Goal: Use online tool/utility: Use online tool/utility

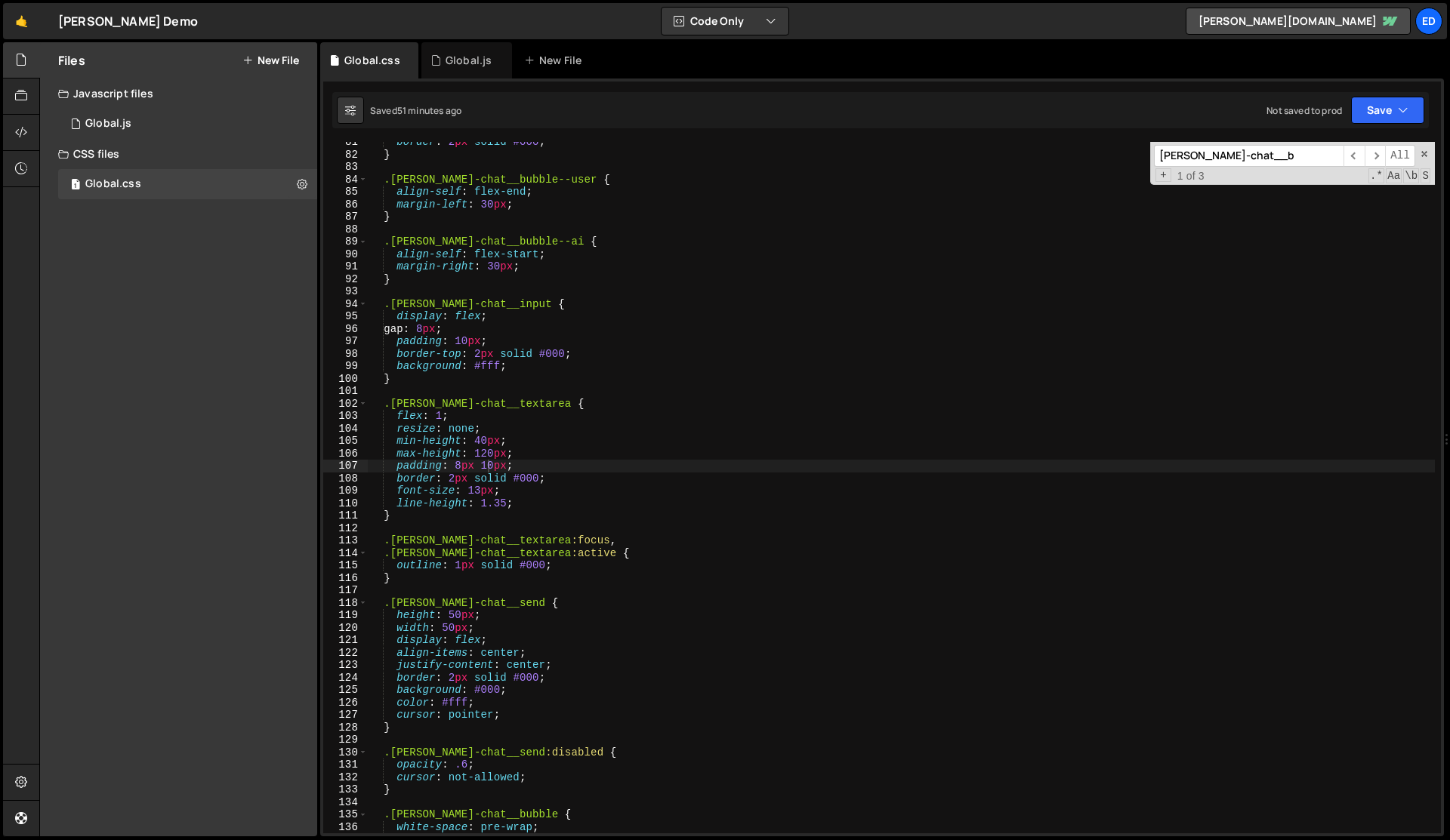
scroll to position [1003, 0]
click at [460, 58] on div "Global.js" at bounding box center [468, 60] width 46 height 15
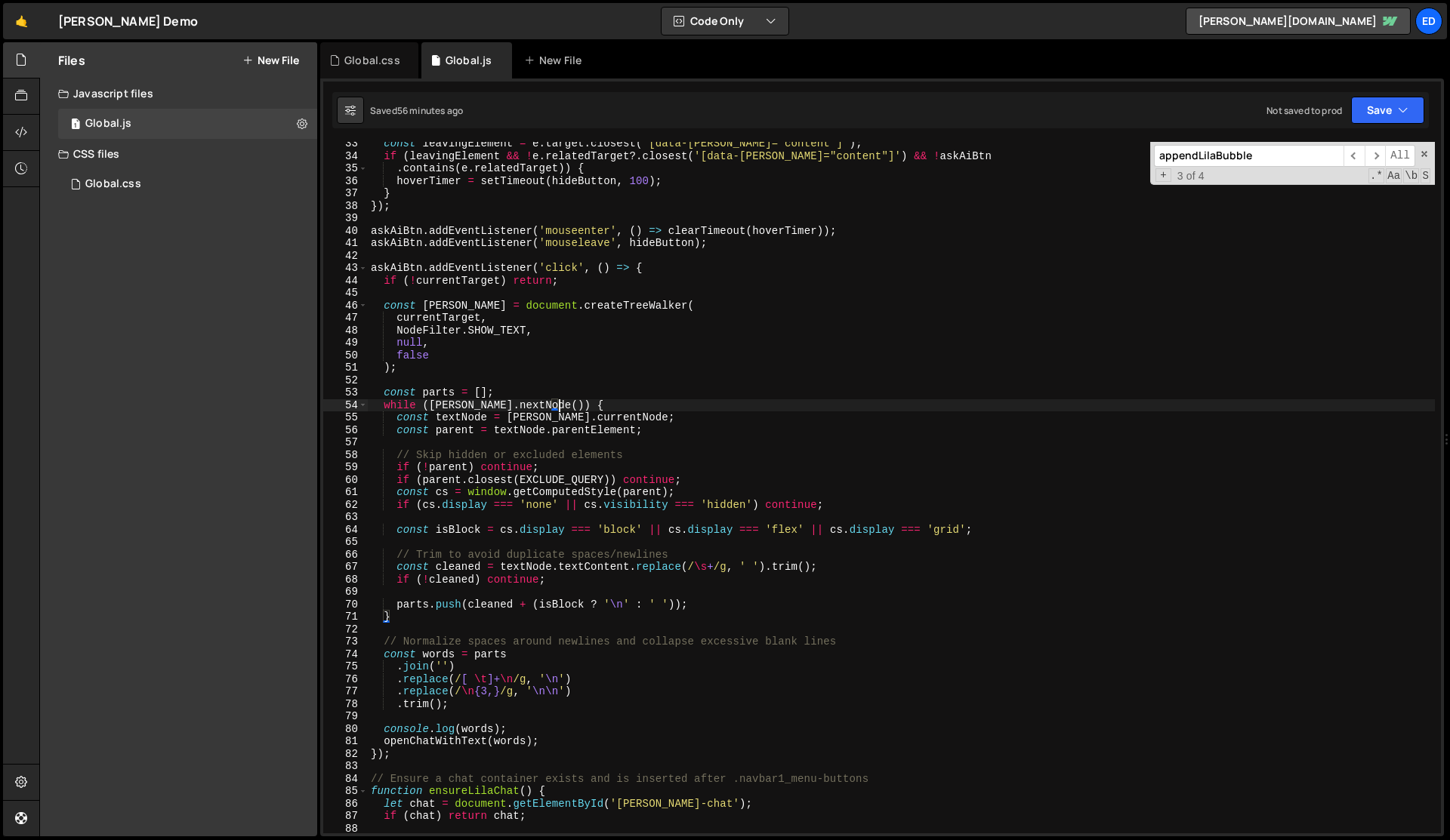
click at [646, 408] on div "const leavingElement = e . target . closest ( '[data-[PERSON_NAME]="content"]' …" at bounding box center [901, 496] width 1067 height 717
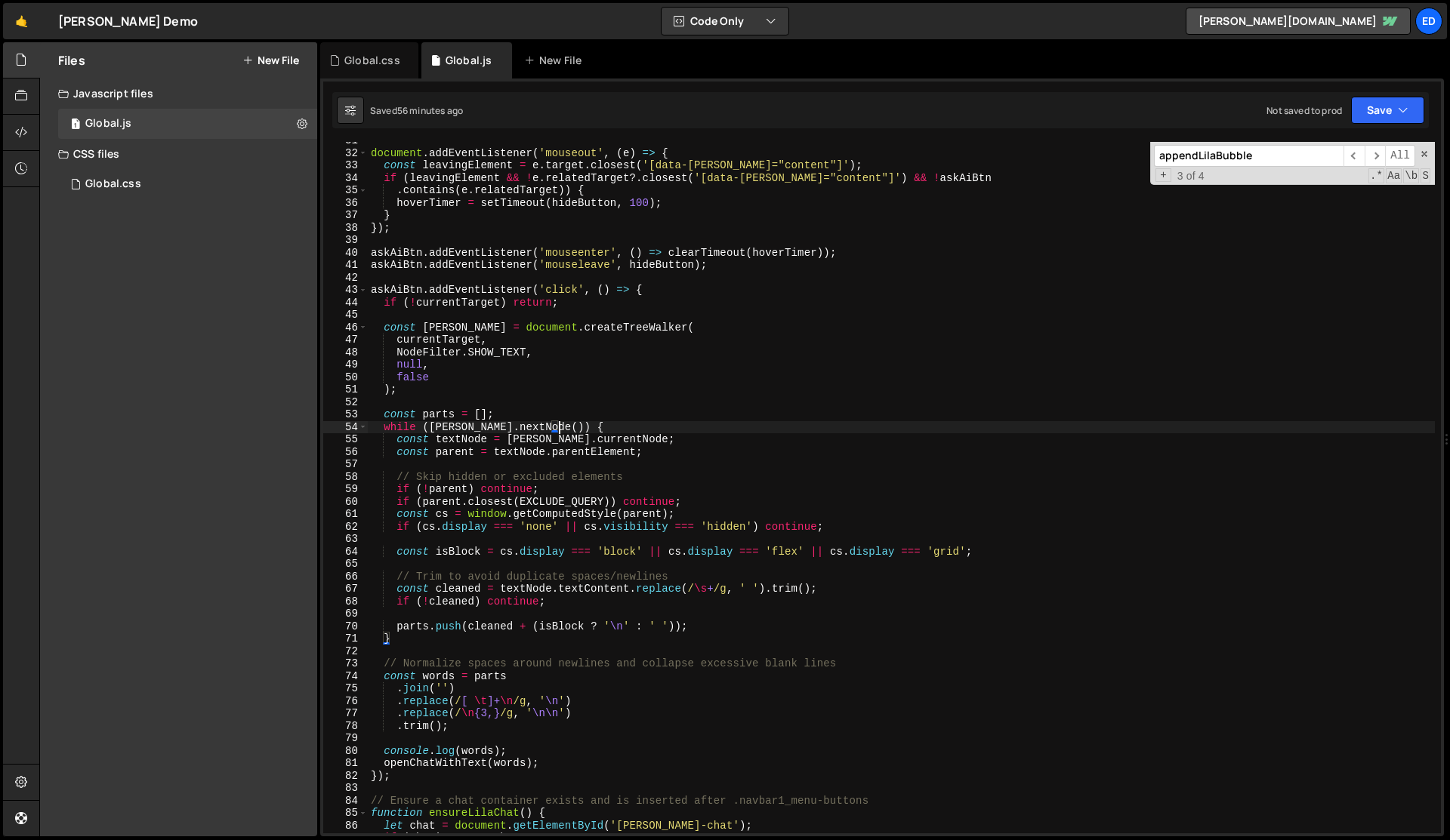
scroll to position [328, 0]
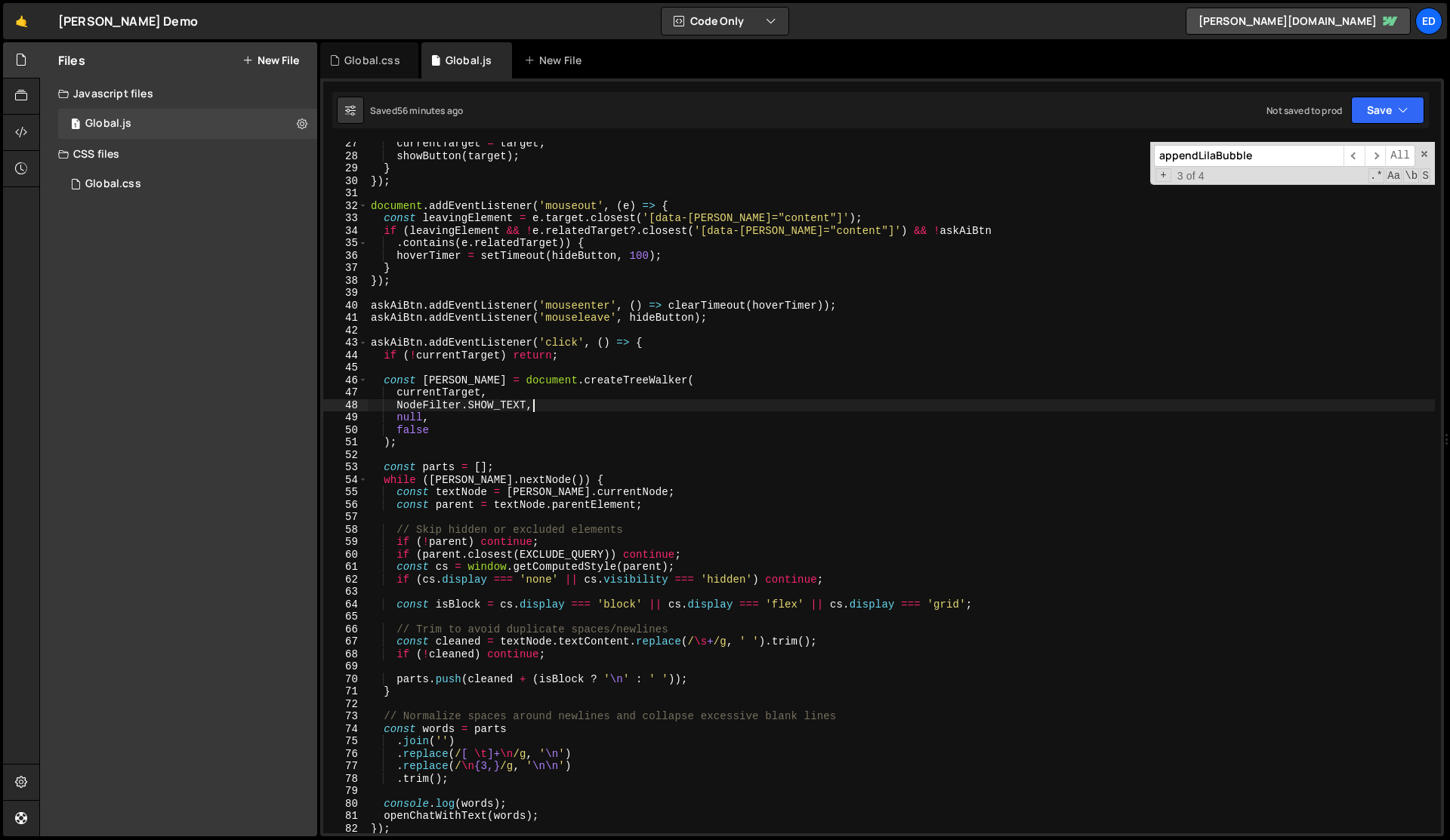
click at [646, 408] on div "currentTarget = target ; showButton ( target ) ; } }) ; document . addEventList…" at bounding box center [901, 496] width 1067 height 717
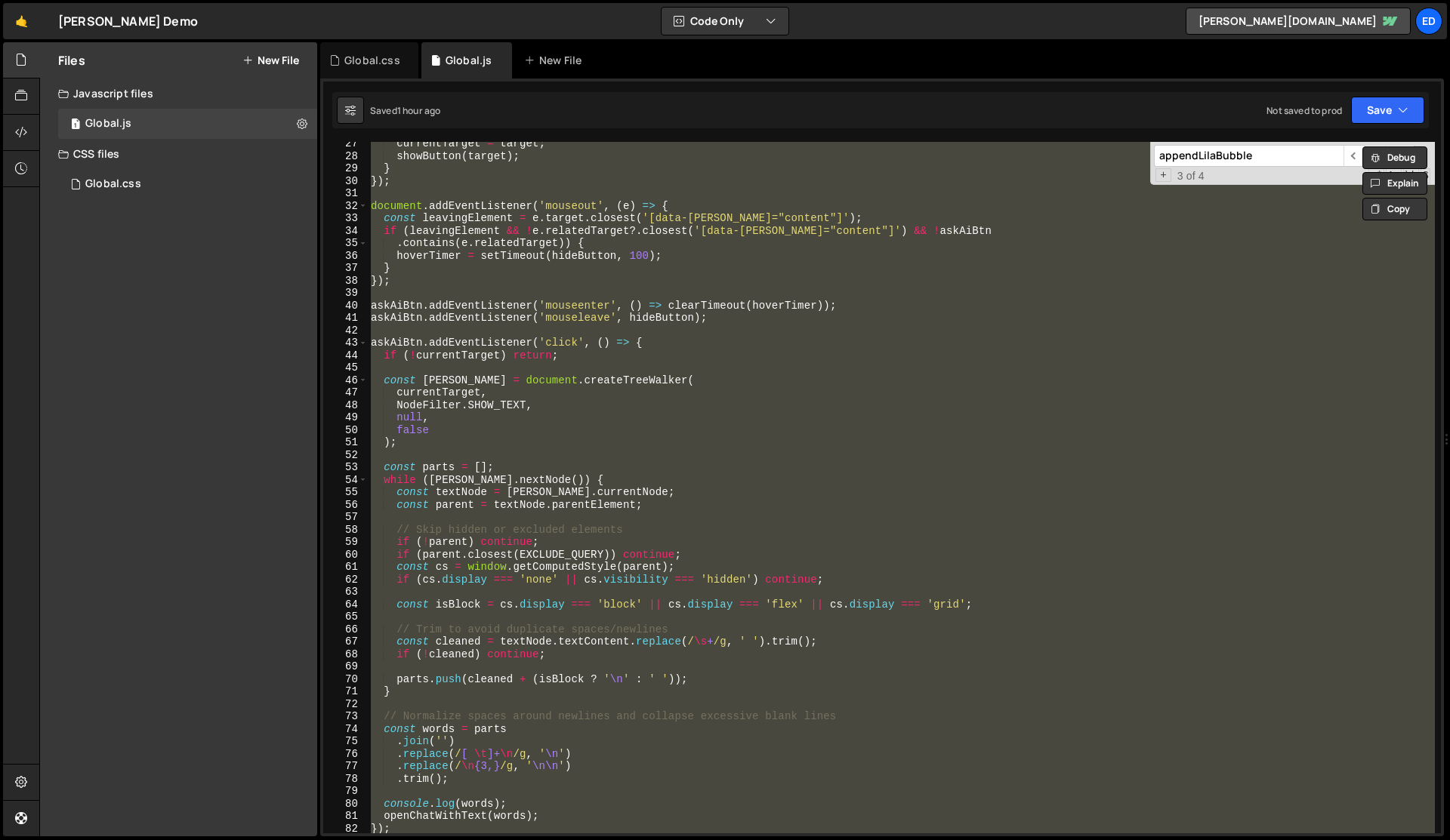
click at [554, 321] on div "currentTarget = target ; showButton ( target ) ; } }) ; document . addEventList…" at bounding box center [901, 496] width 1067 height 717
type textarea "askAiBtn.addEventListener('mouseleave', hideButton);"
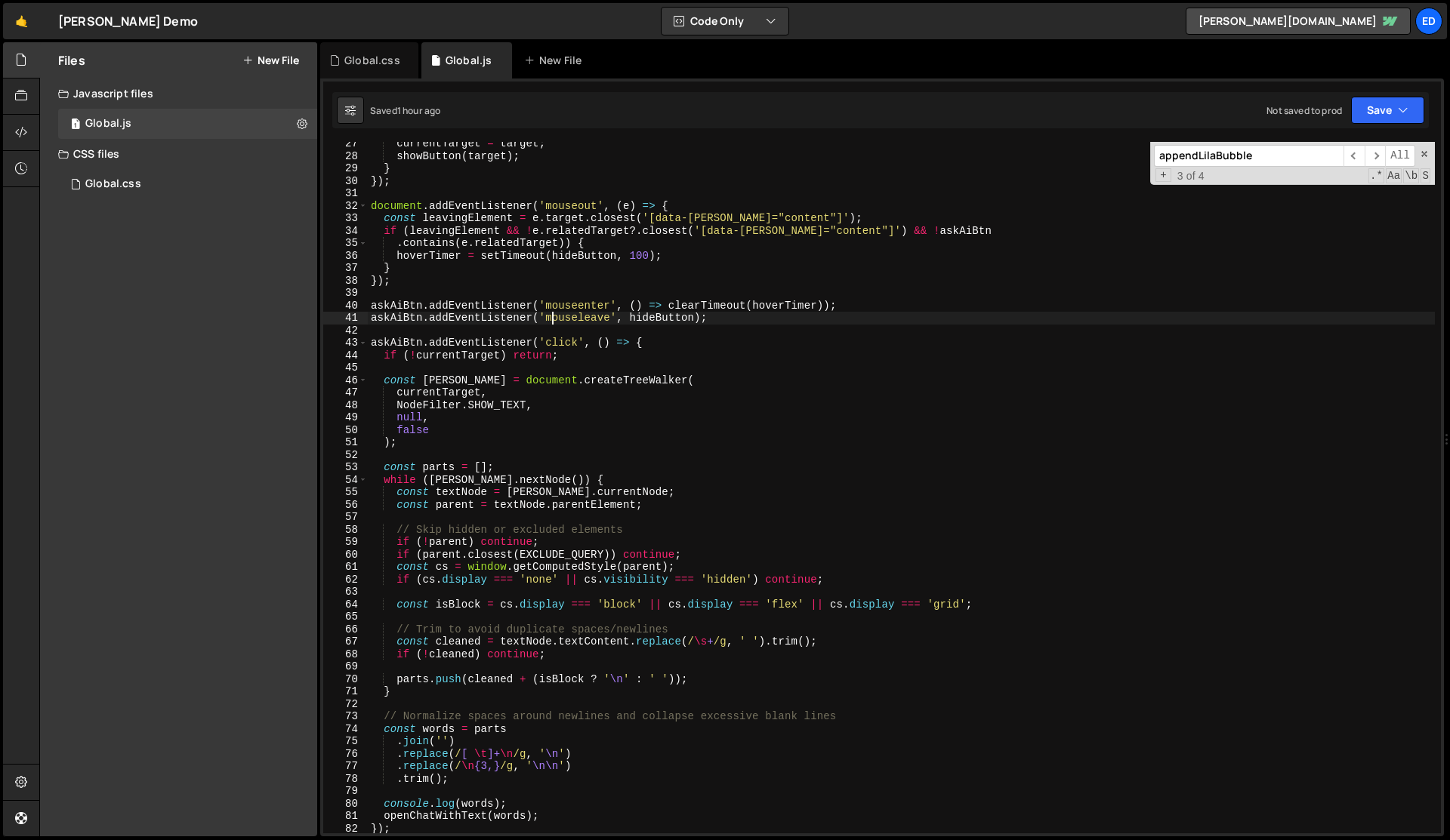
click at [554, 373] on div "currentTarget = target ; showButton ( target ) ; } }) ; document . addEventList…" at bounding box center [901, 496] width 1067 height 717
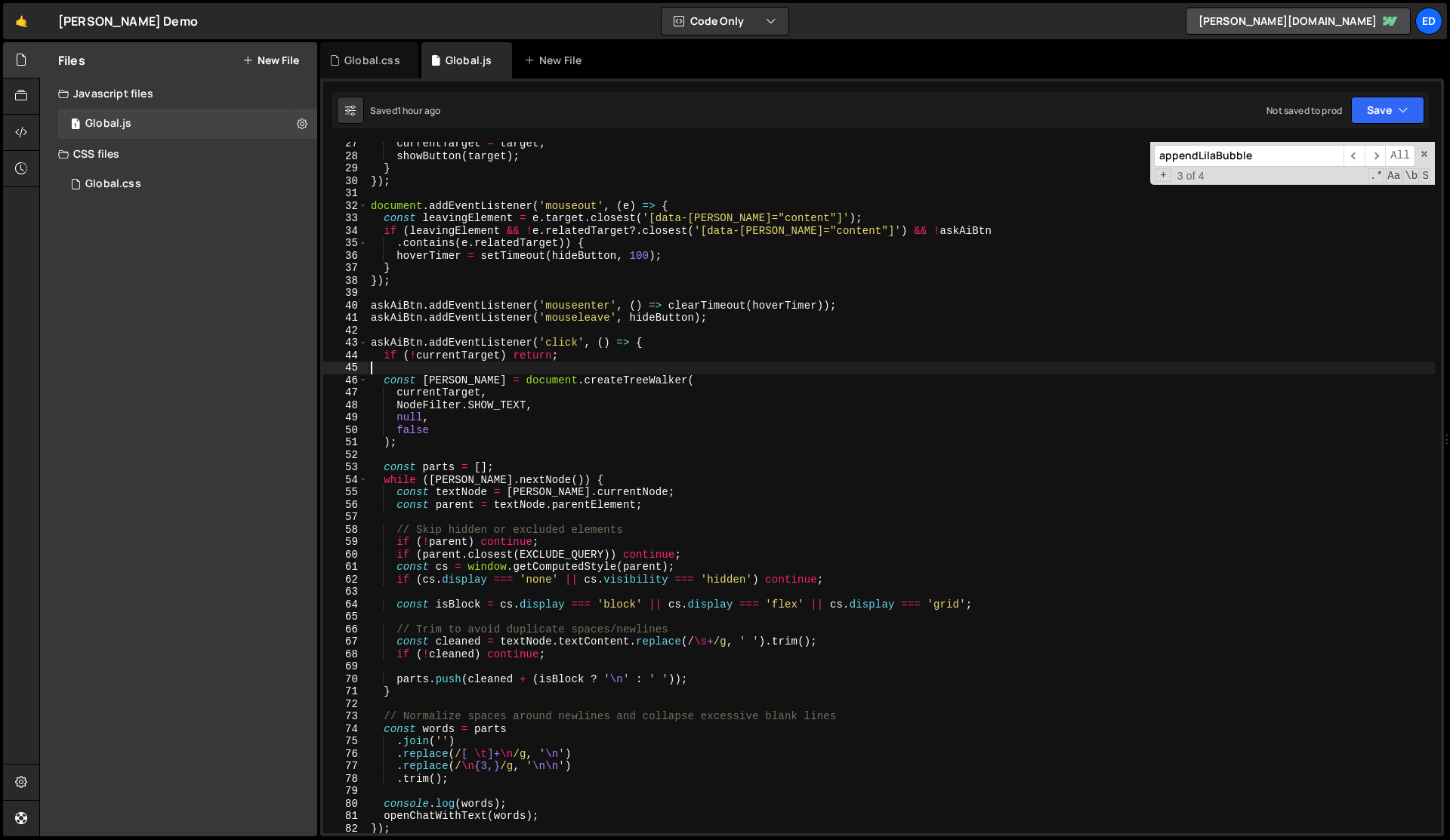
type textarea "}"
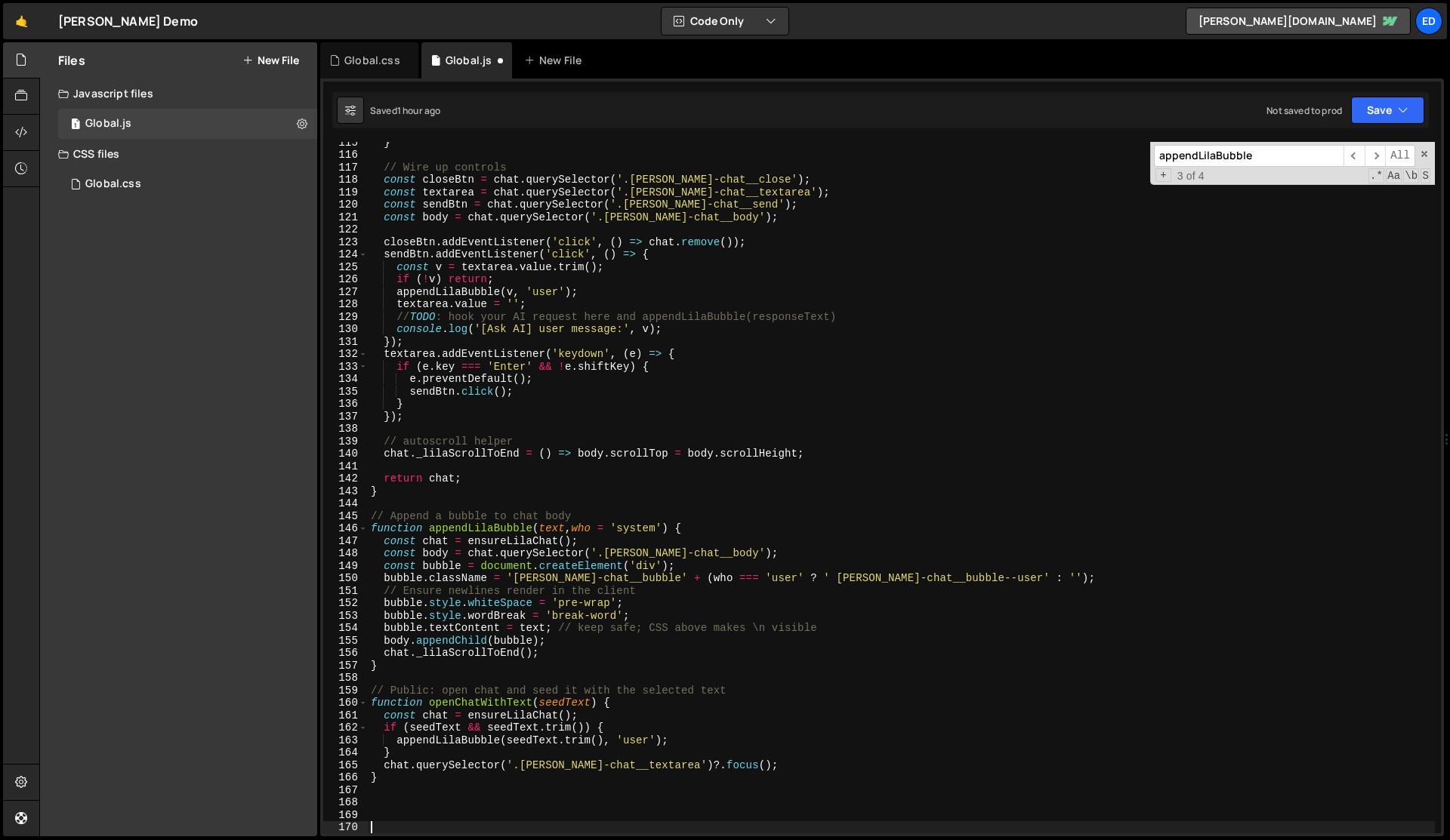
scroll to position [1451, 0]
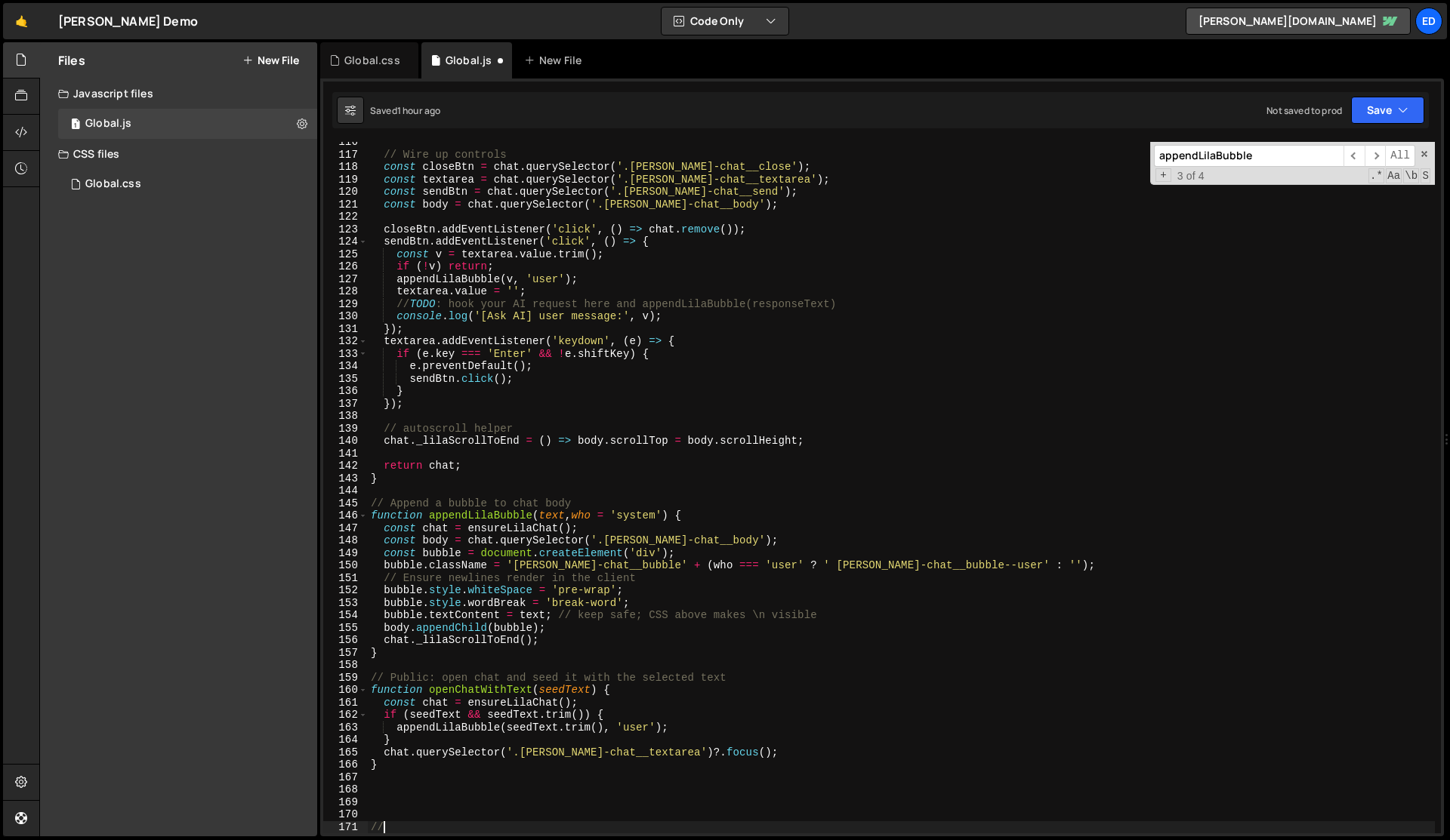
type textarea "///"
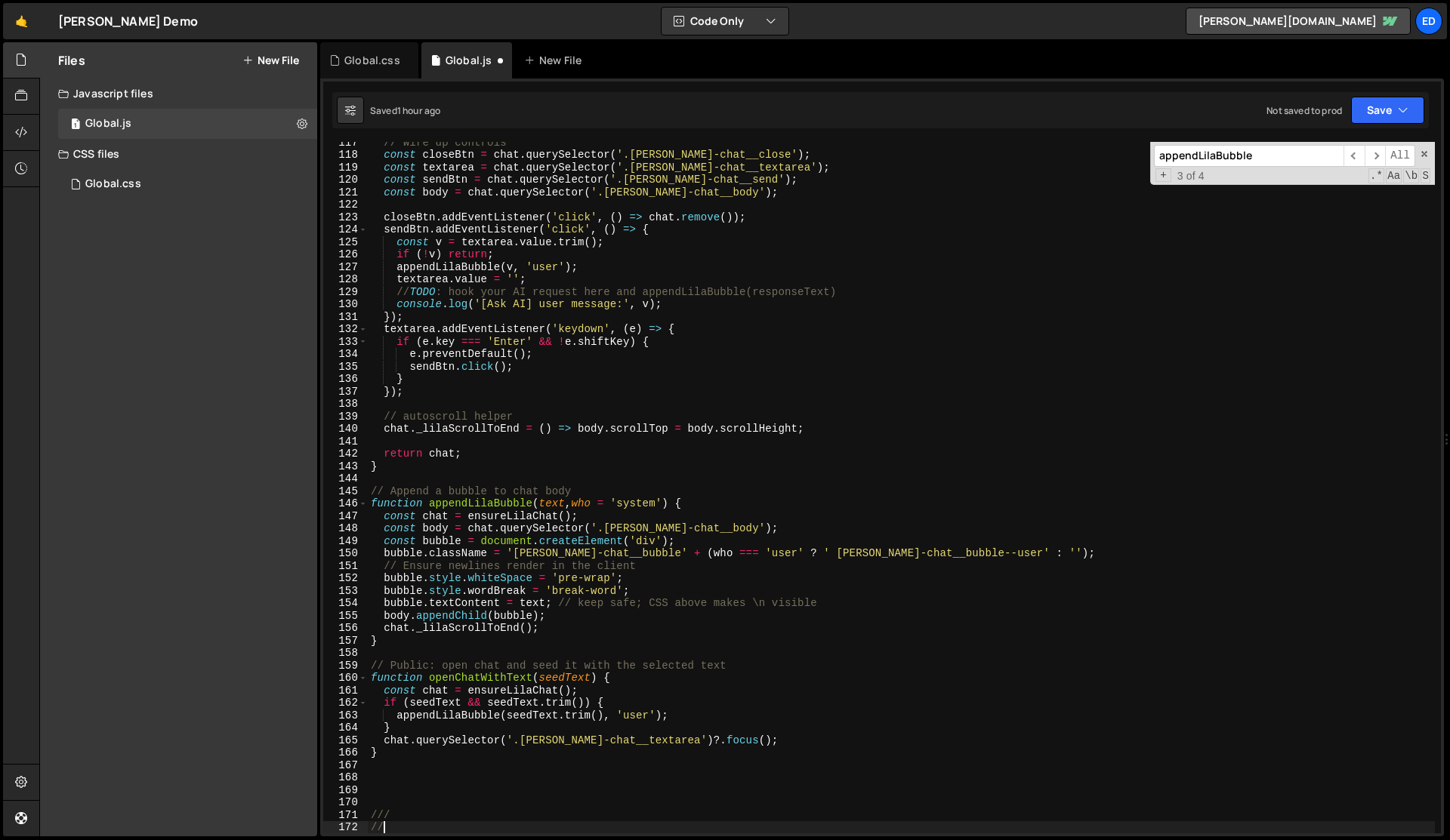
type textarea "///"
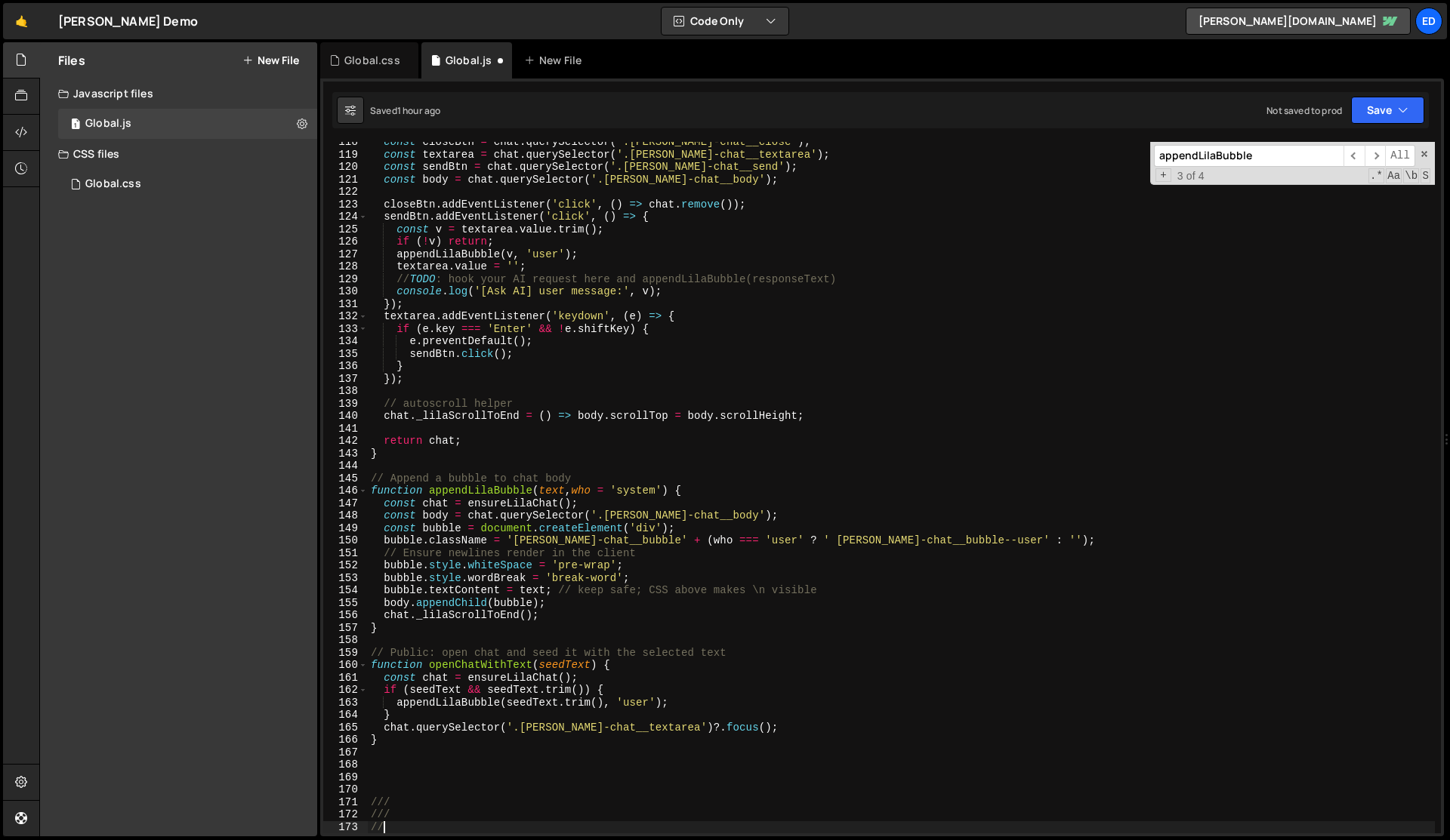
type textarea "///"
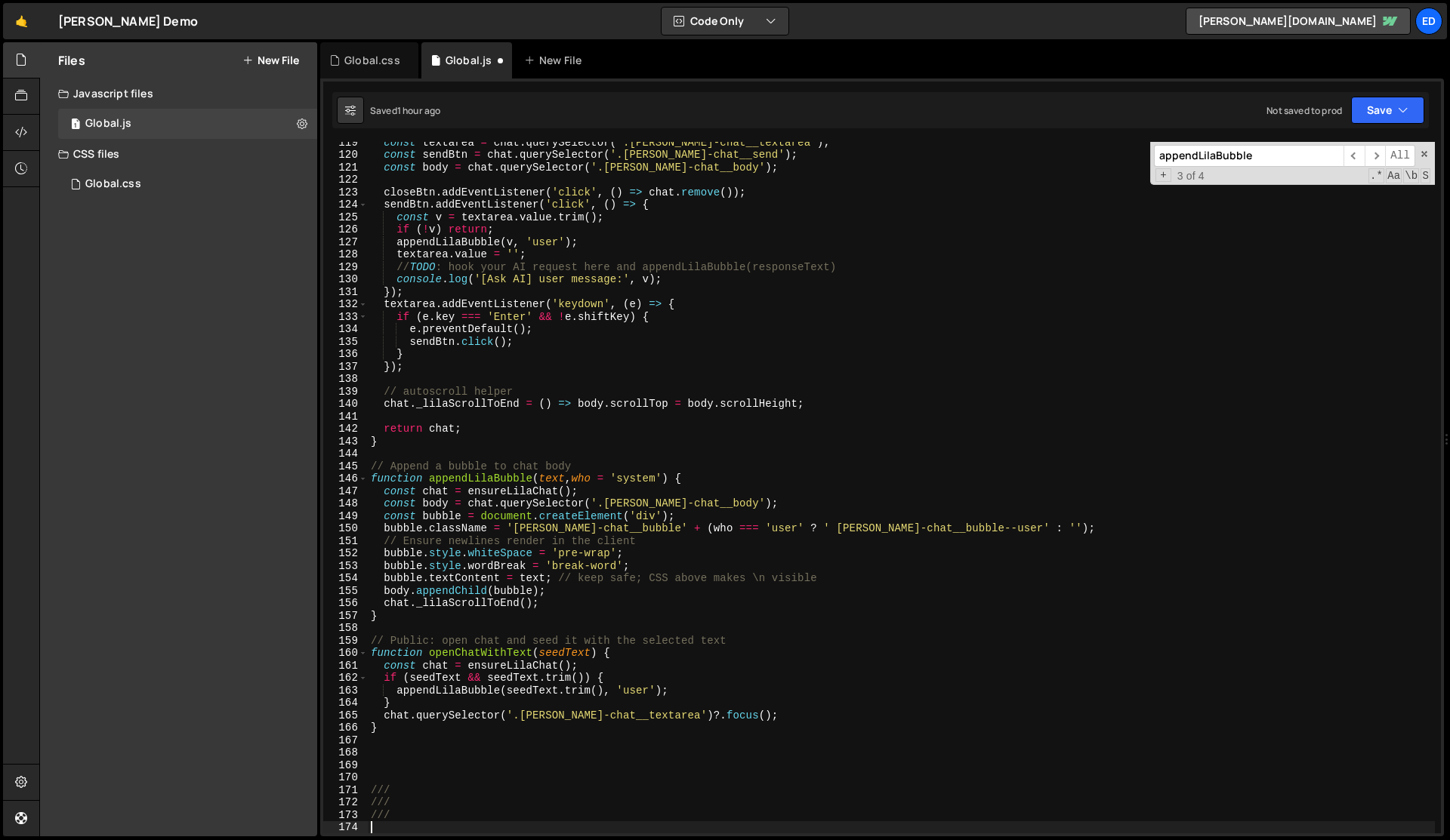
scroll to position [0, 0]
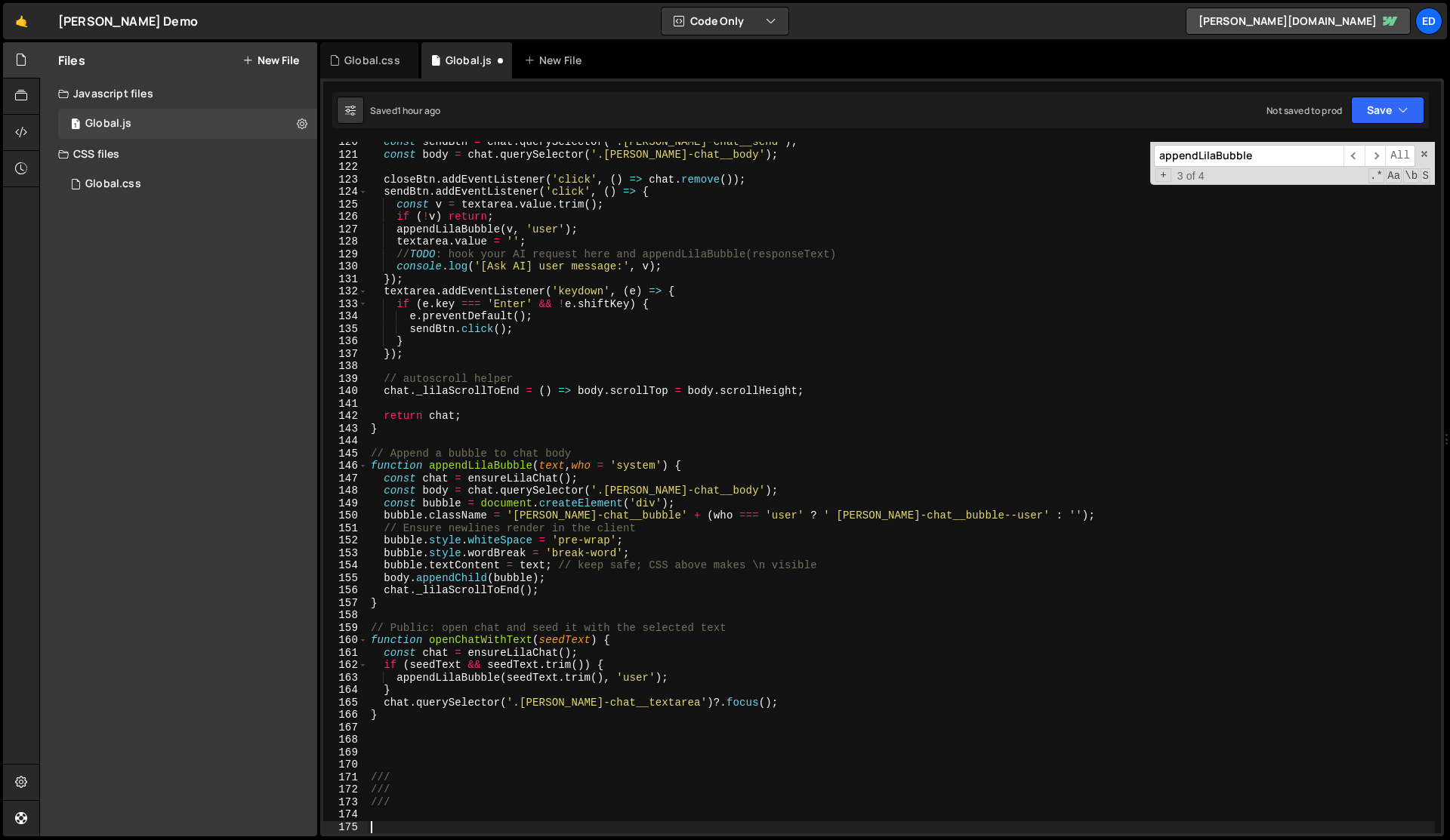
paste textarea "}"
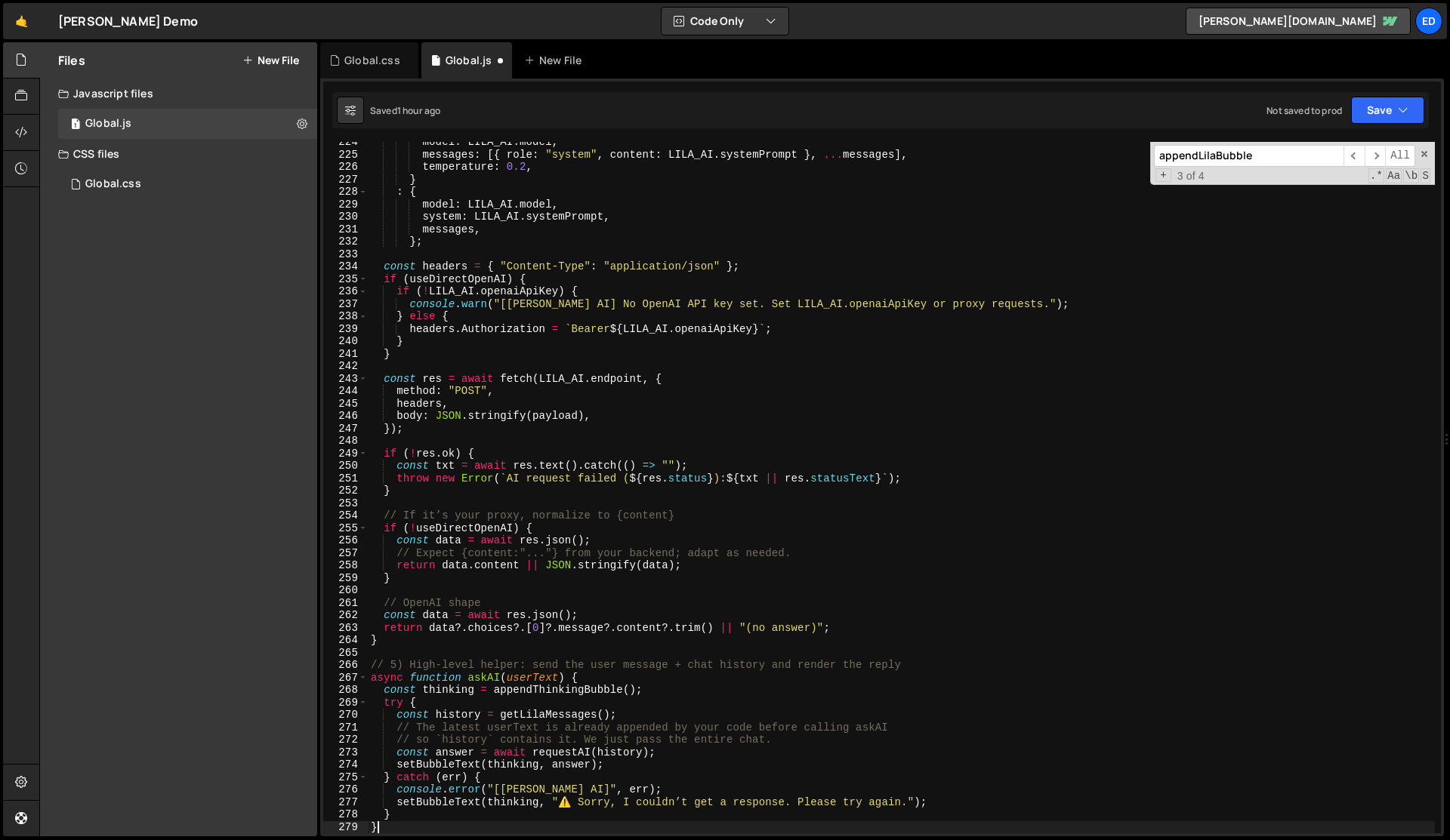
scroll to position [2796, 0]
click at [659, 319] on div "model : LILA_AI . model , messages : [{ role : "system" , content : LILA_AI . s…" at bounding box center [901, 494] width 1067 height 717
type textarea "} else {"
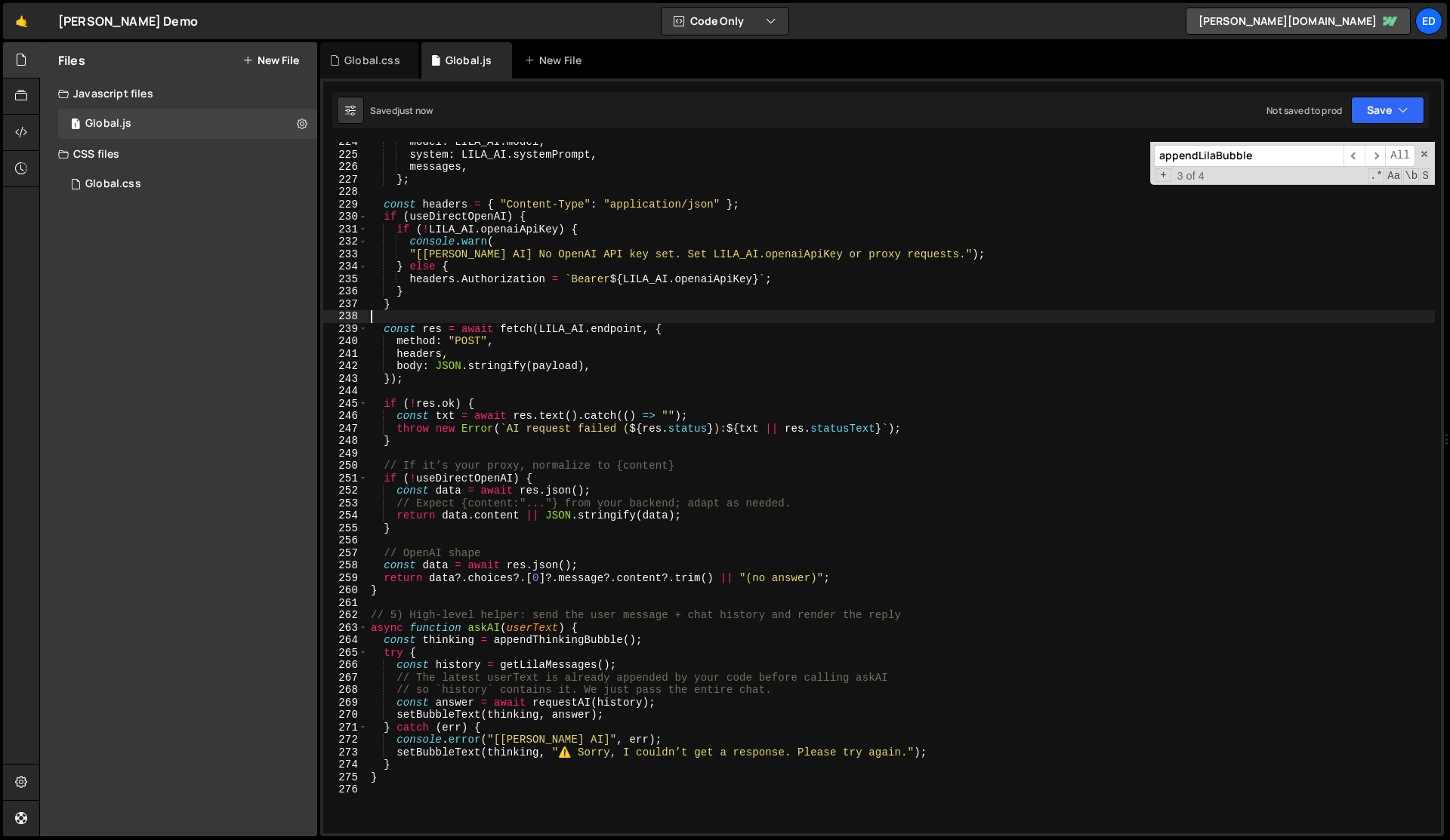
click at [659, 319] on div "model : LILA_AI . model , system : LILA_AI . systemPrompt , messages , } ; cons…" at bounding box center [901, 494] width 1067 height 717
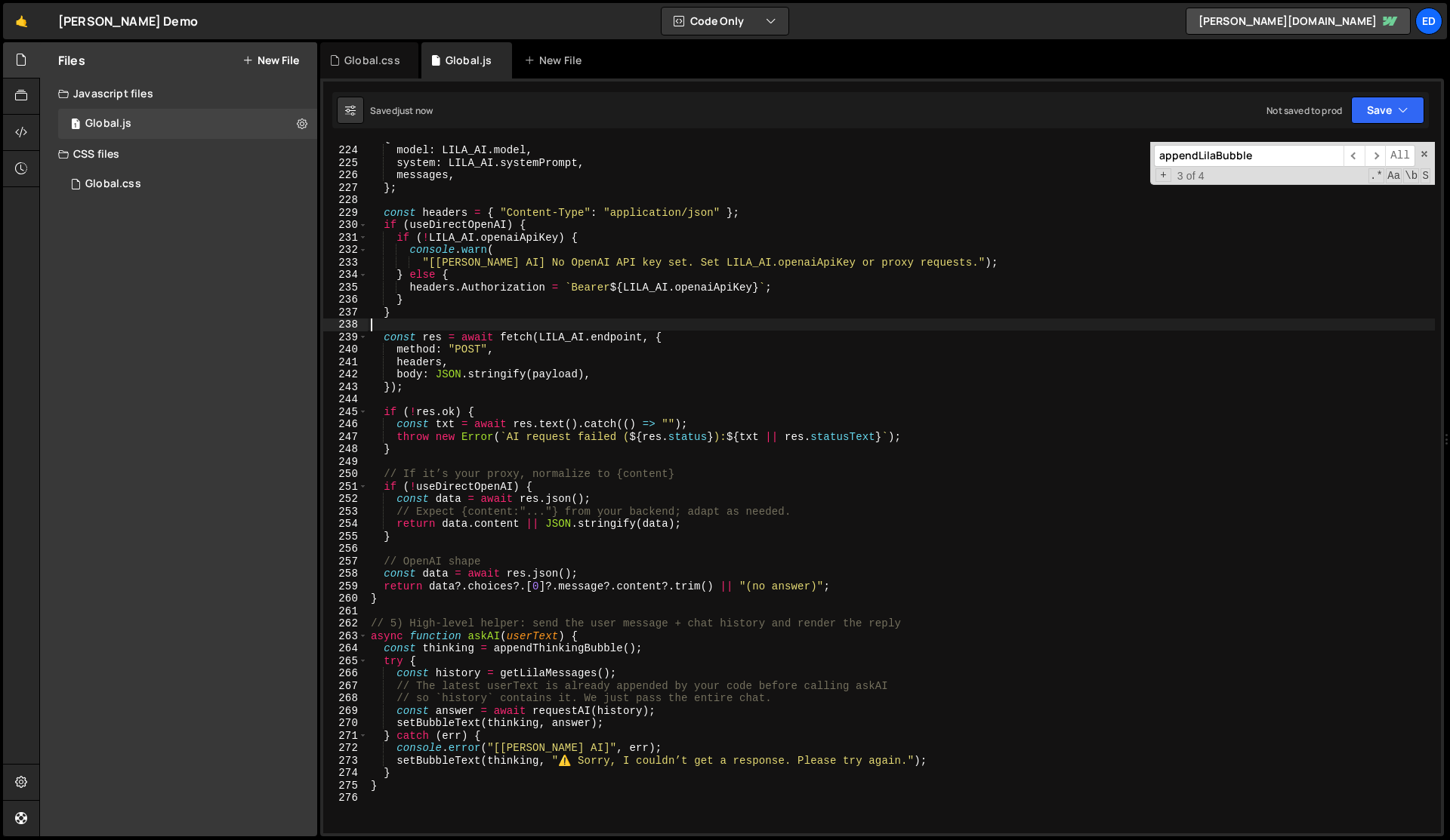
scroll to position [2740, 0]
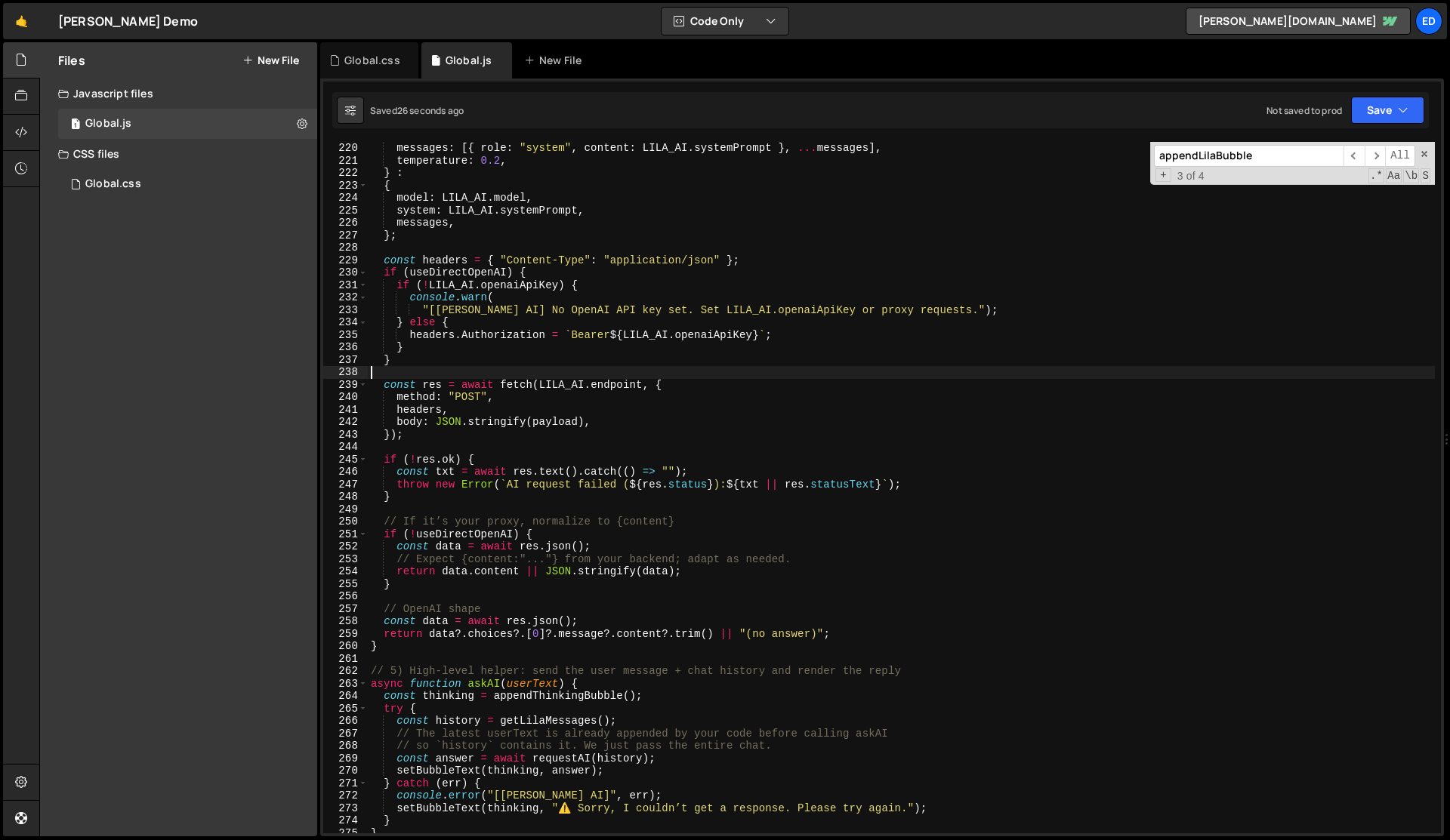
click at [626, 282] on div "messages : [{ role : "system" , content : LILA_AI . systemPrompt } , ... messag…" at bounding box center [901, 500] width 1067 height 717
click at [637, 292] on div "messages : [{ role : "system" , content : LILA_AI . systemPrompt } , ... messag…" at bounding box center [901, 500] width 1067 height 717
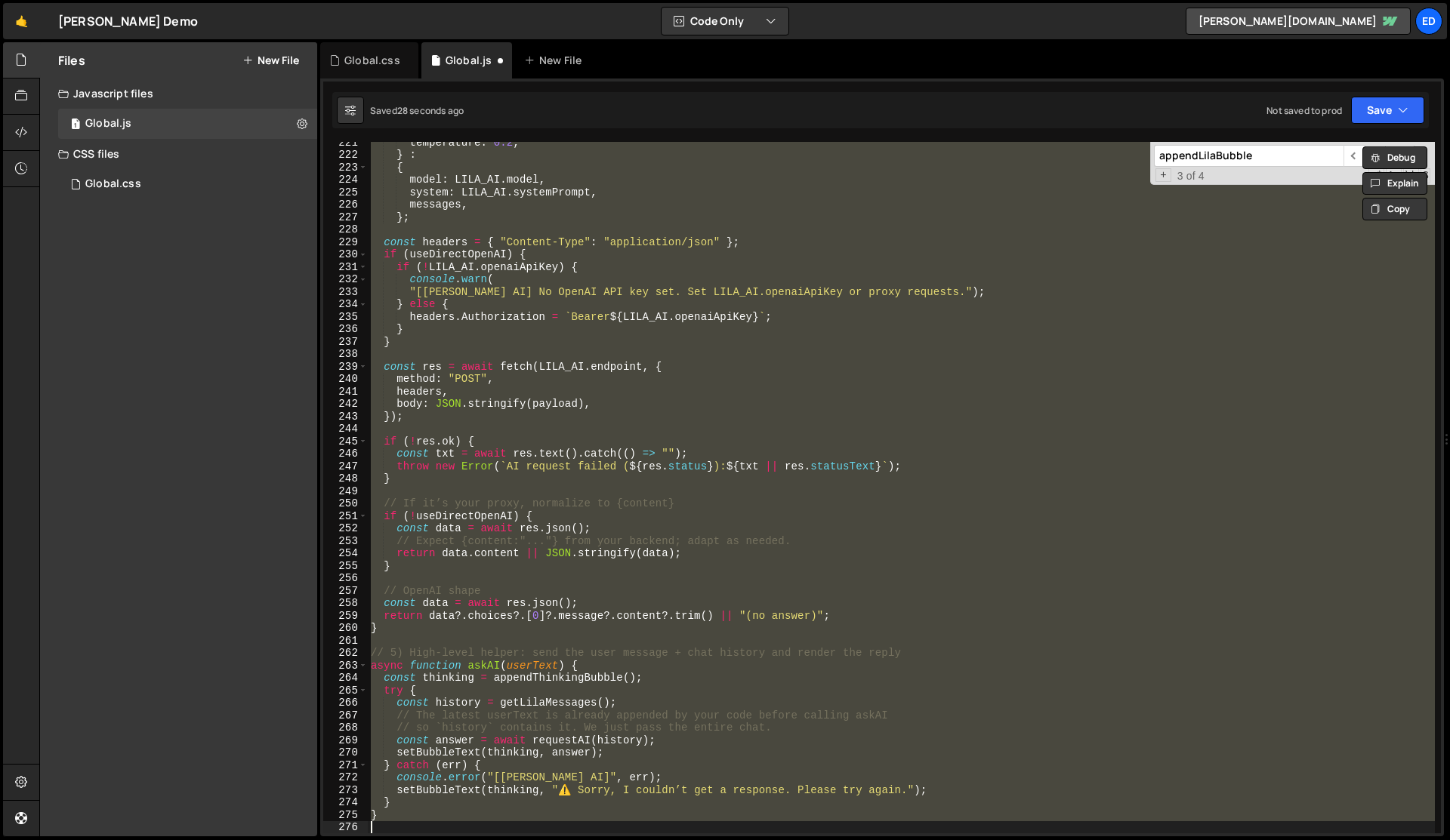
type textarea "} }"
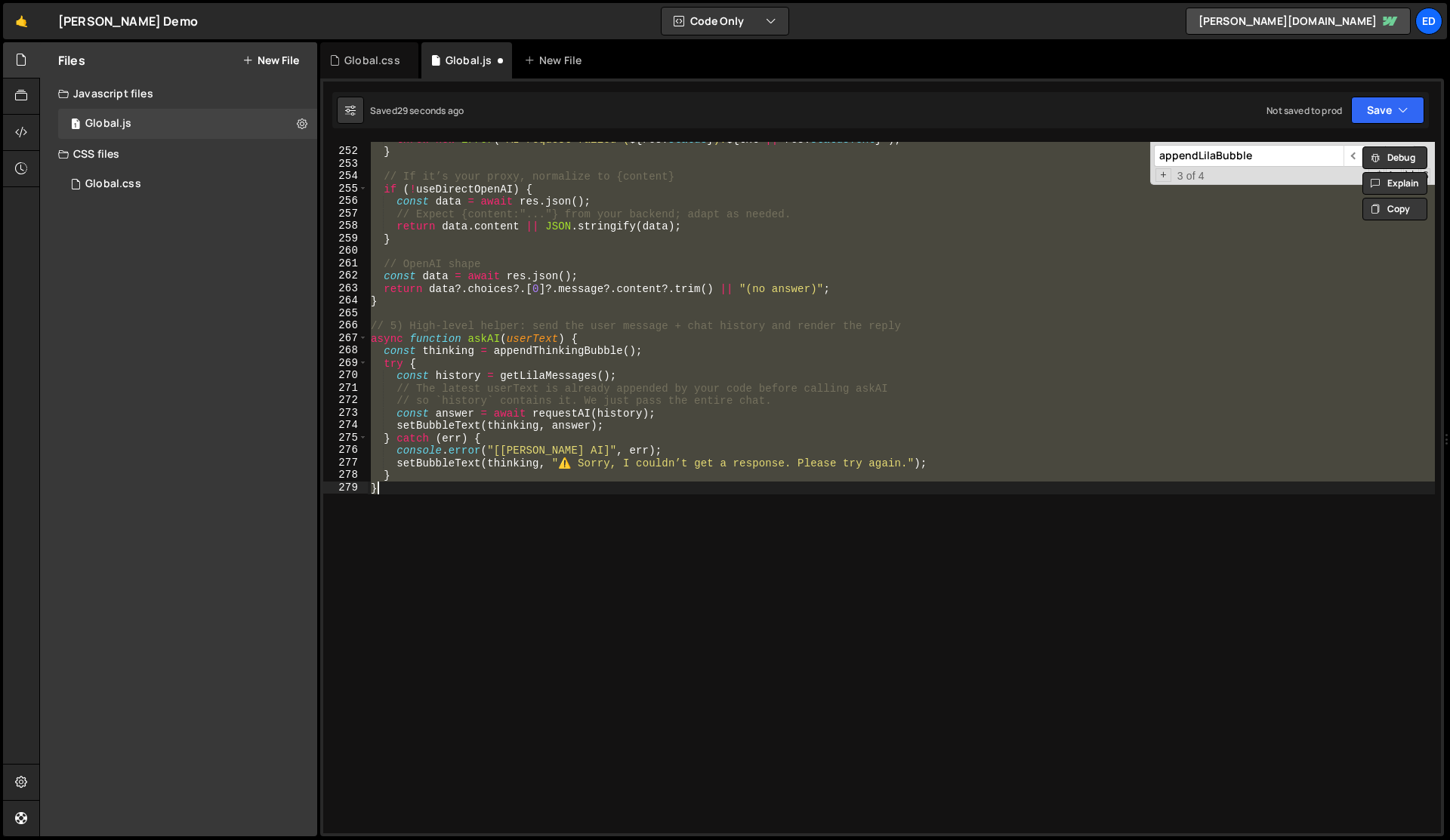
scroll to position [3136, 0]
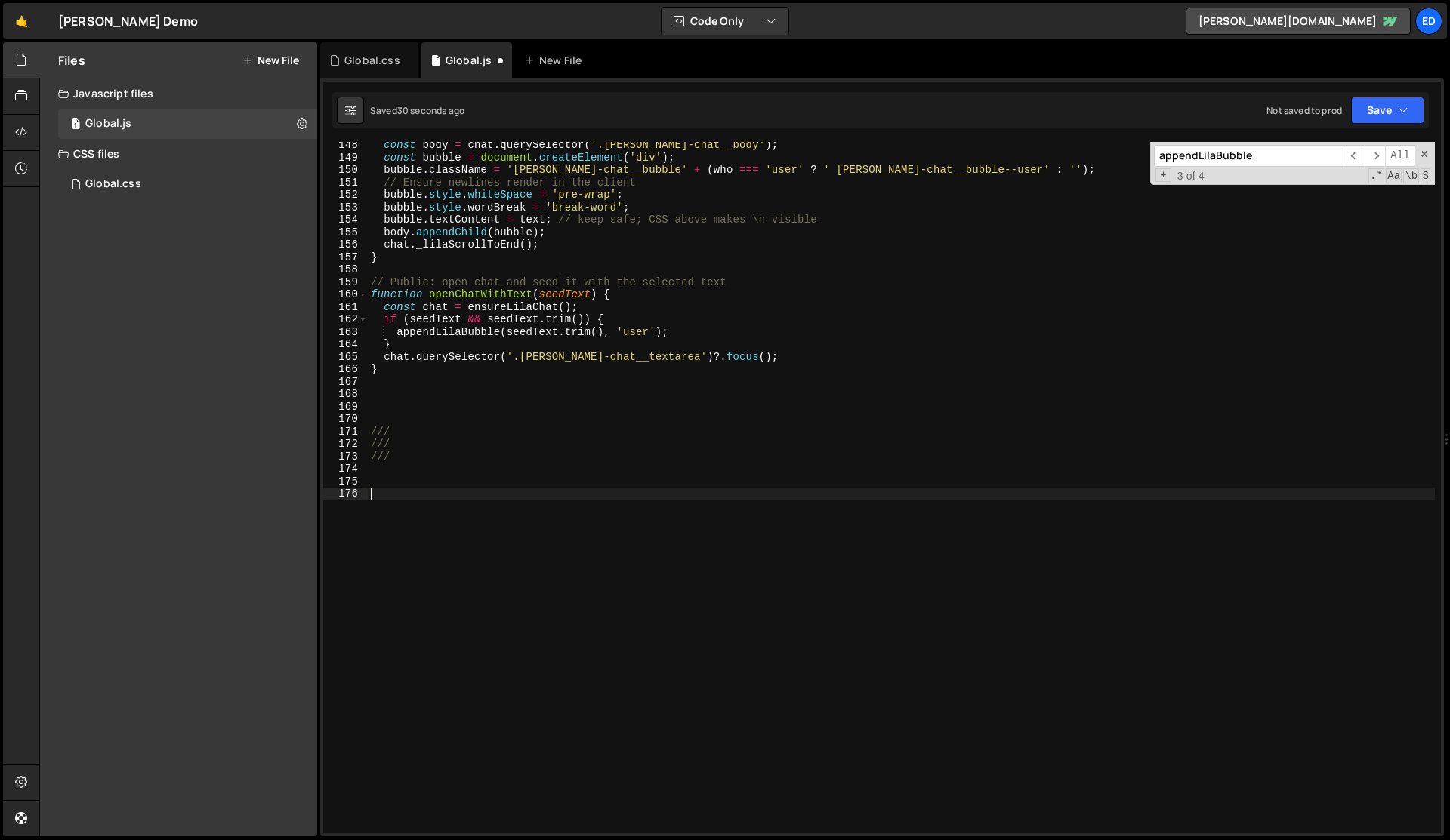
type textarea "///"
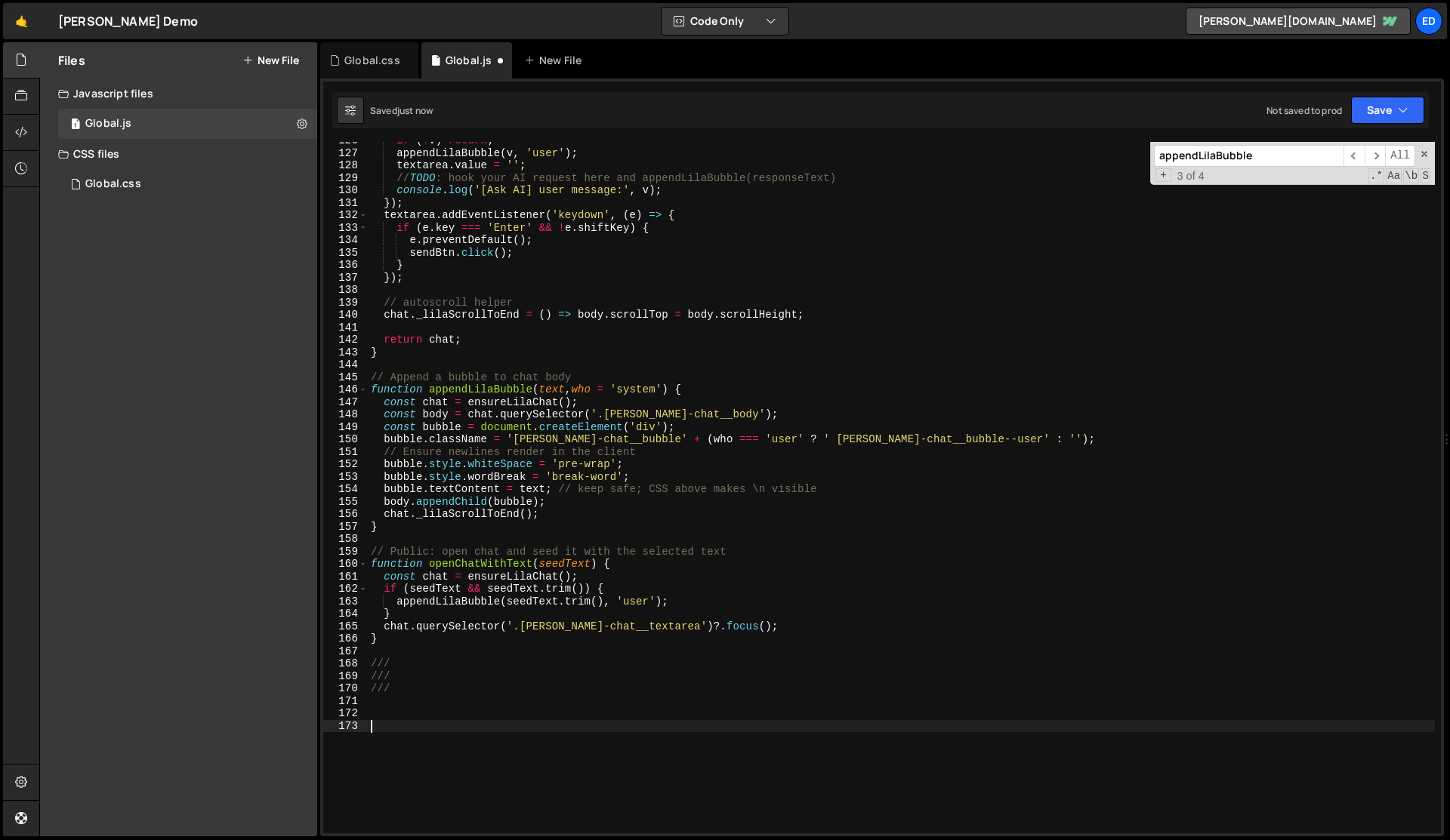
scroll to position [1541, 0]
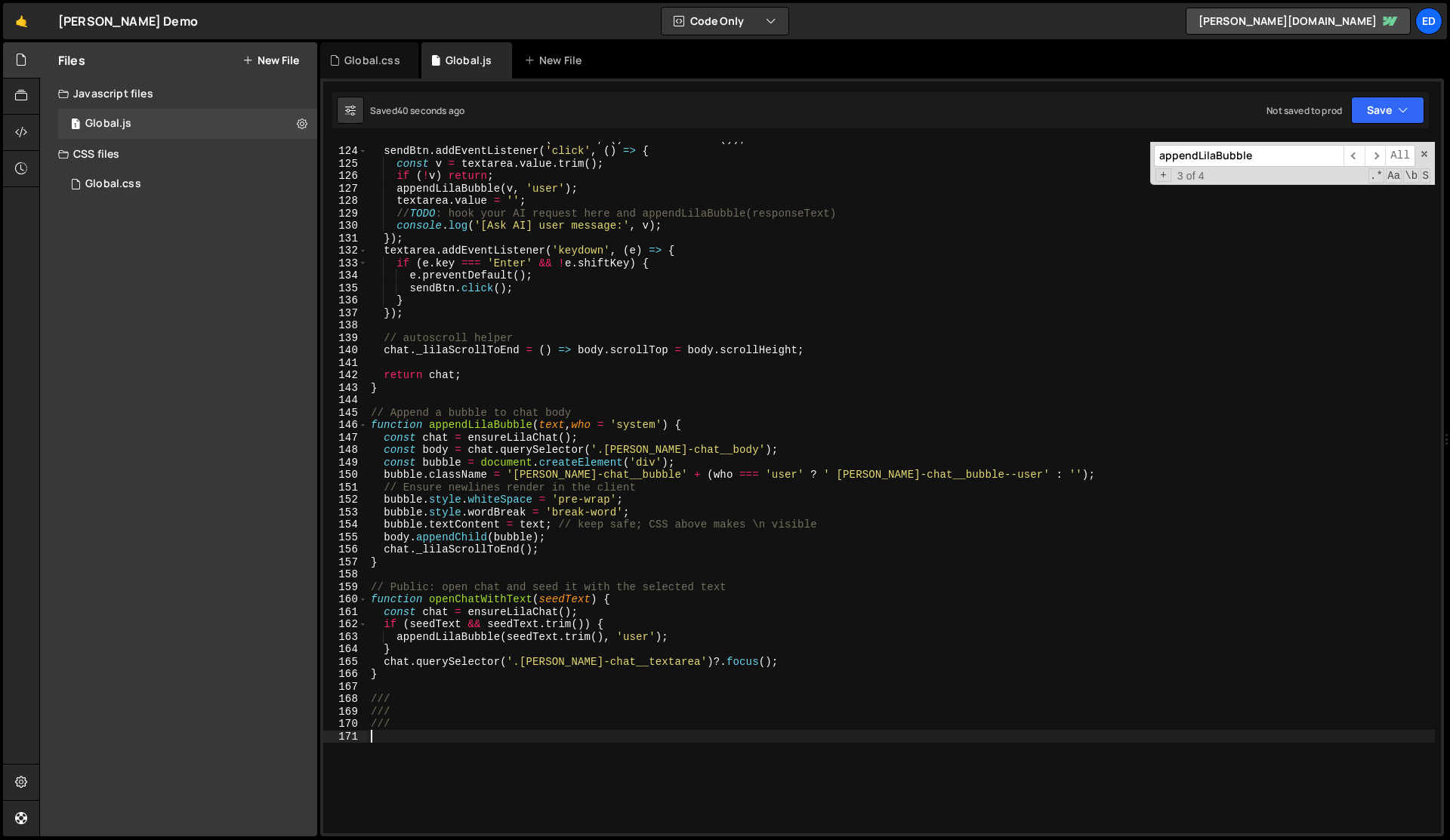
paste textarea "};"
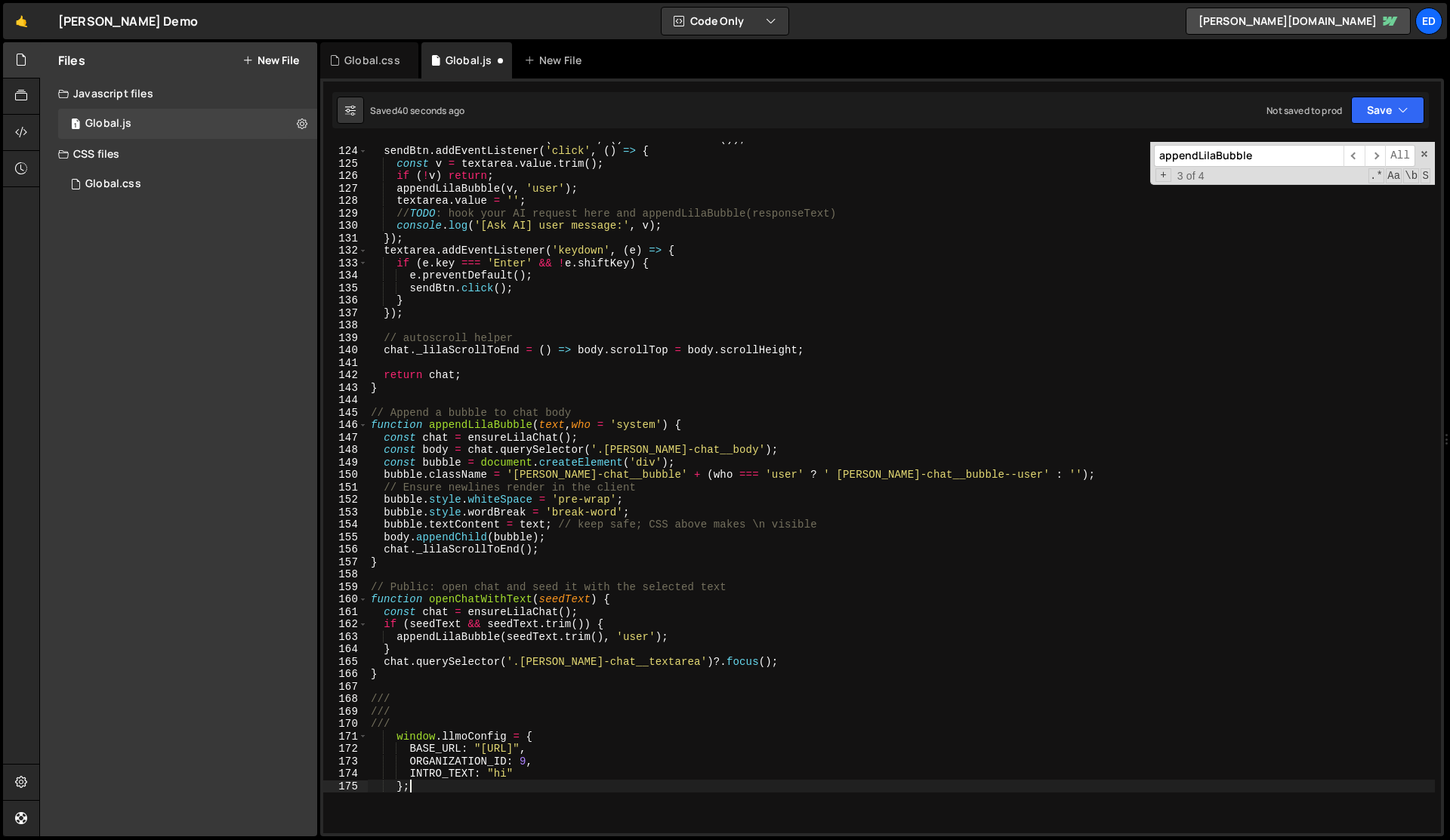
type textarea "};"
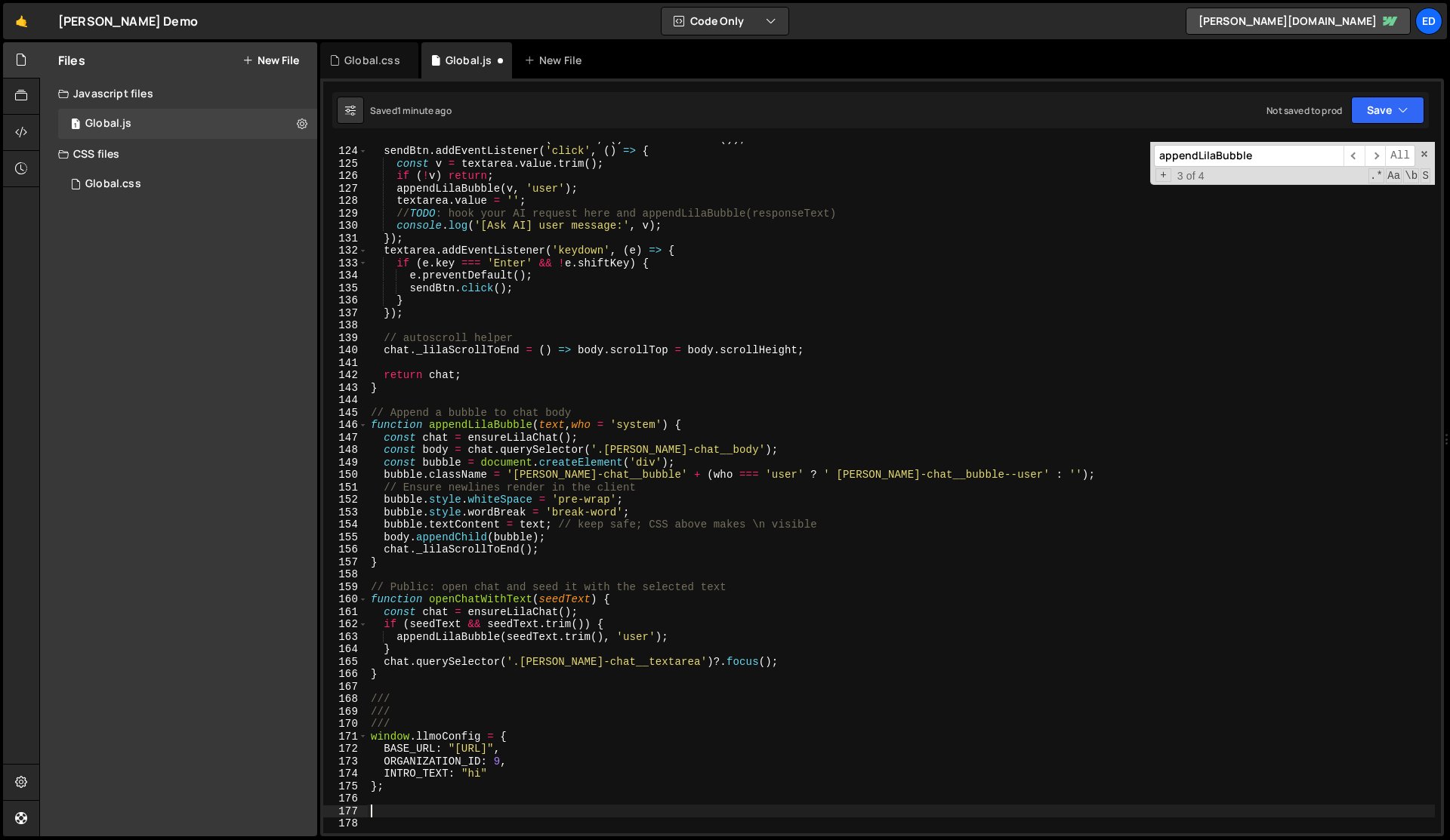
click at [747, 297] on div "closeBtn . addEventListener ( 'click' , ( ) => chat . remove ( )) ; sendBtn . a…" at bounding box center [901, 490] width 1067 height 717
type textarea "}"
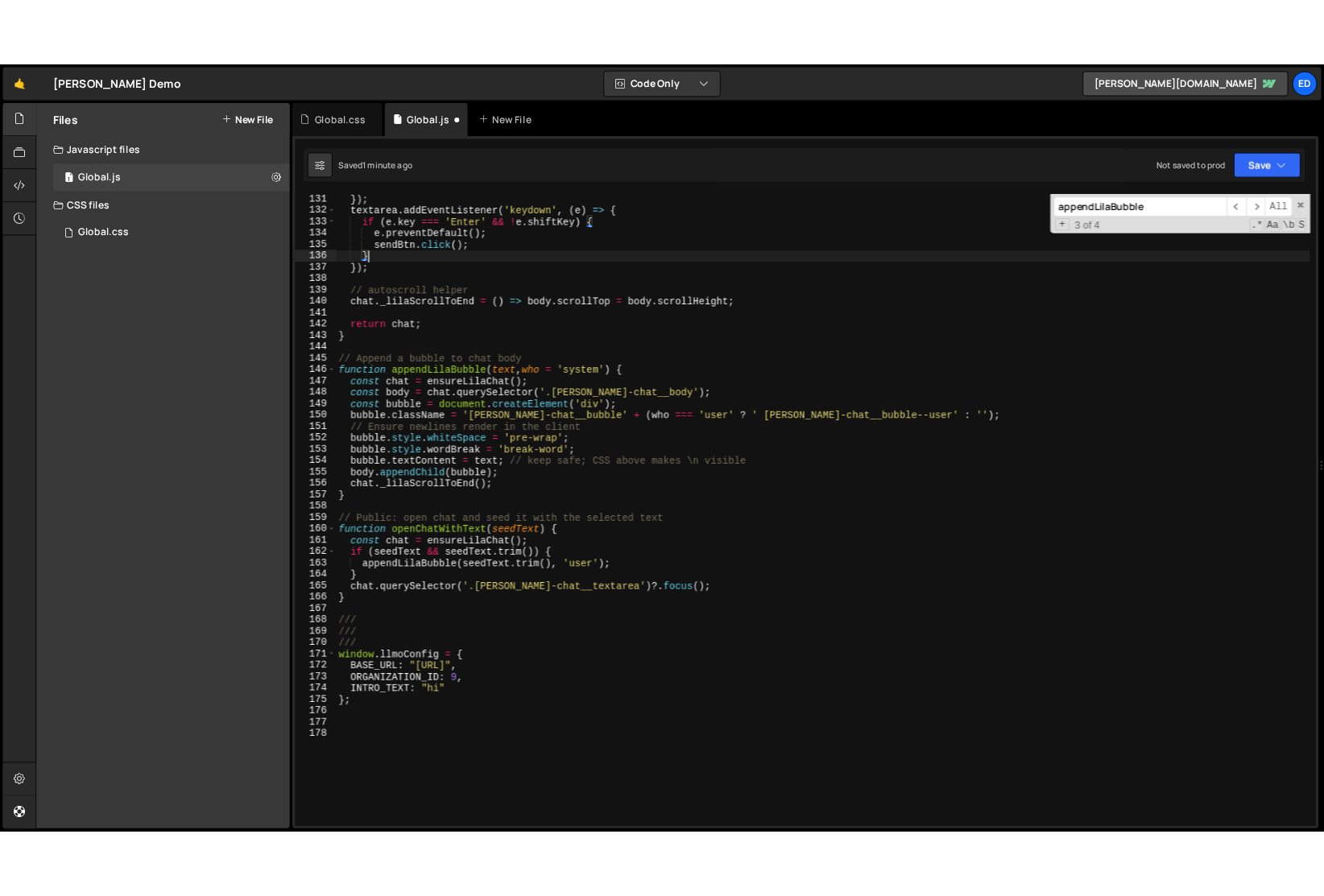
scroll to position [1897, 0]
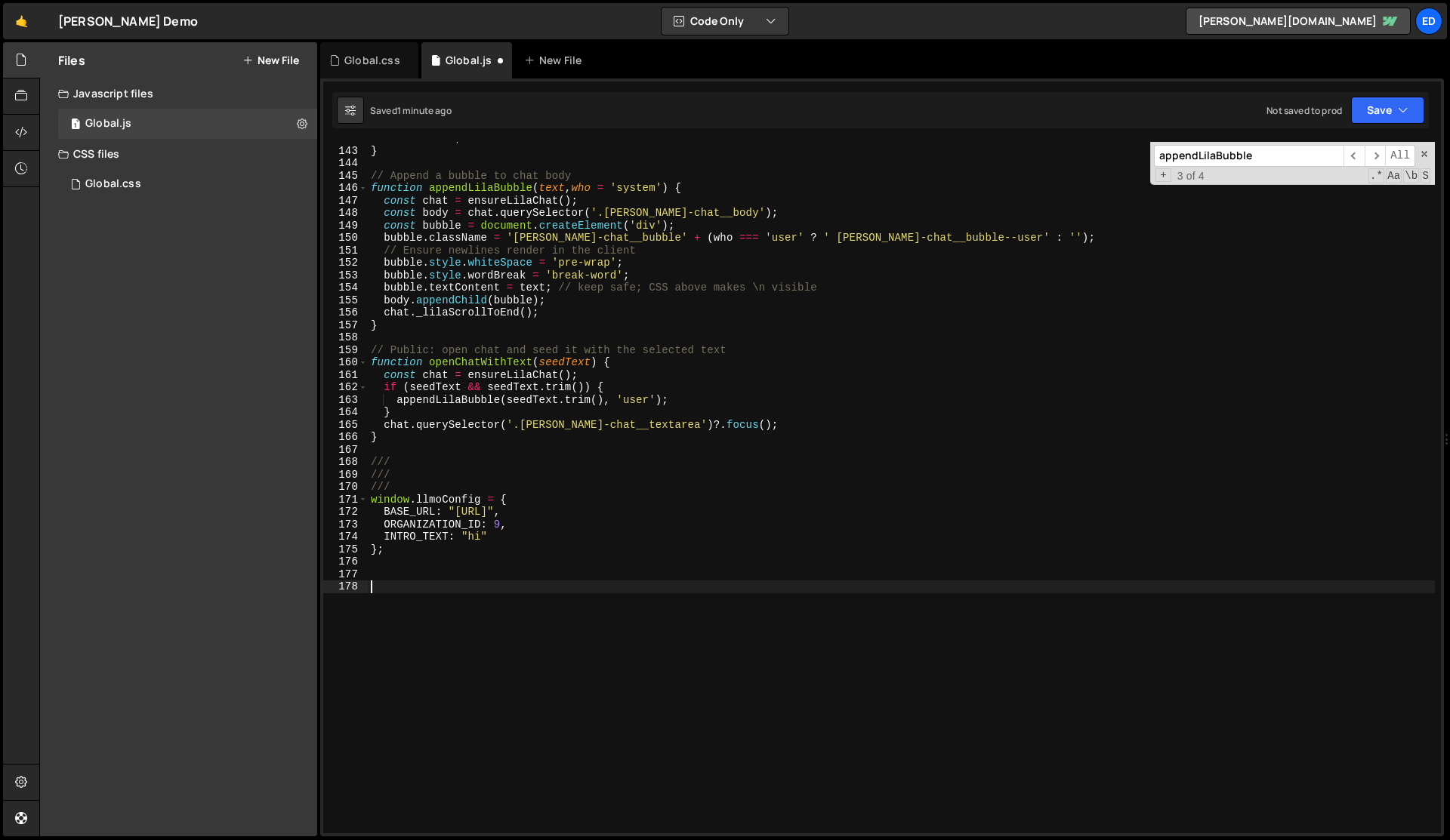
click at [497, 590] on div "return chat ; } // Append a bubble to chat body function appendLilaBubble ( tex…" at bounding box center [901, 490] width 1067 height 717
paste textarea "var INTRO_TEXT = window.llmoConfig.INTRO_TEXT;"
type textarea "var INTRO_TEXT = window.llmoConfig.INTRO_TEXT;"
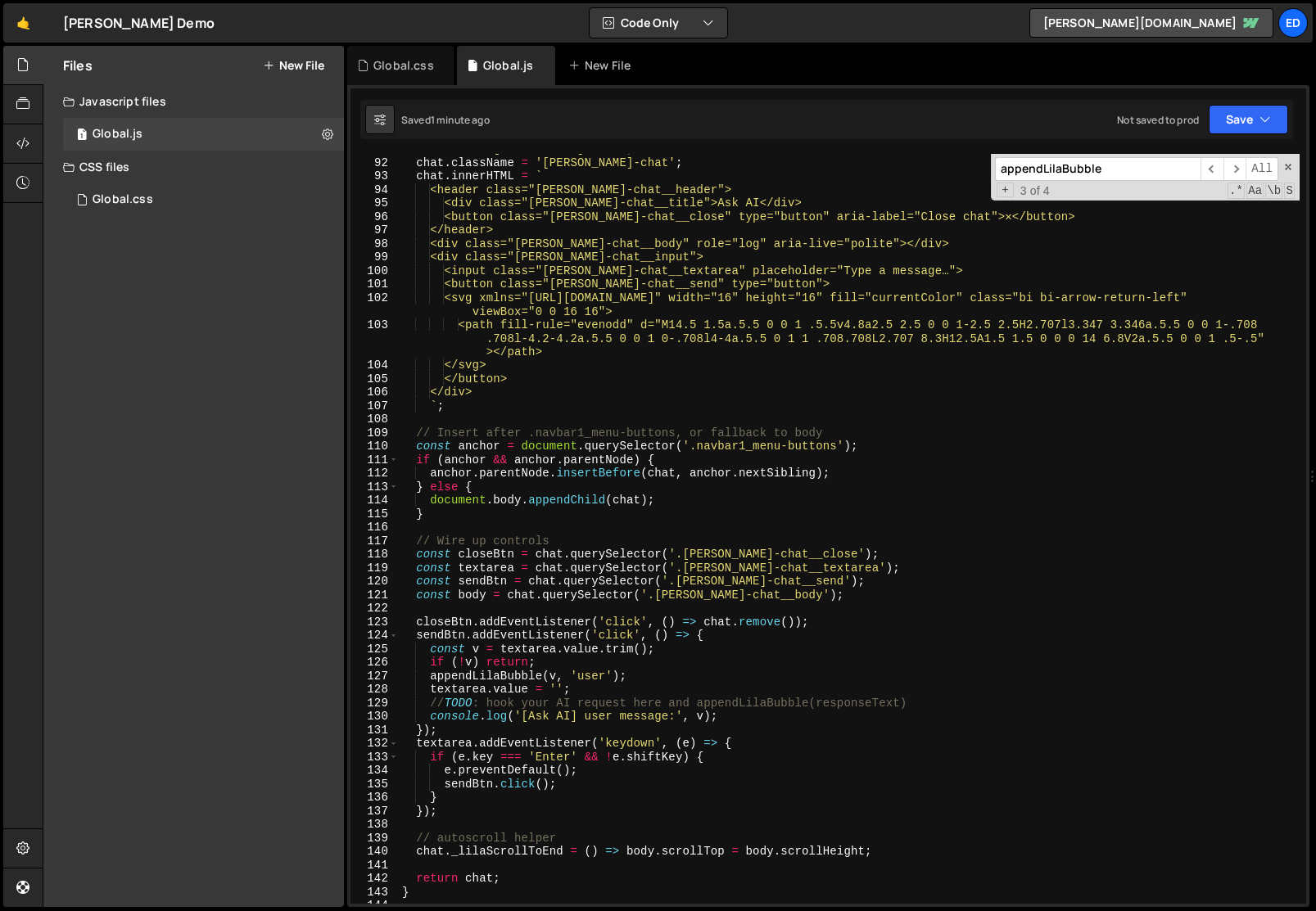
scroll to position [1227, 0]
click at [476, 809] on div "chat . id = '[PERSON_NAME]-chat' ; chat . className = '[PERSON_NAME]-chat' ; ch…" at bounding box center [849, 531] width 900 height 777
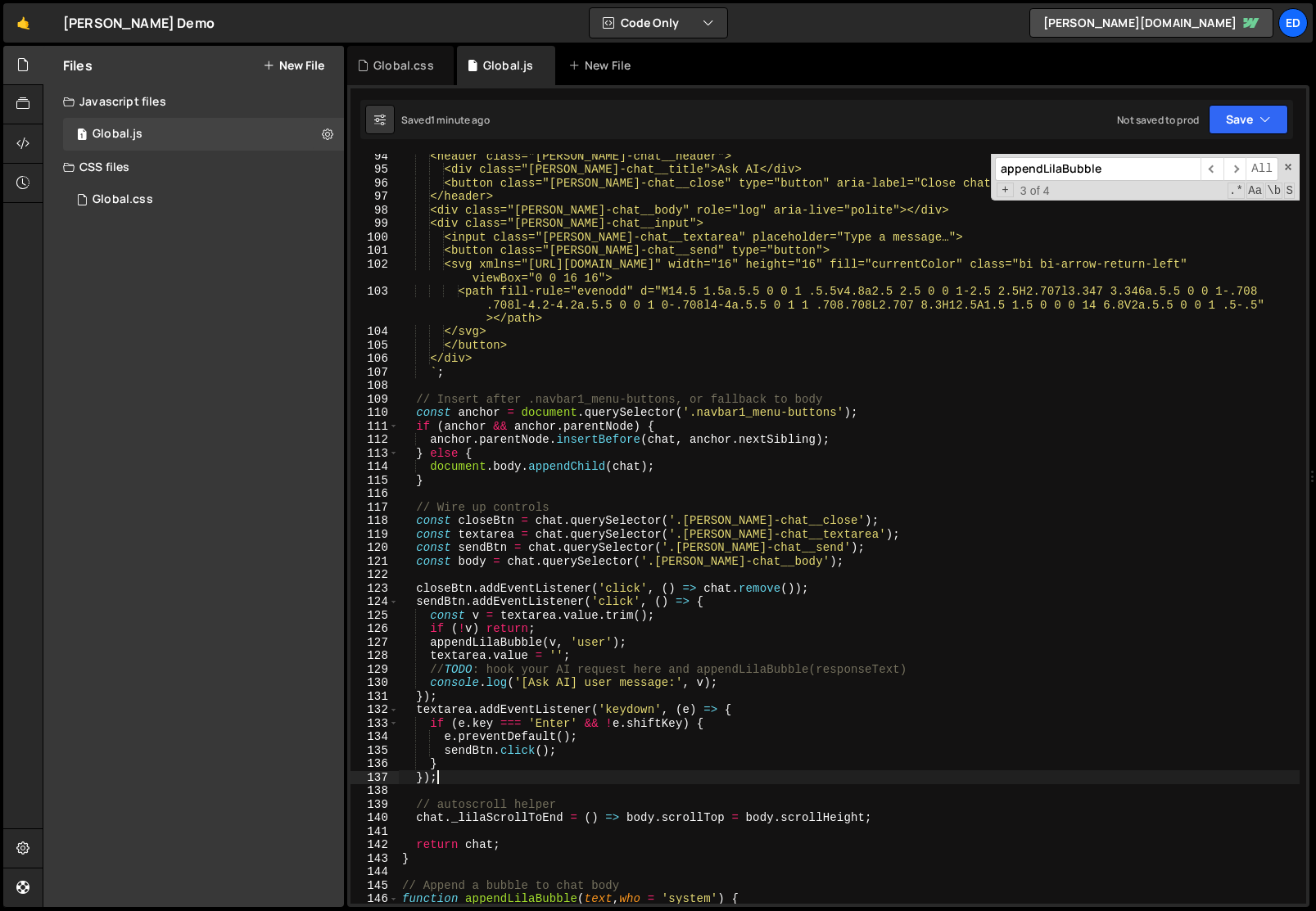
scroll to position [1287, 0]
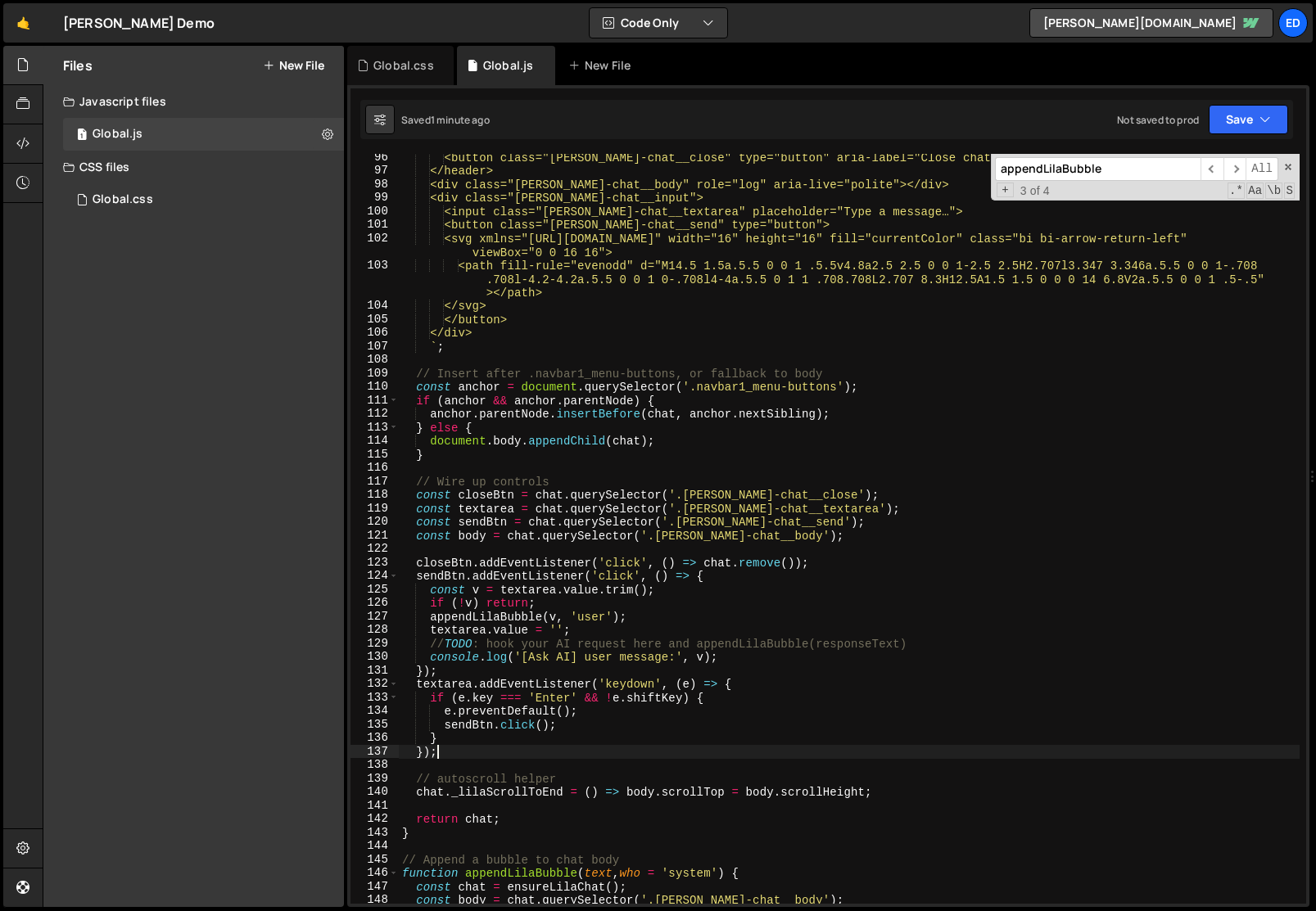
click at [440, 839] on div "<button class="[PERSON_NAME]-chat__close" type="button" aria-label="Close chat"…" at bounding box center [849, 539] width 900 height 777
type textarea "}"
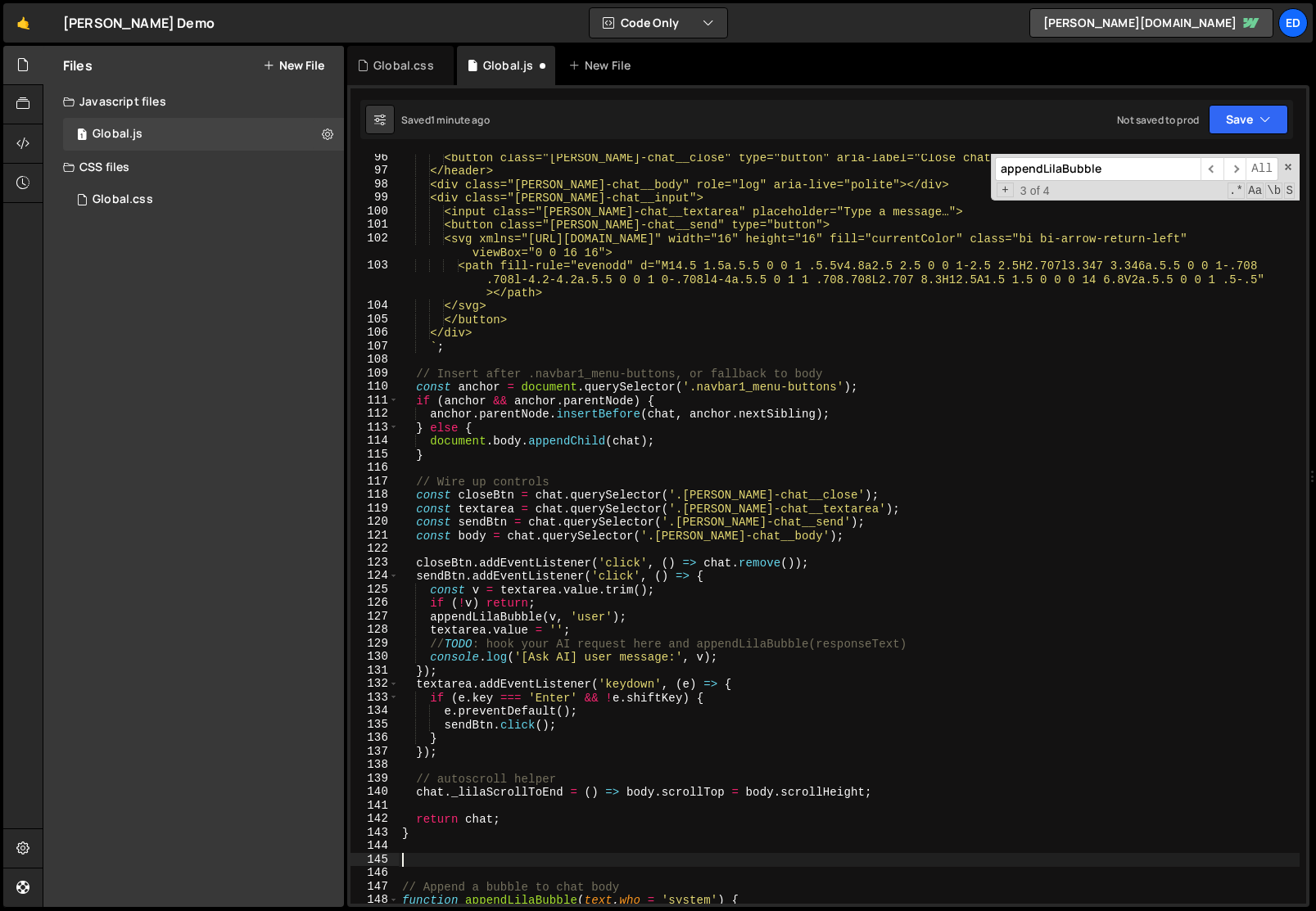
paste textarea "}"
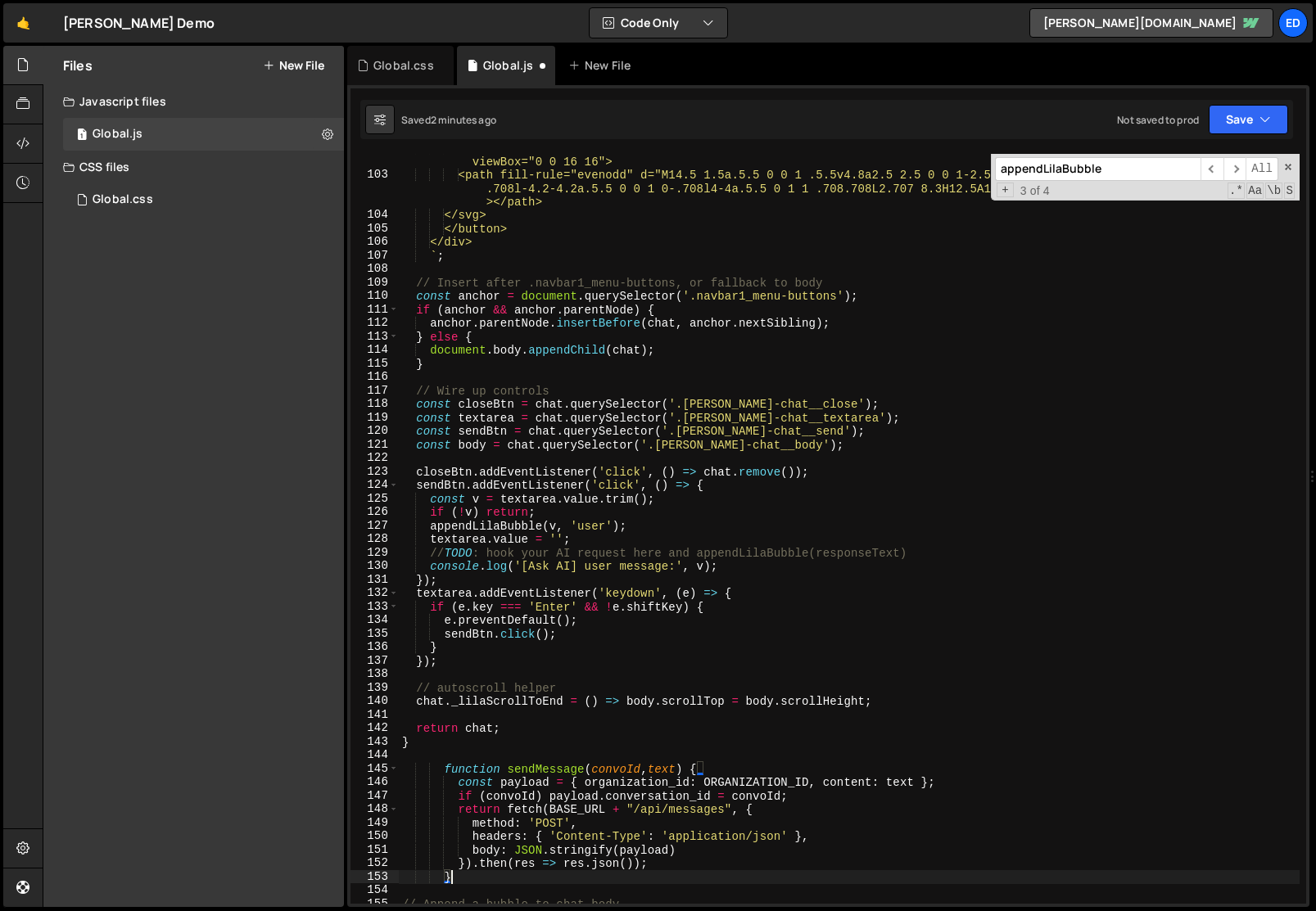
scroll to position [1377, 0]
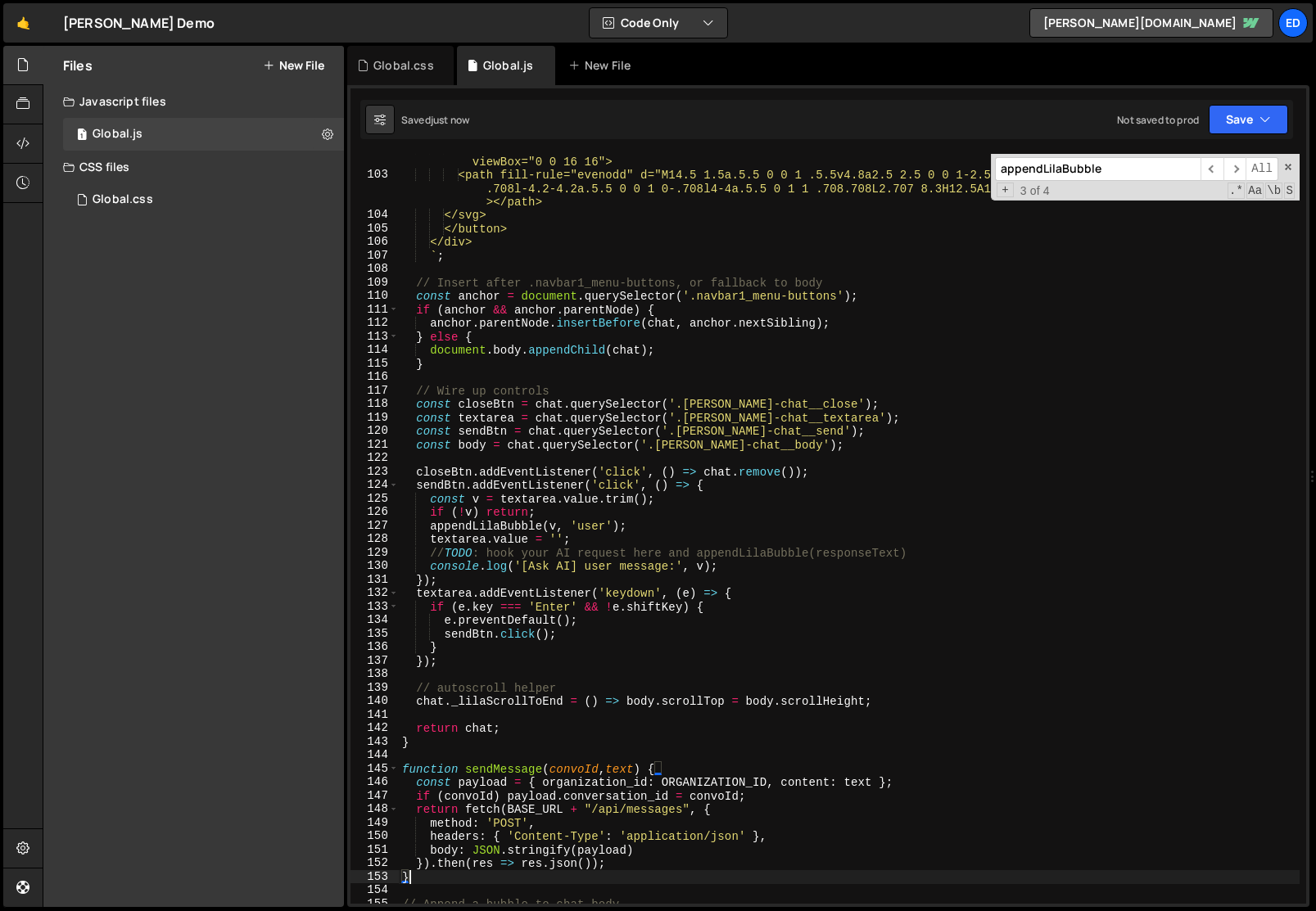
click at [492, 768] on div "<svg xmlns="[URL][DOMAIN_NAME]" width="16" height="16" fill="currentColor" clas…" at bounding box center [849, 536] width 900 height 791
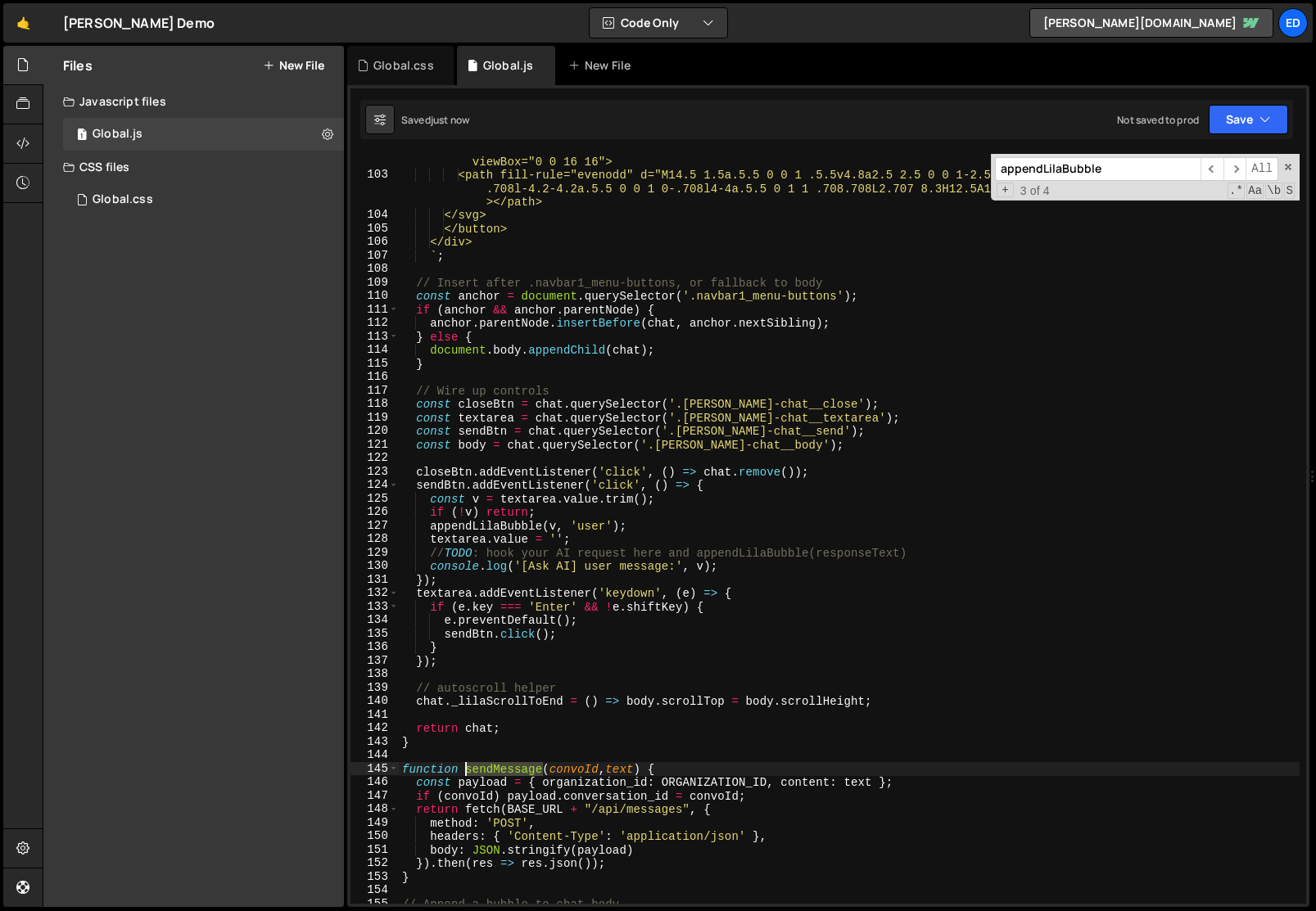
click at [492, 768] on div "<svg xmlns="[URL][DOMAIN_NAME]" width="16" height="16" fill="currentColor" clas…" at bounding box center [849, 536] width 900 height 791
click at [731, 568] on div "<svg xmlns="[URL][DOMAIN_NAME]" width="16" height="16" fill="currentColor" clas…" at bounding box center [849, 536] width 900 height 791
type textarea "console.log('[Ask AI] user message:', v);"
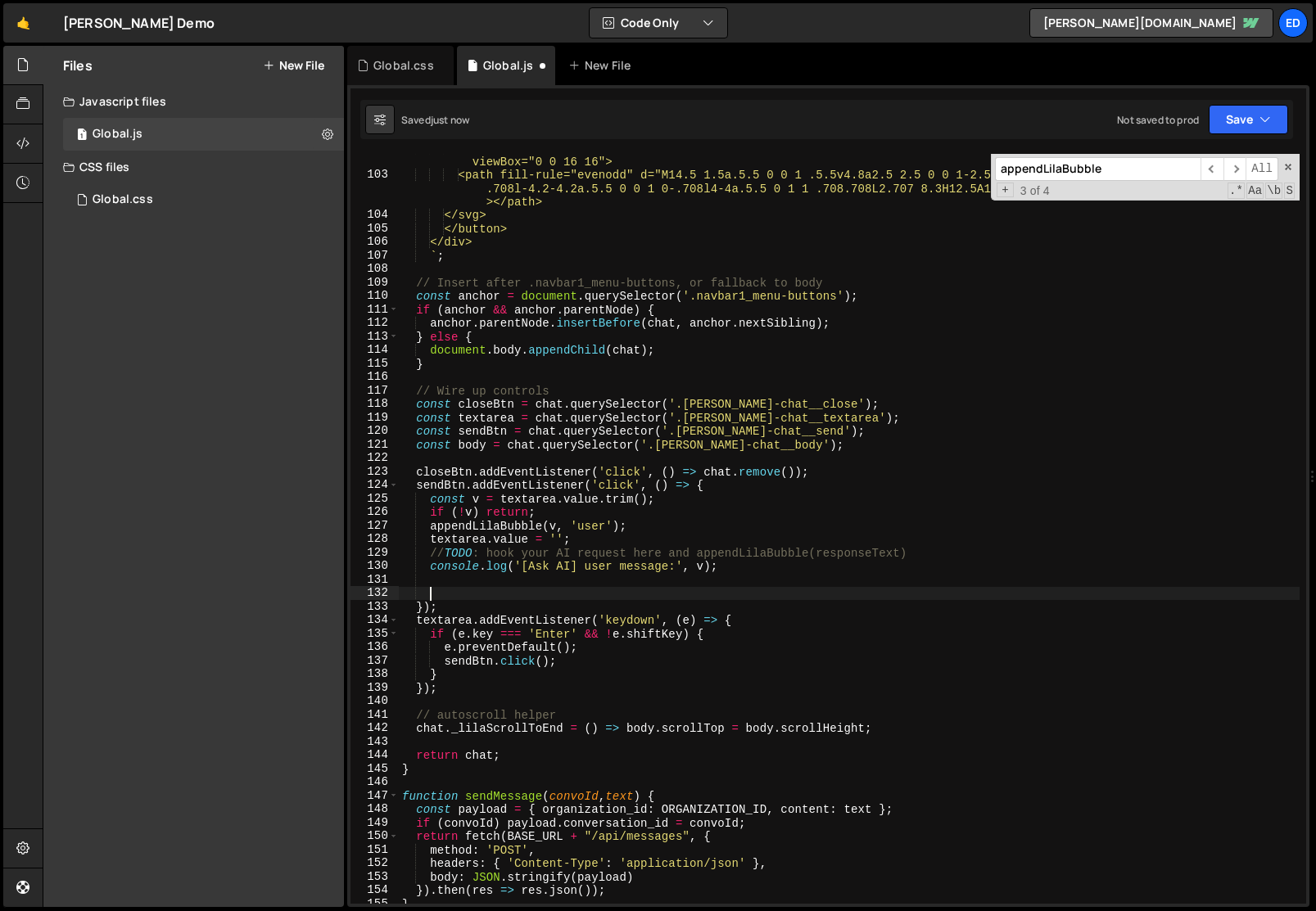
paste textarea "sendMessage"
type textarea "sendMessage("
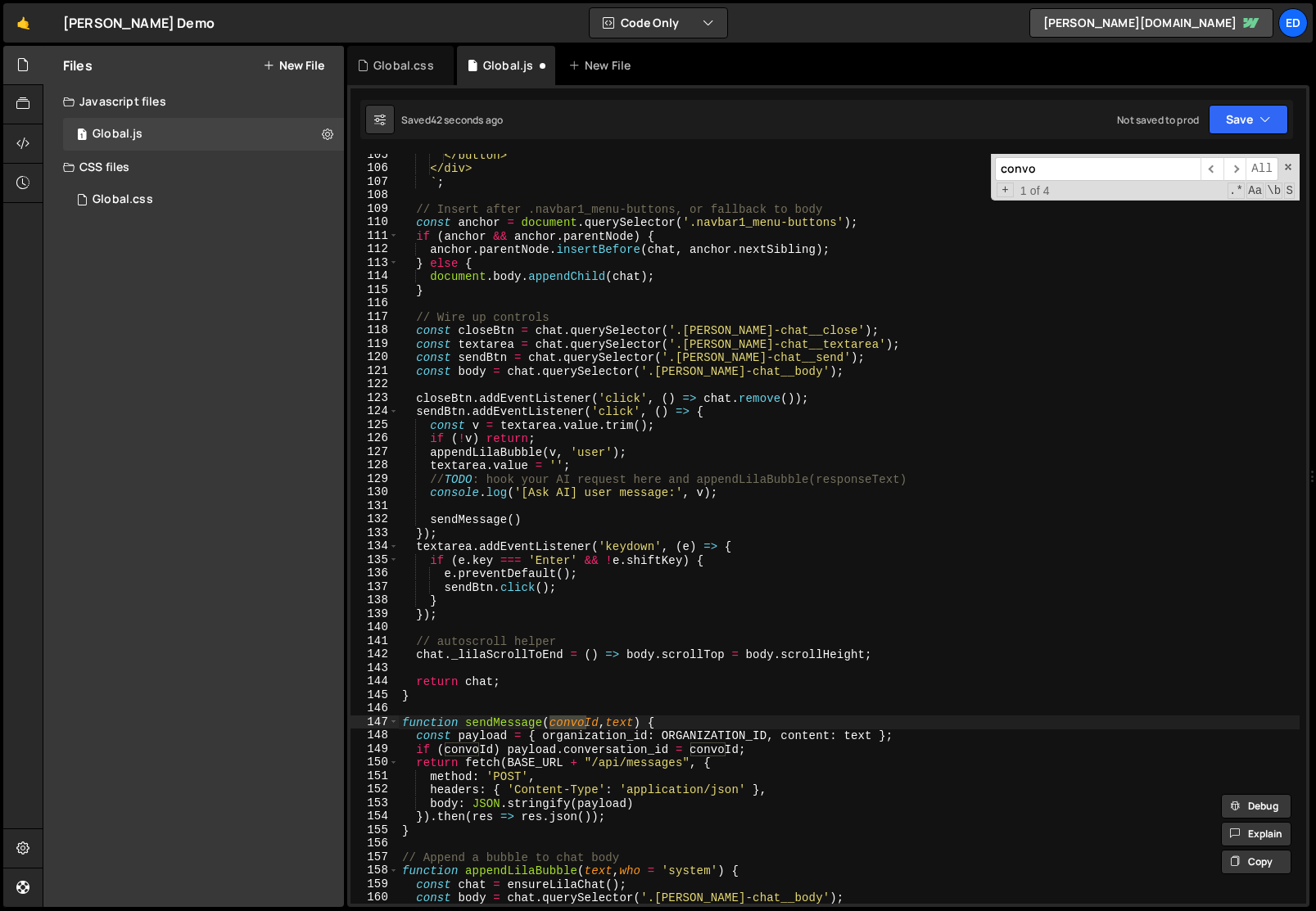
scroll to position [1407, 0]
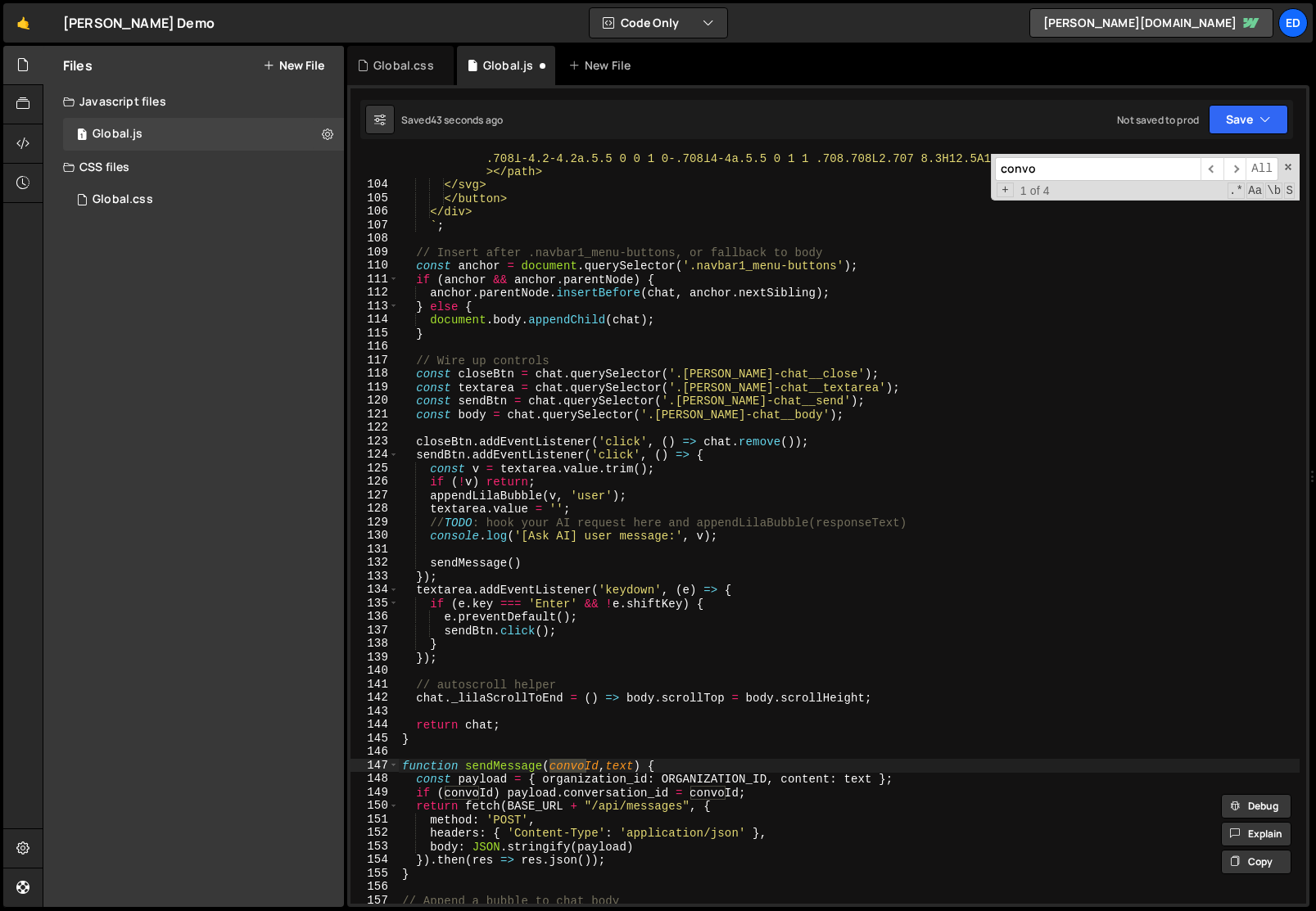
type input "convo"
click at [565, 766] on div "<path fill-rule="evenodd" d="M14.5 1.5a.5.5 0 0 1 .5.5v4.8a2.5 2.5 0 0 1-2.5 2.…" at bounding box center [849, 529] width 900 height 750
click at [565, 766] on div "<path fill-rule="evenodd" d="M14.5 1.5a.5.5 0 0 1 .5.5v4.8a2.5 2.5 0 0 1-2.5 2.…" at bounding box center [849, 539] width 900 height 804
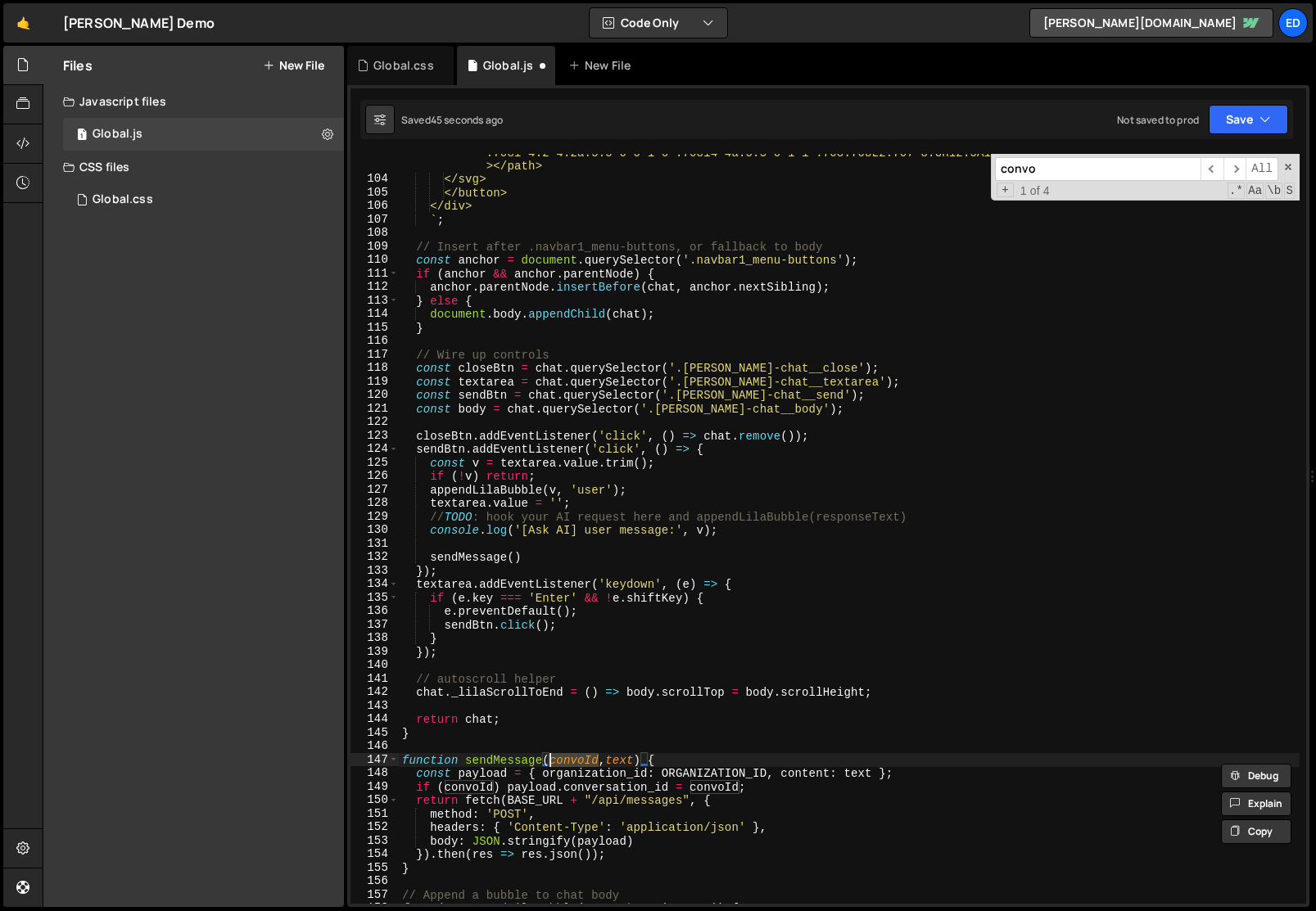
scroll to position [1417, 0]
click at [565, 766] on div "<path fill-rule="evenodd" d="M14.5 1.5a.5.5 0 0 1 .5.5v4.8a2.5 2.5 0 0 1-2.5 2.…" at bounding box center [849, 533] width 900 height 804
type textarea "const payload = { organization_id: ORGANIZATION_ID, content: text };"
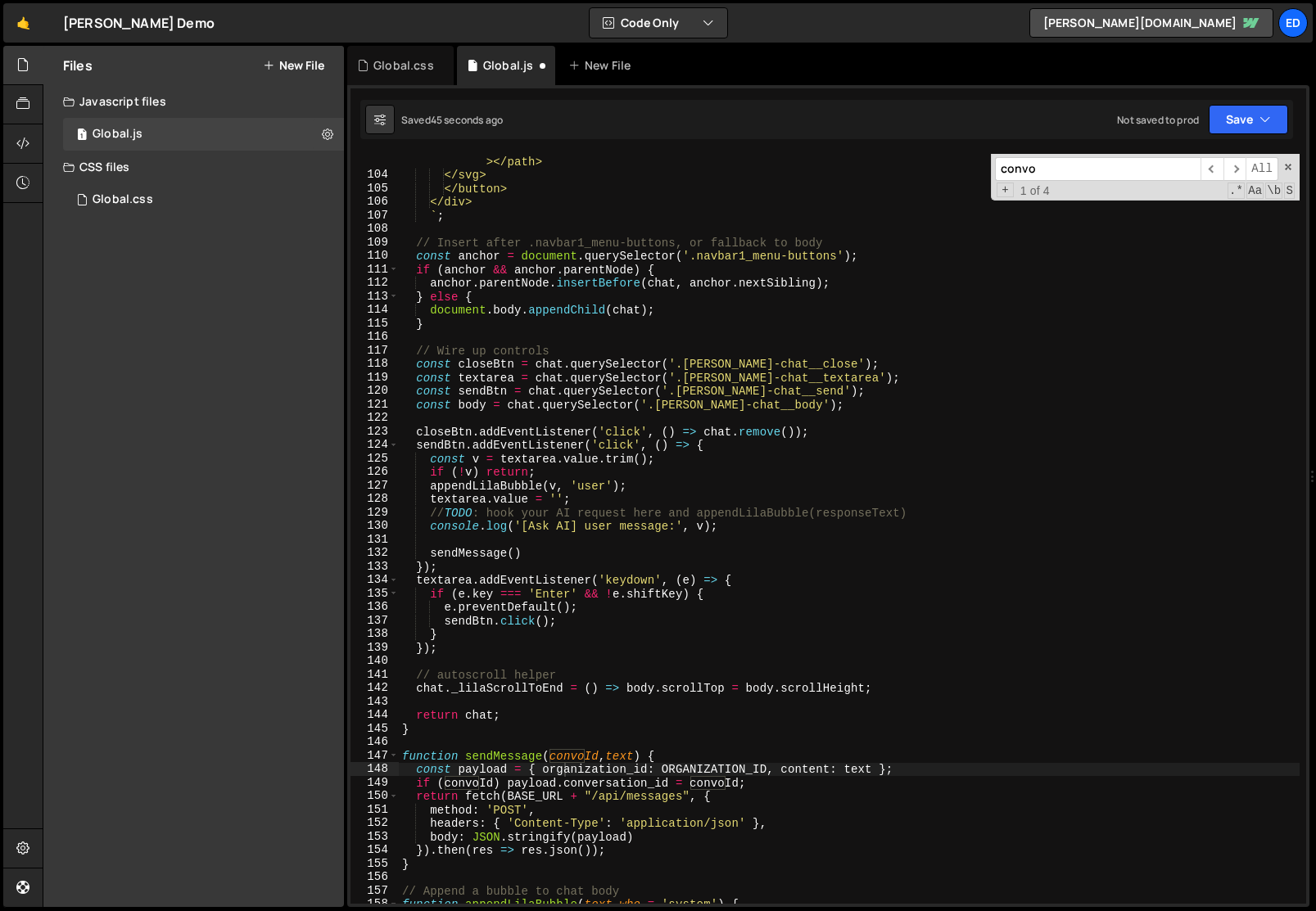
paste input "Id"
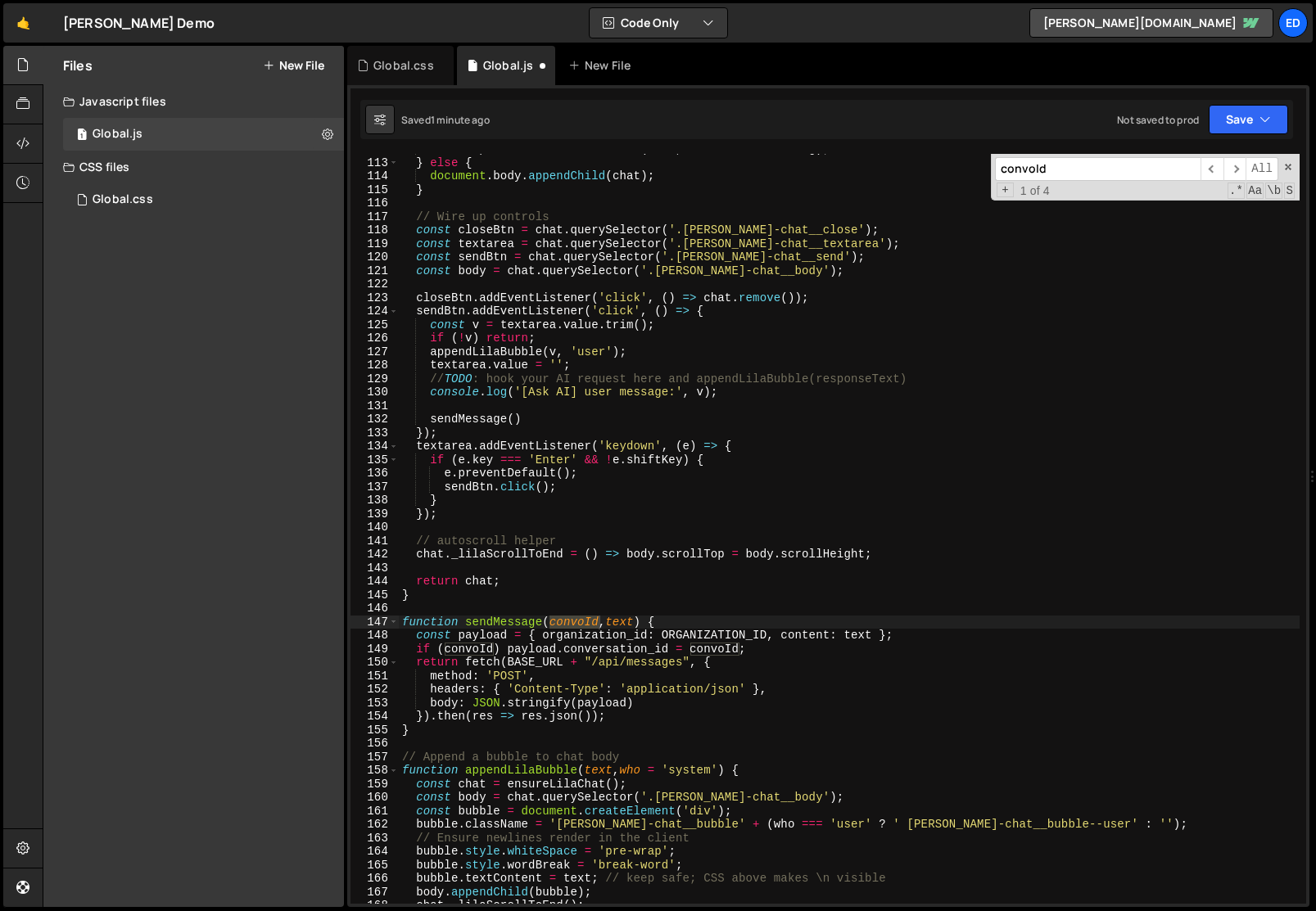
scroll to position [1547, 0]
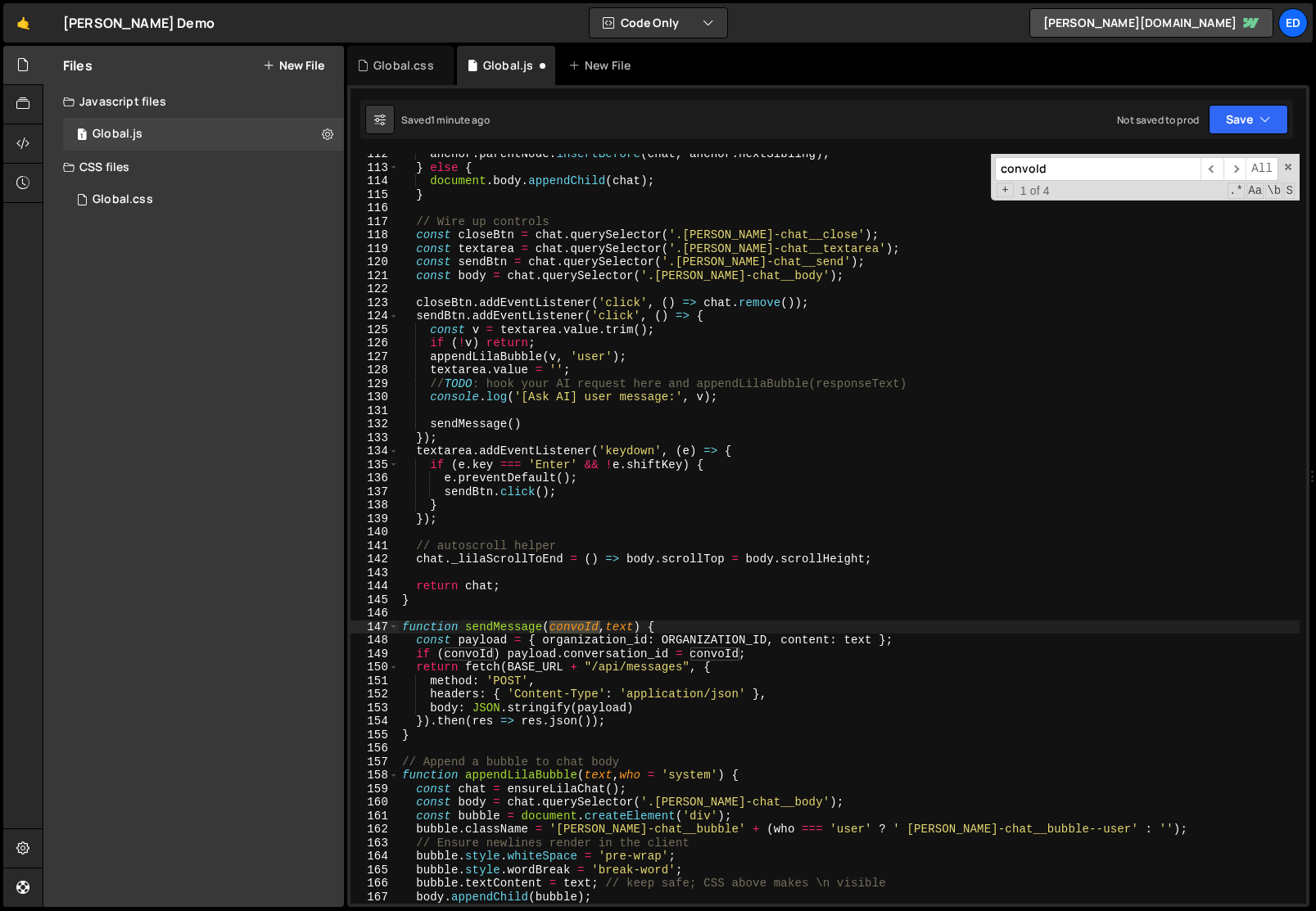
type input "convoId"
click at [917, 499] on div "anchor . parentNode . insertBefore ( chat , anchor . nextSibling ) ; } else { d…" at bounding box center [849, 536] width 900 height 777
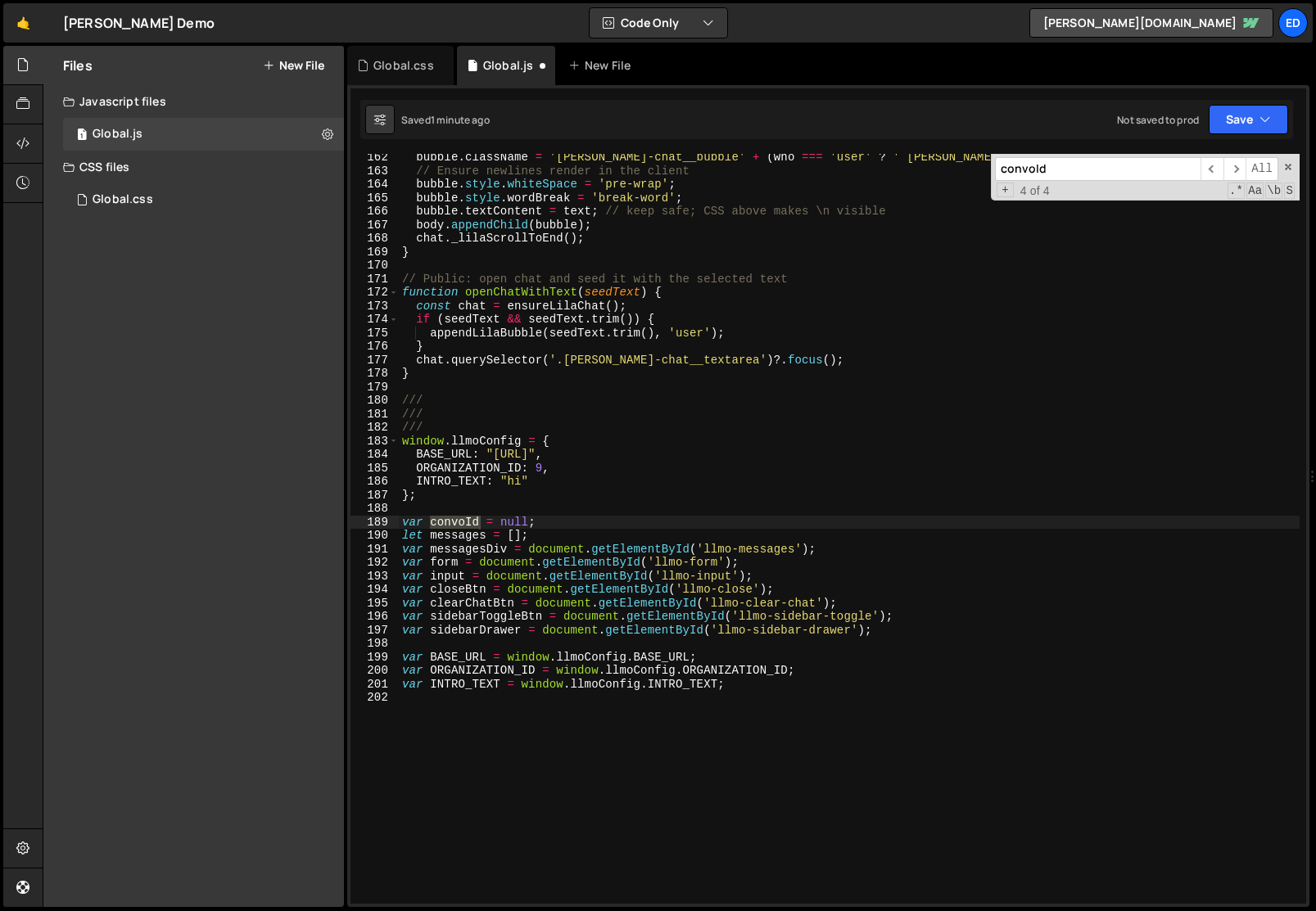
scroll to position [1638, 0]
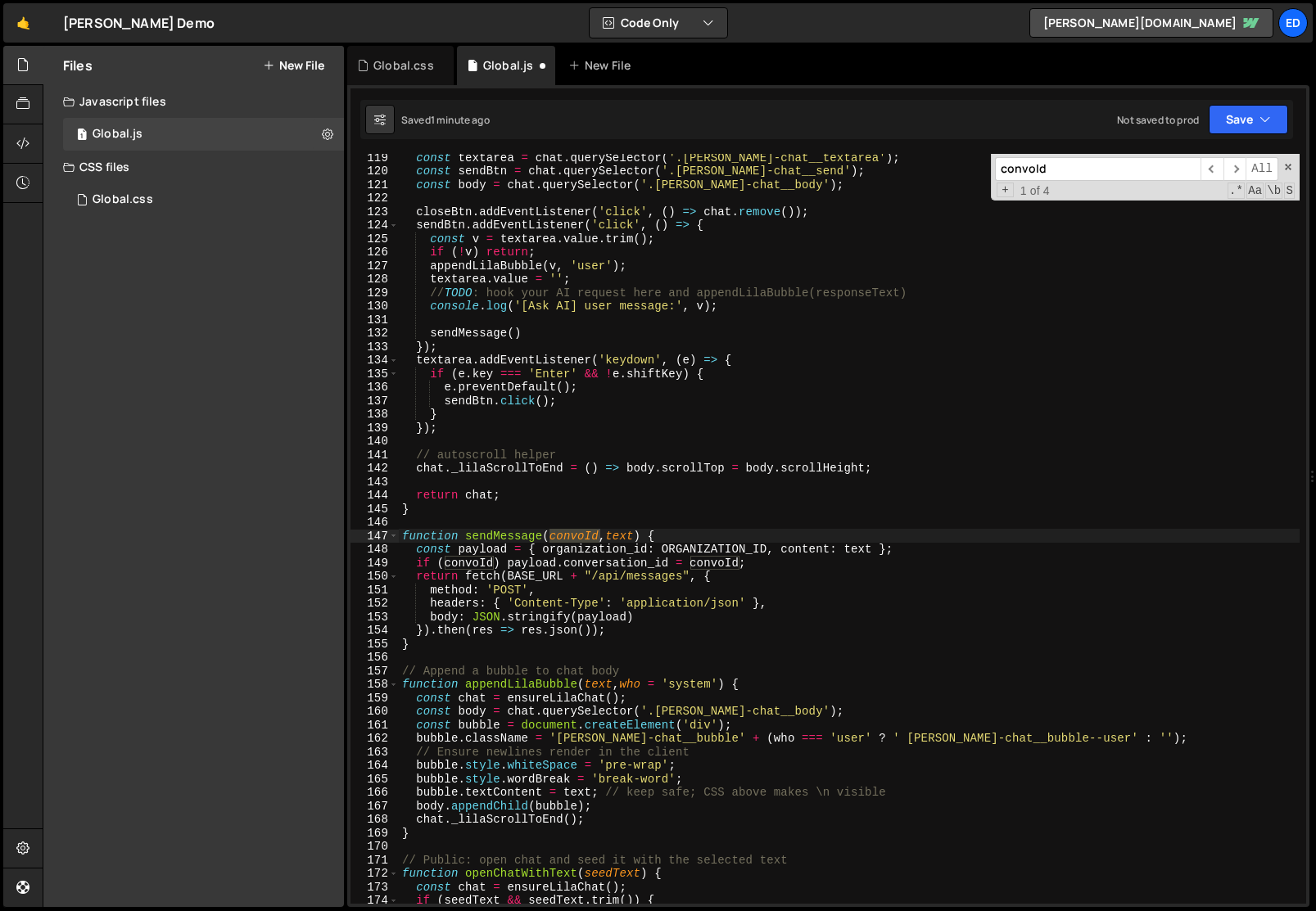
click at [505, 535] on div "const textarea = chat . querySelector ( '.[PERSON_NAME]-chat__textarea' ) ; con…" at bounding box center [849, 539] width 900 height 777
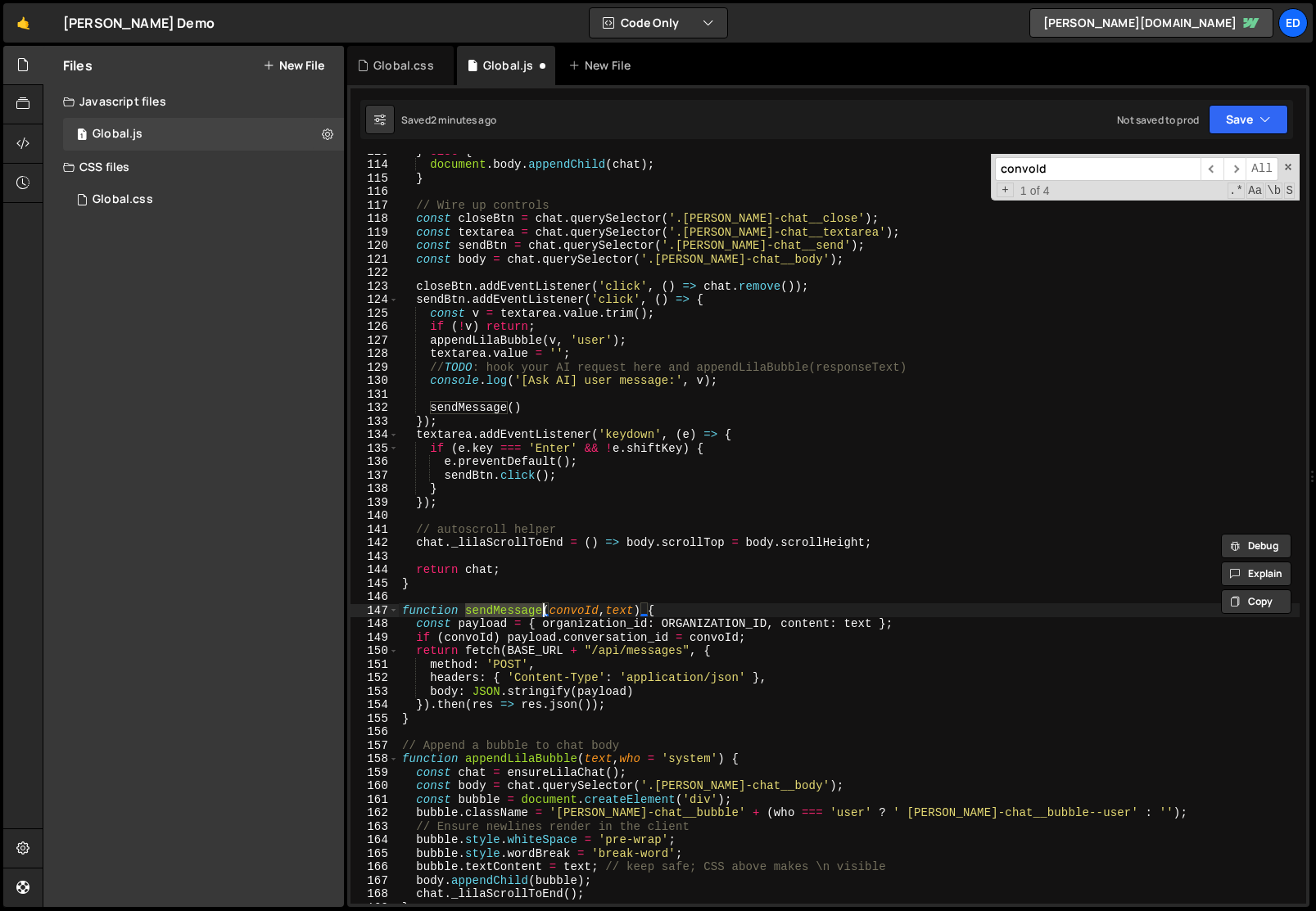
scroll to position [1563, 0]
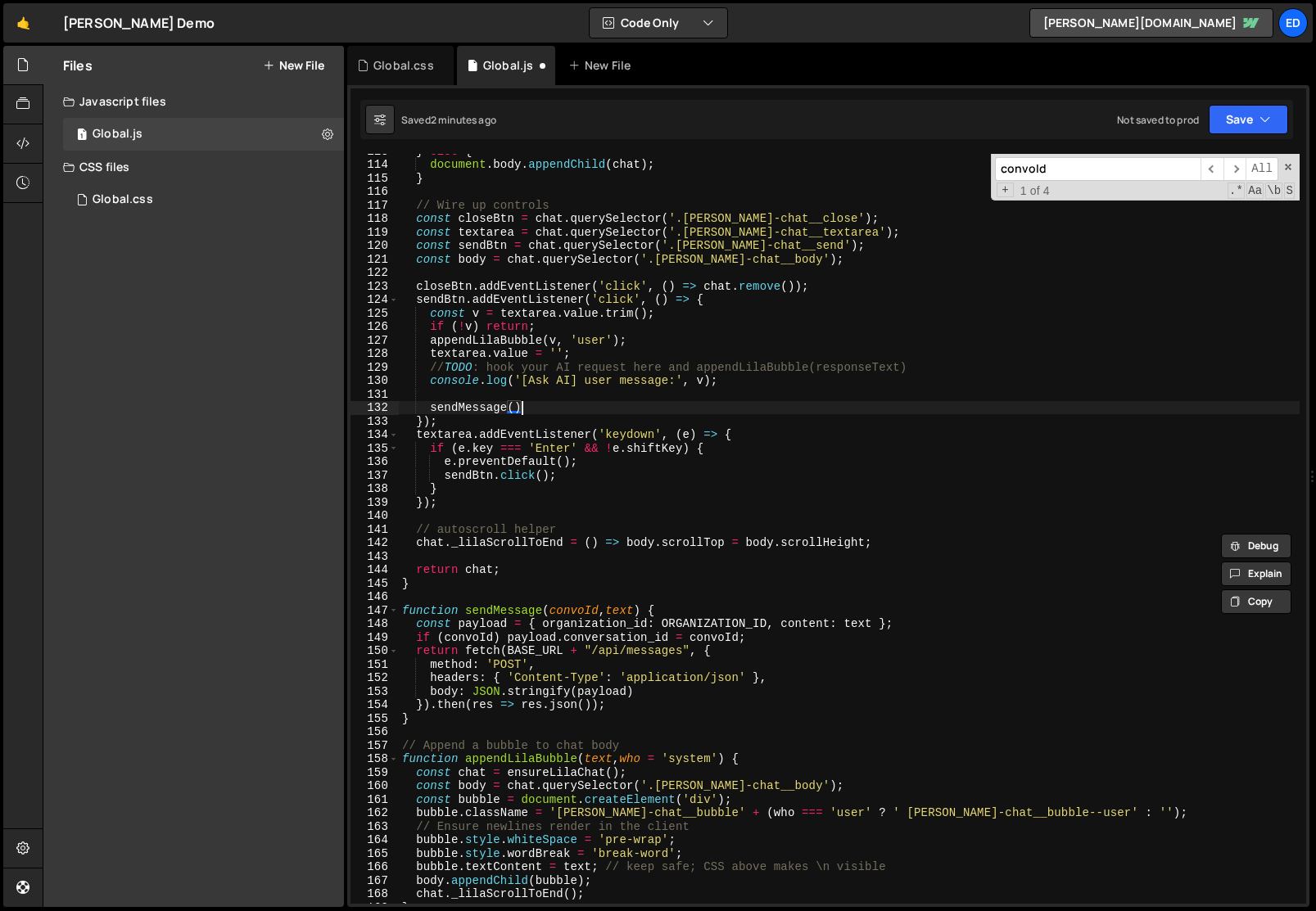
click at [525, 411] on div "} else { document . body . appendChild ( chat ) ; } // Wire up controls const c…" at bounding box center [849, 532] width 900 height 777
drag, startPoint x: 540, startPoint y: 405, endPoint x: 335, endPoint y: 405, distance: 205.0
click at [335, 405] on div "Files New File Create your first file Get started by starting a Javascript or C…" at bounding box center [678, 476] width 1273 height 862
paste textarea ".finally(resetForm);"
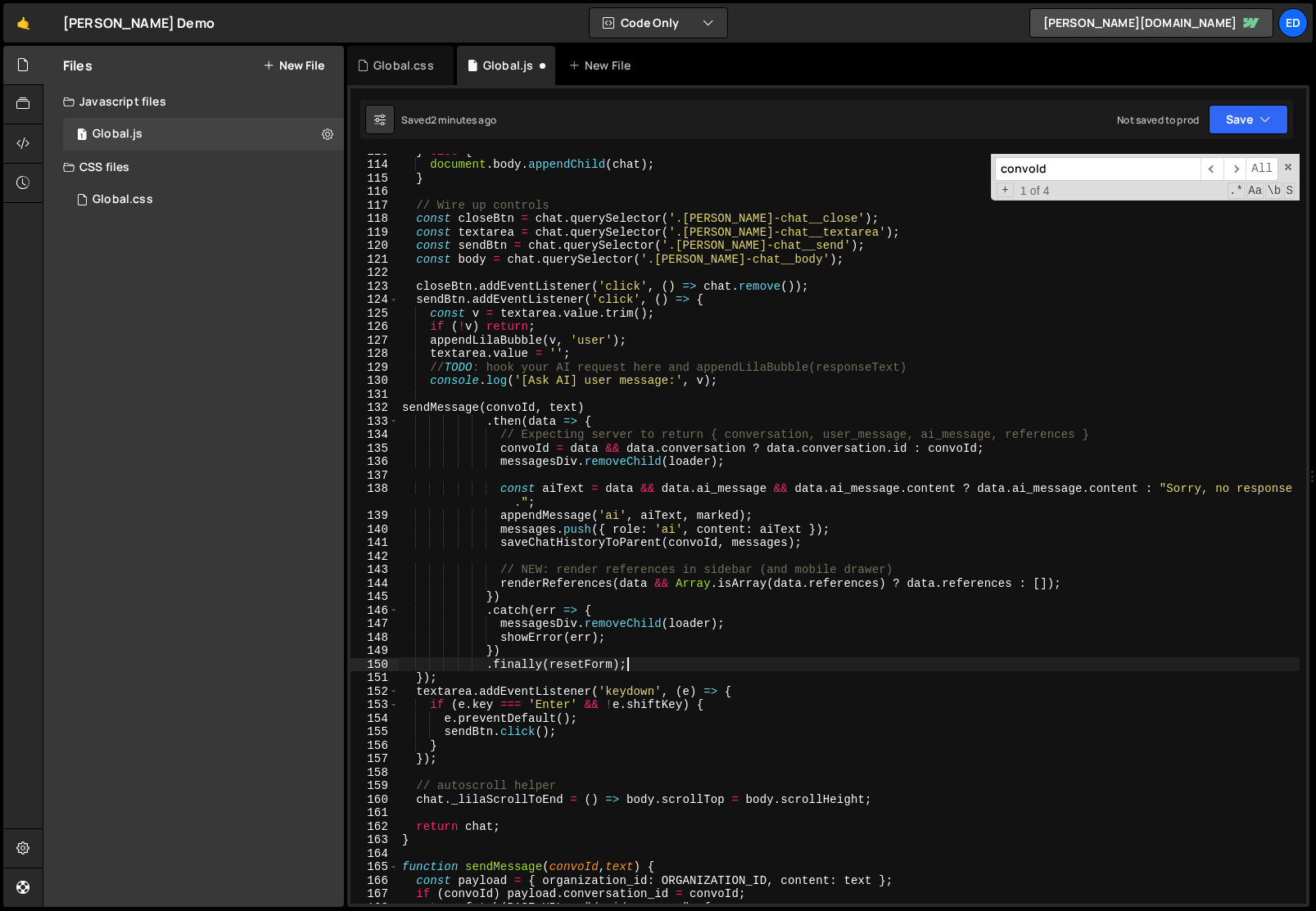
scroll to position [0, 4]
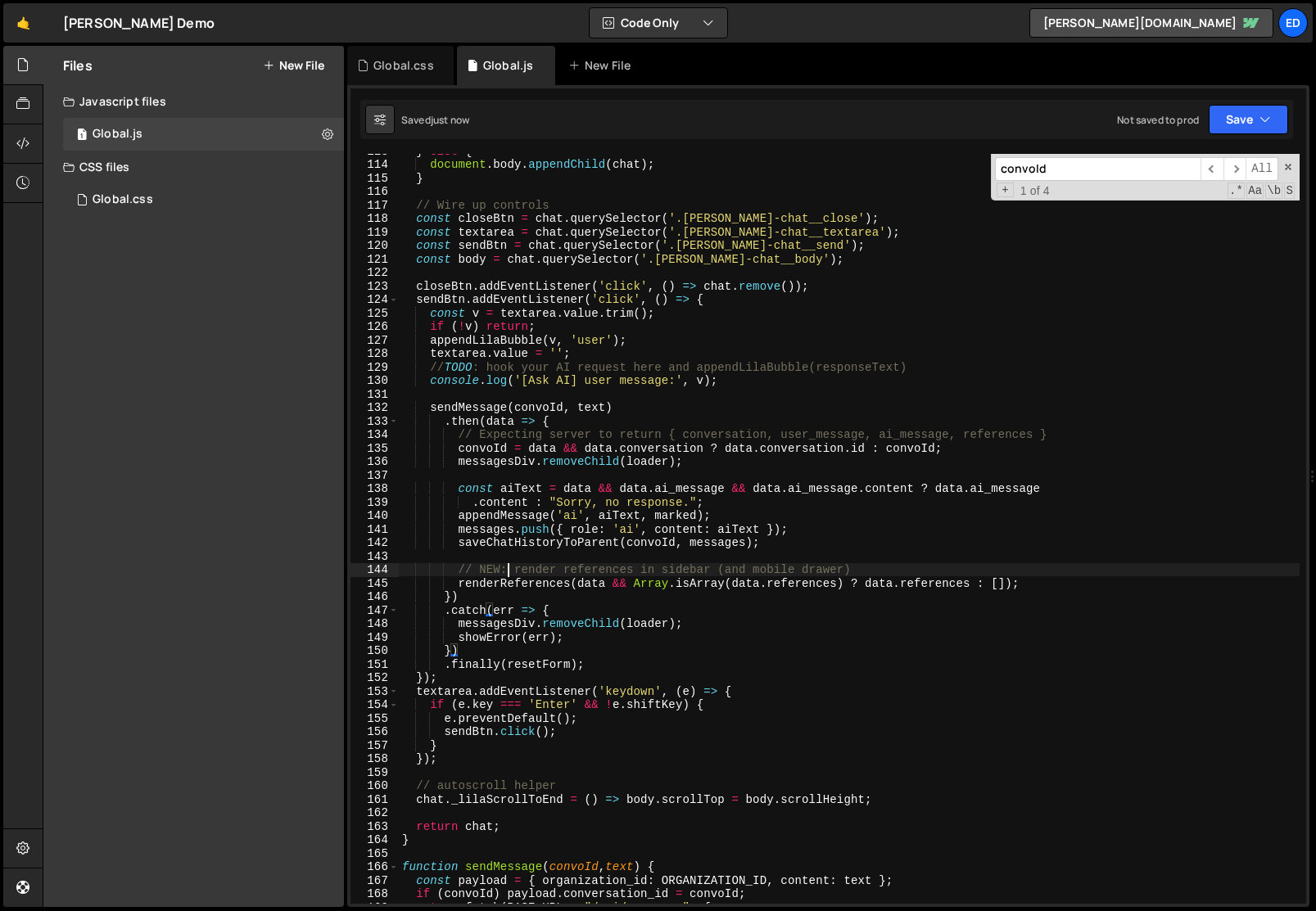
click at [511, 572] on div "} else { document . body . appendChild ( chat ) ; } // Wire up controls const c…" at bounding box center [849, 532] width 900 height 777
type textarea "// NEW: render references in sidebar (and mobile drawer)"
click at [511, 572] on div "} else { document . body . appendChild ( chat ) ; } // Wire up controls const c…" at bounding box center [849, 532] width 900 height 777
paste input "sendMessage"
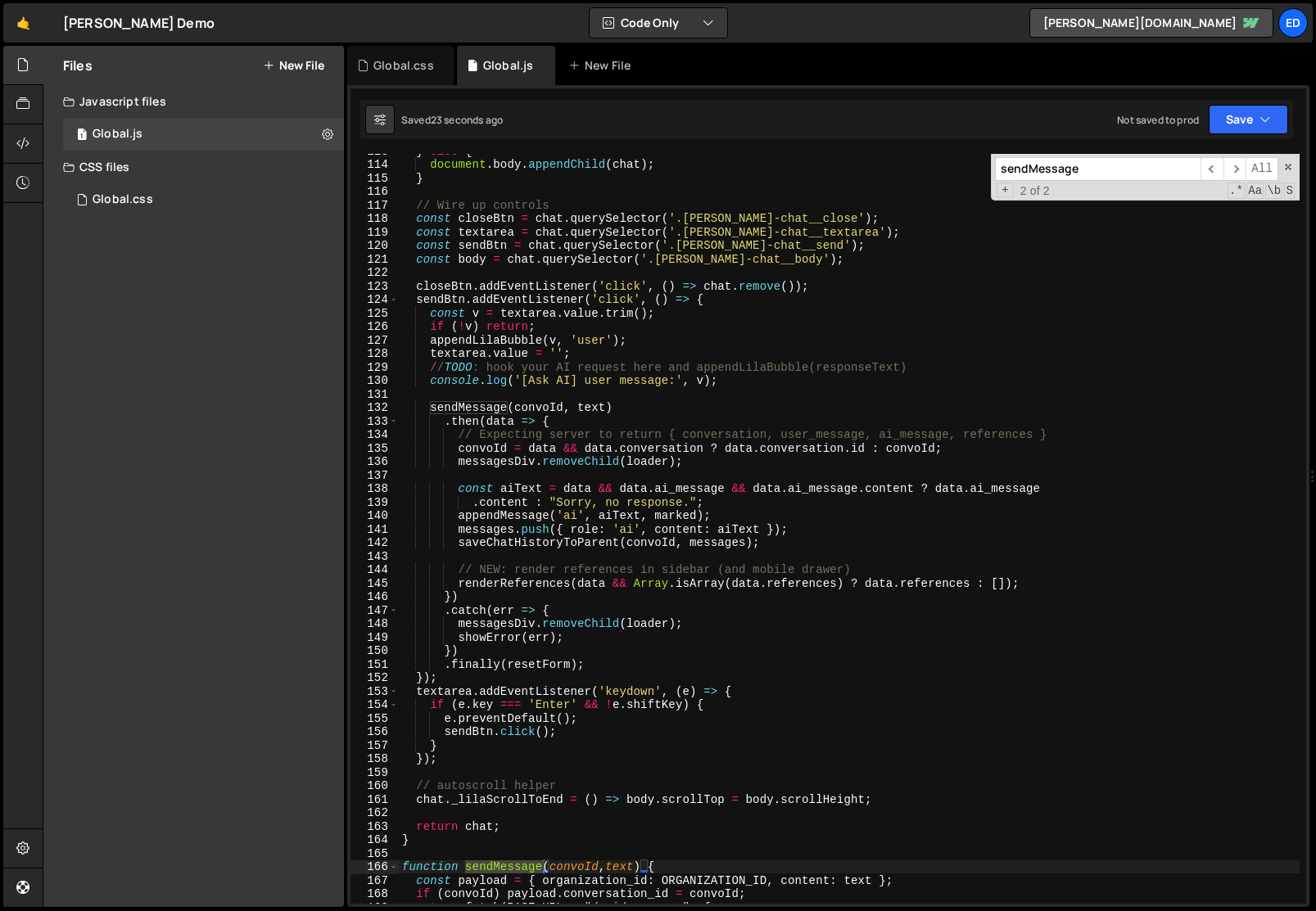
type input "sendMessage"
type textarea "console.log('[Ask AI] user message:', v);"
click at [729, 384] on div "} else { document . body . appendChild ( chat ) ; } // Wire up controls const c…" at bounding box center [849, 532] width 900 height 777
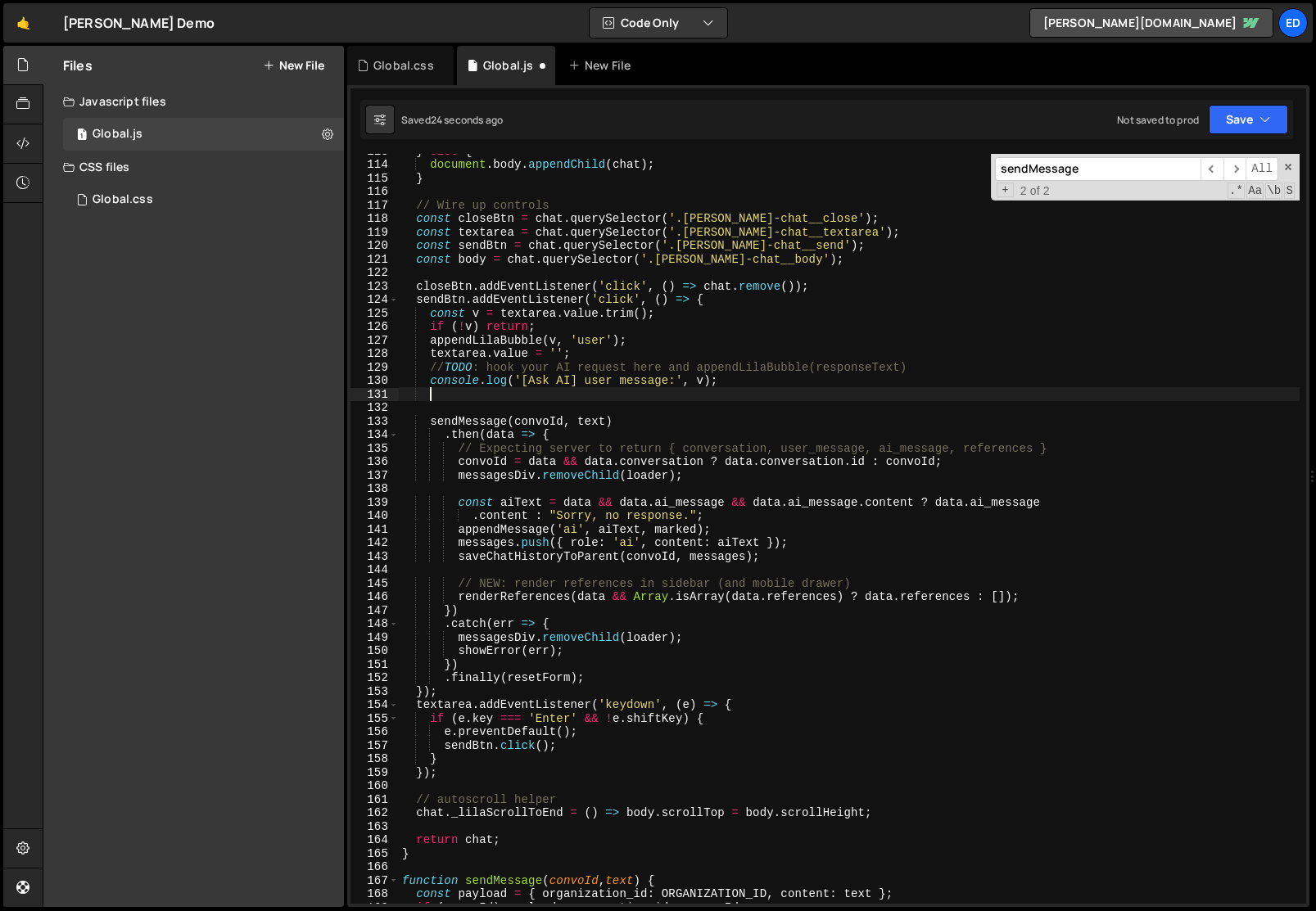
scroll to position [0, 1]
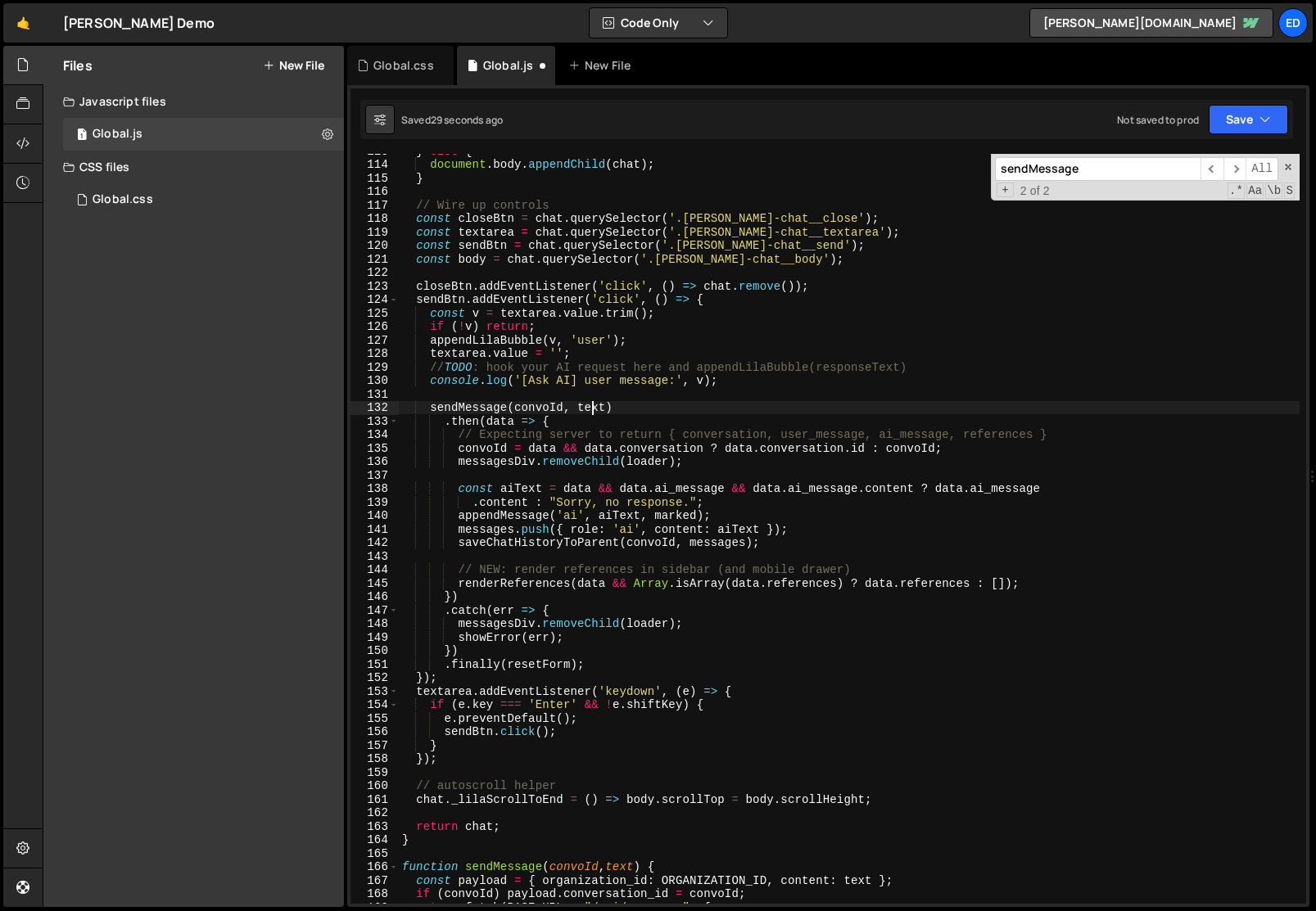
click at [595, 405] on div "} else { document . body . appendChild ( chat ) ; } // Wire up controls const c…" at bounding box center [849, 532] width 900 height 777
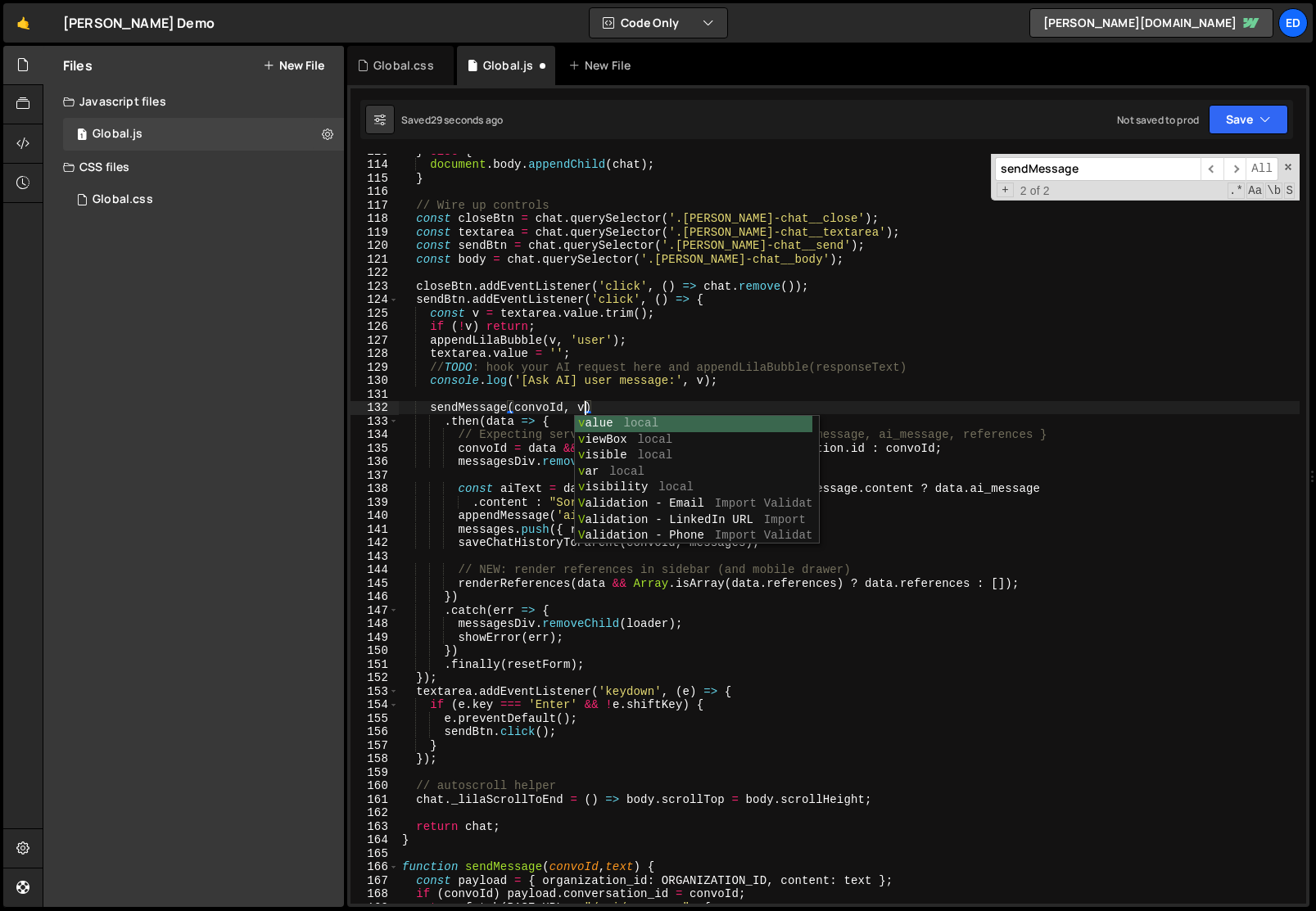
scroll to position [0, 12]
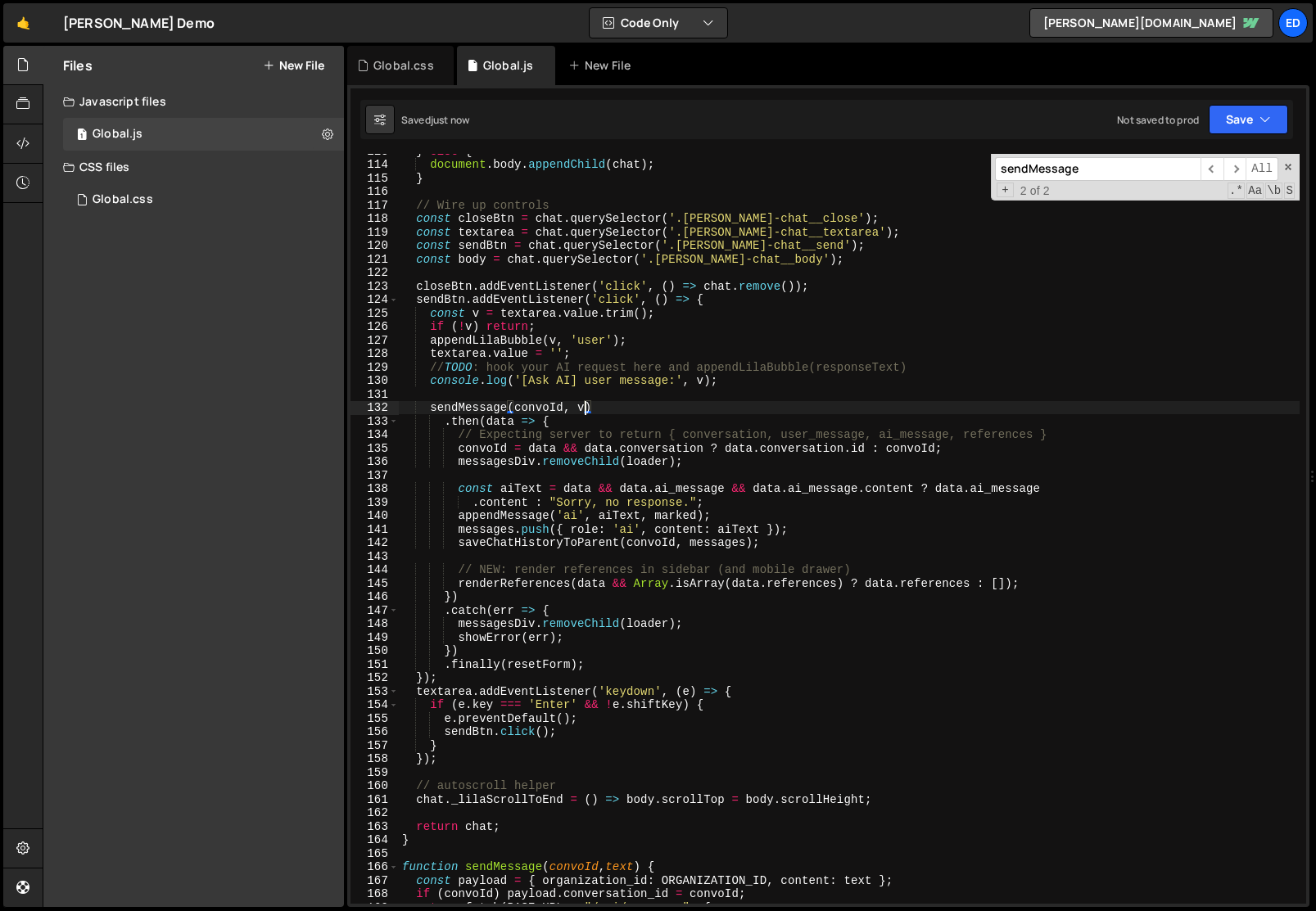
click at [610, 445] on div "} else { document . body . appendChild ( chat ) ; } // Wire up controls const c…" at bounding box center [849, 532] width 900 height 777
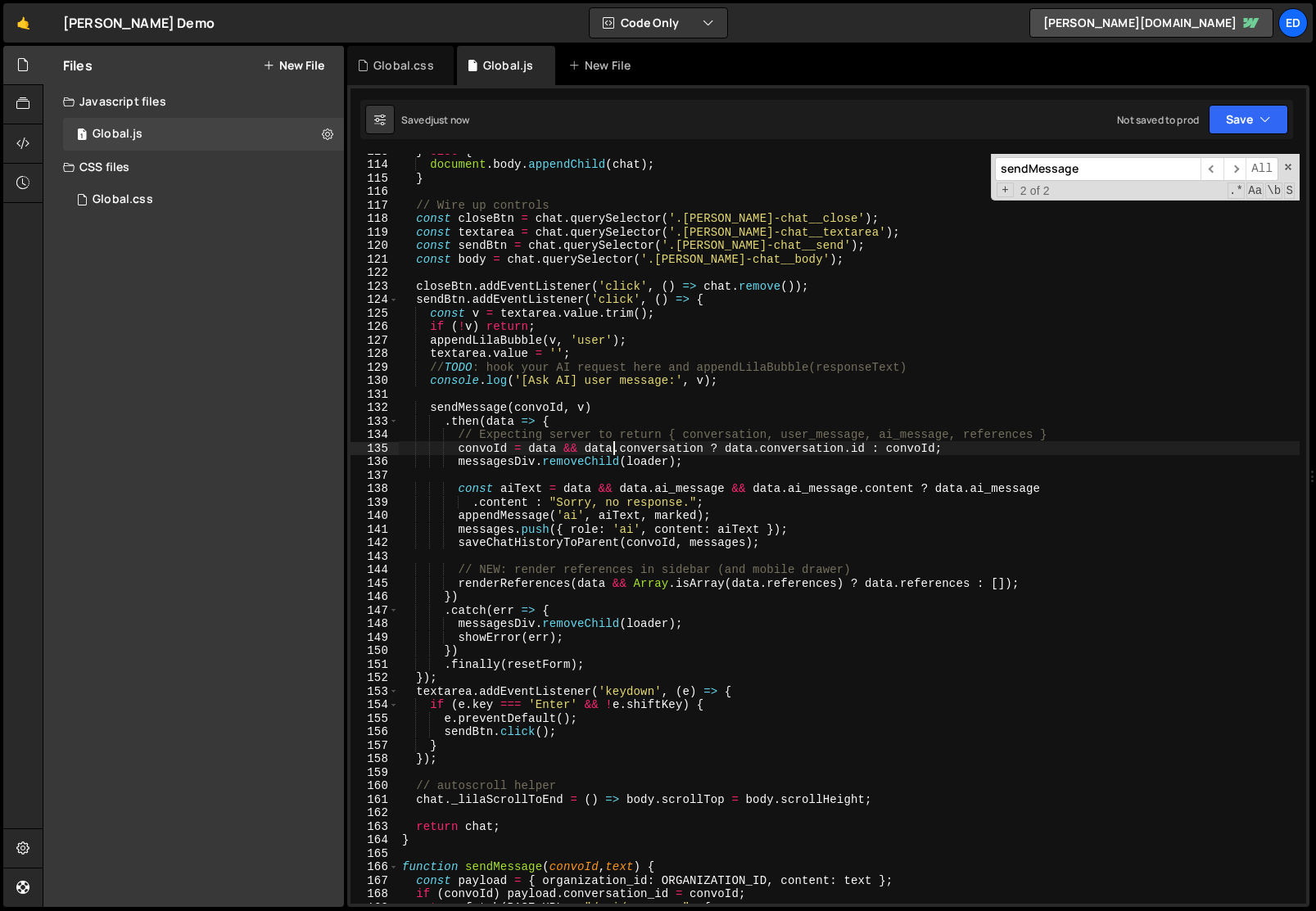
type textarea "convoId = data && data.conversation ? [DOMAIN_NAME] : convoId;"
click at [588, 475] on div "} else { document . body . appendChild ( chat ) ; } // Wire up controls const c…" at bounding box center [849, 532] width 900 height 777
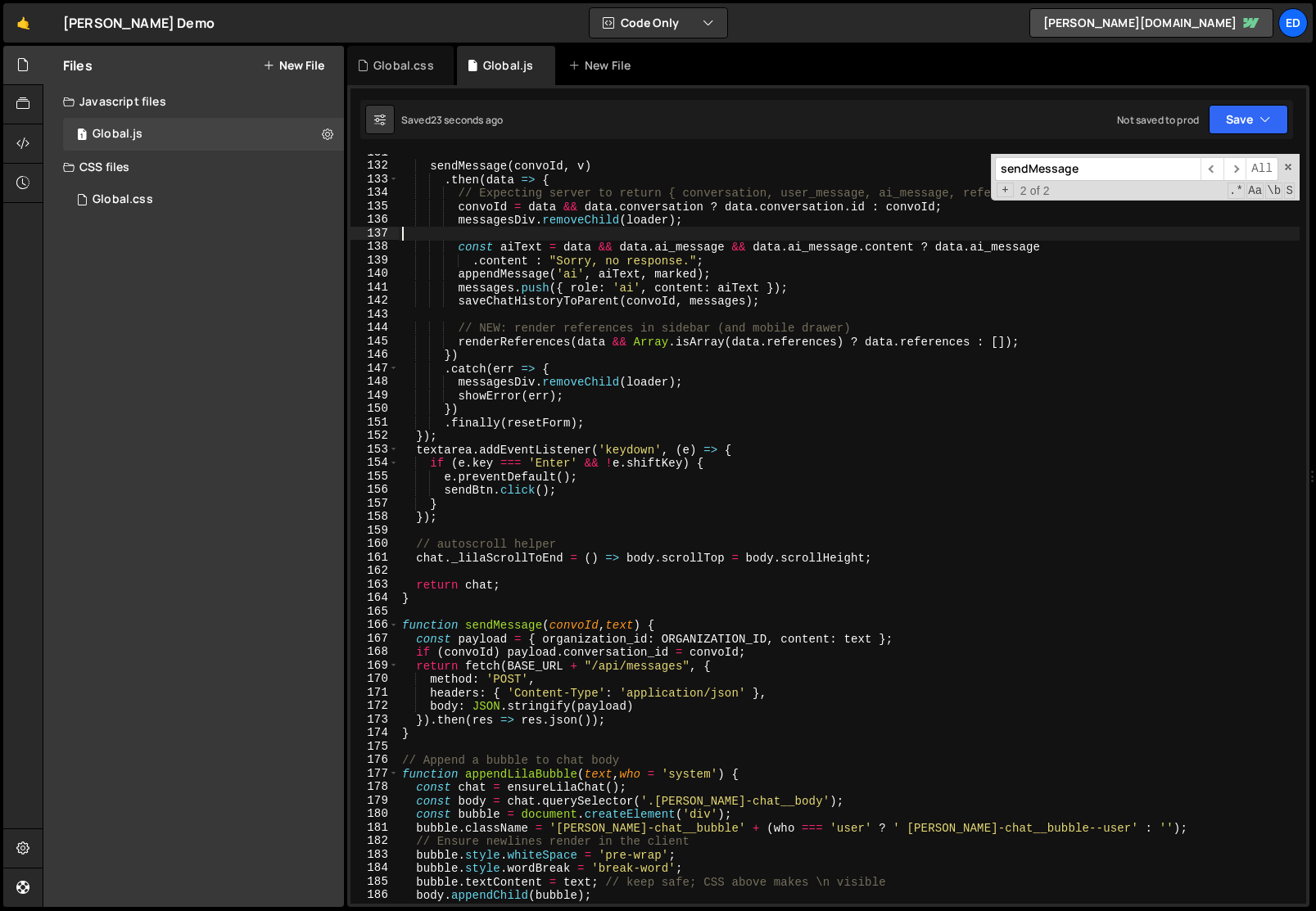
scroll to position [1840, 0]
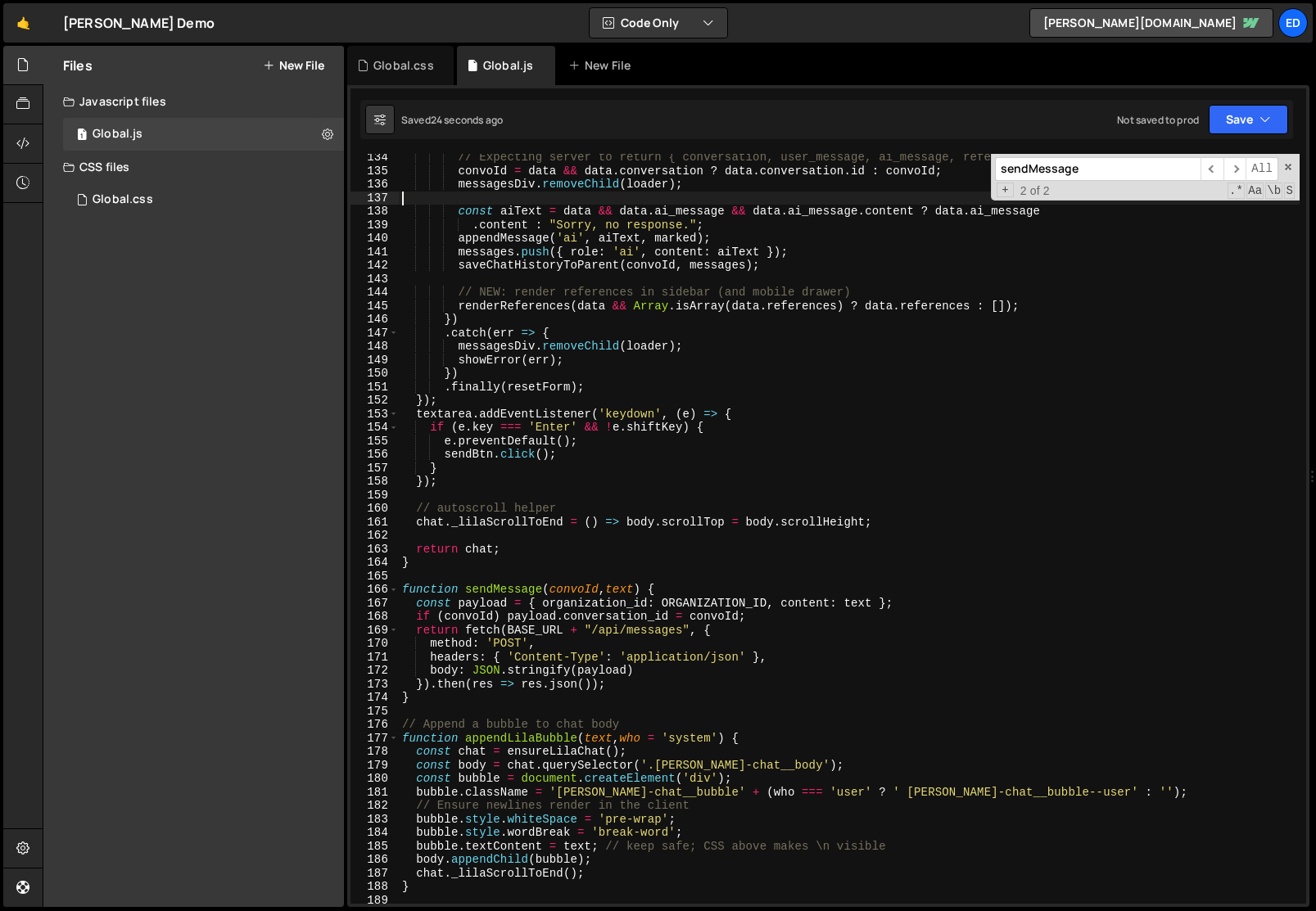
click at [449, 563] on div "// Expecting server to return { conversation, user_message, ai_message, referen…" at bounding box center [849, 539] width 900 height 777
type textarea "}"
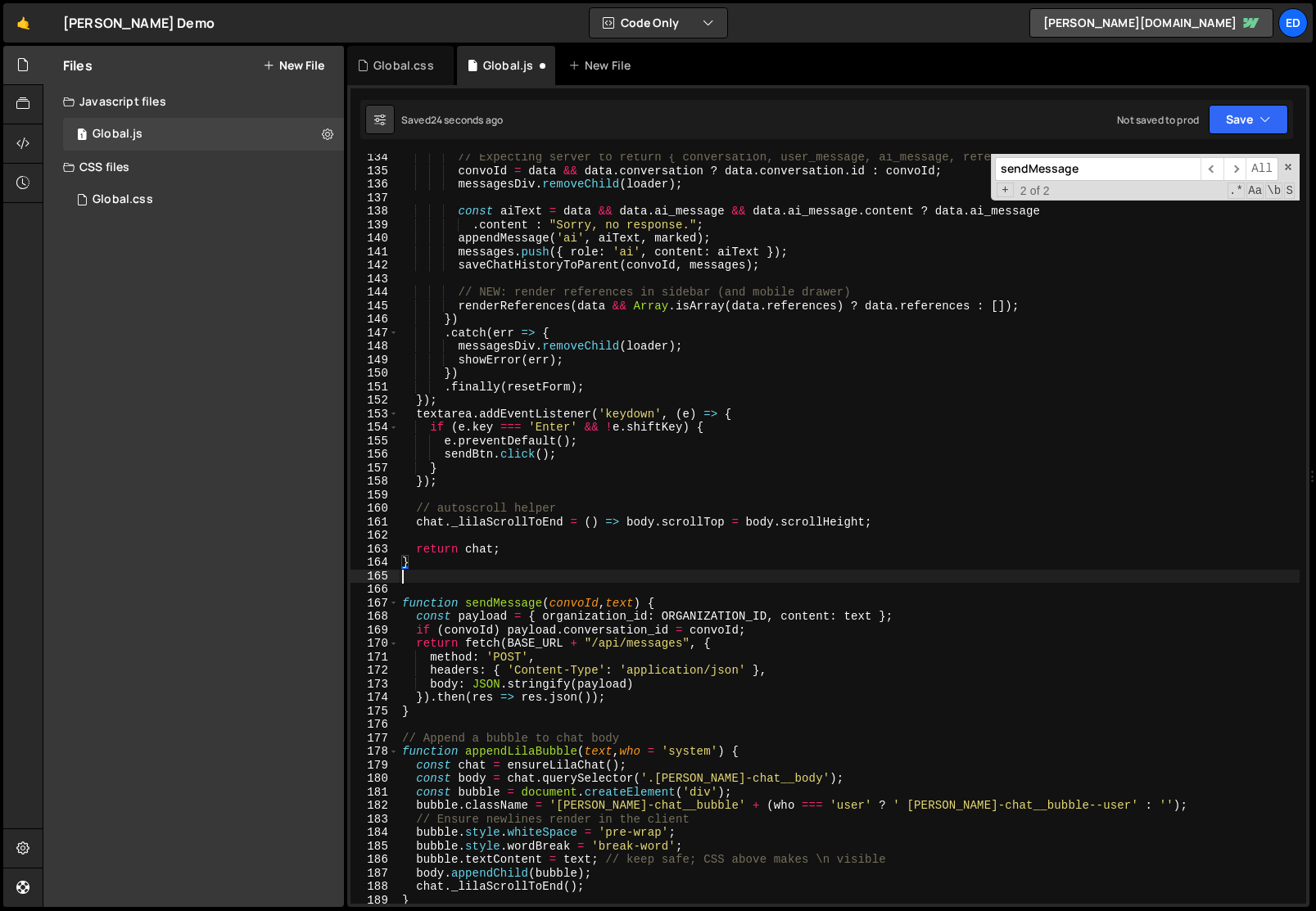
paste textarea "}"
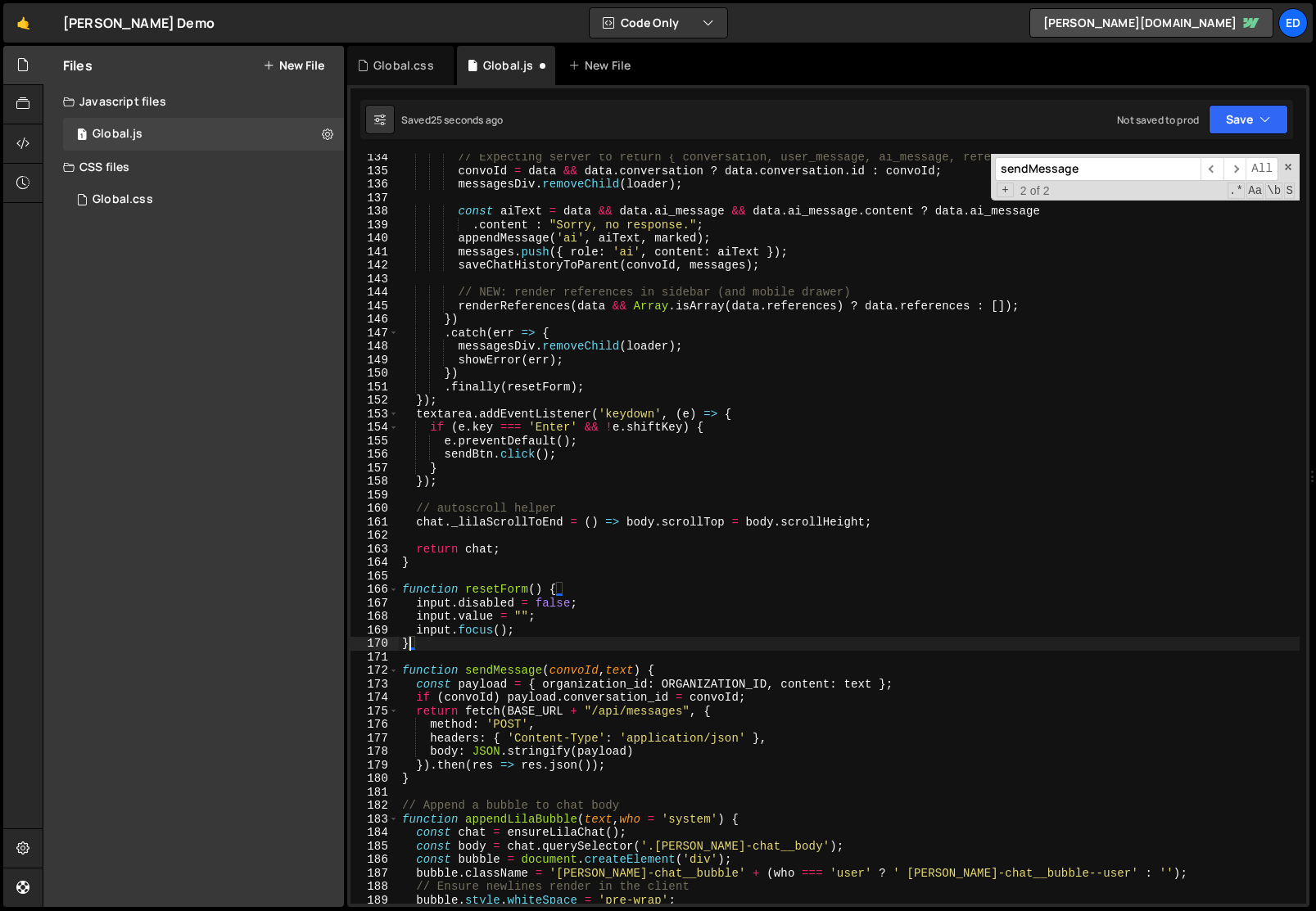
type textarea "}"
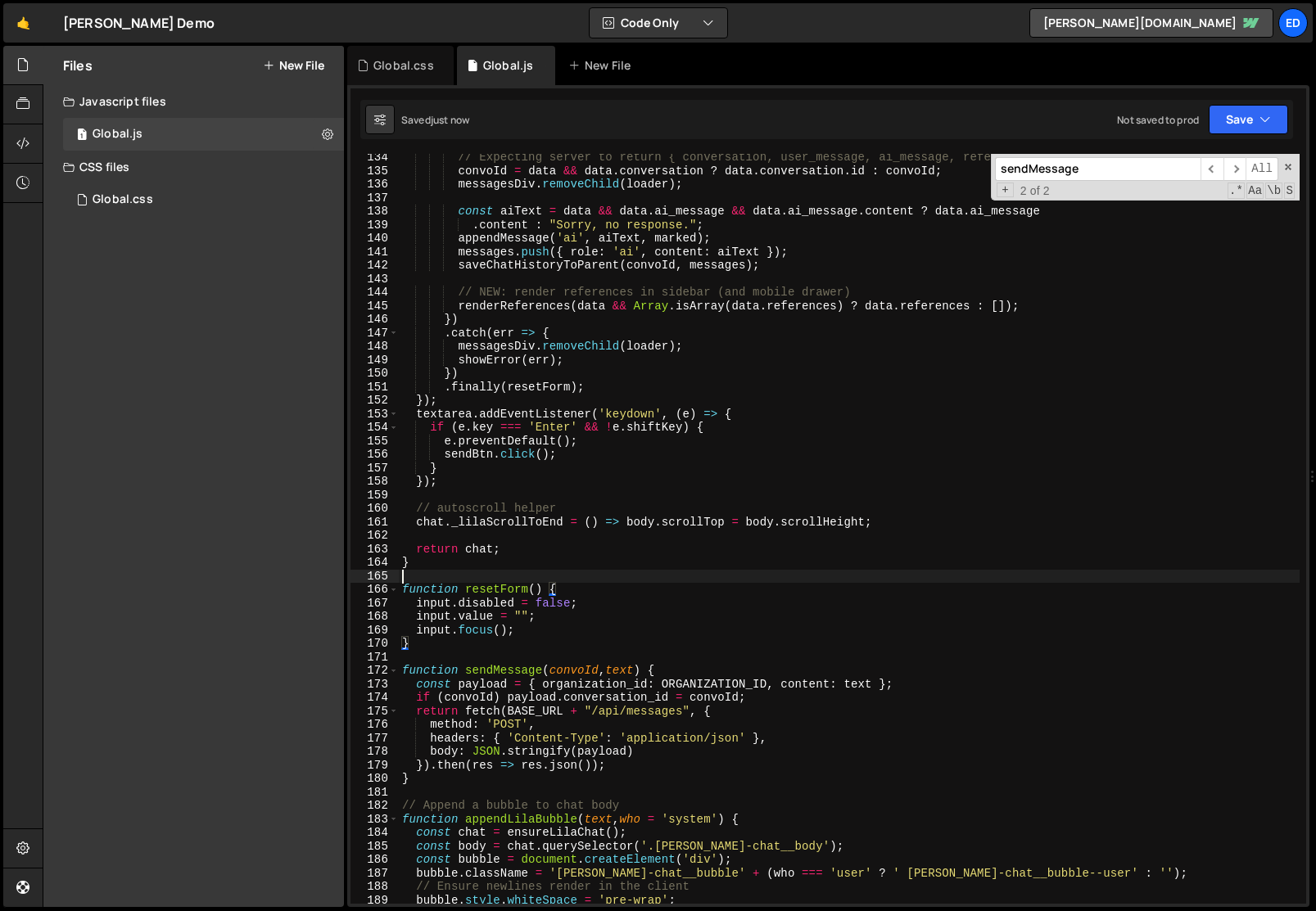
click at [474, 571] on div "// Expecting server to return { conversation, user_message, ai_message, referen…" at bounding box center [849, 539] width 900 height 777
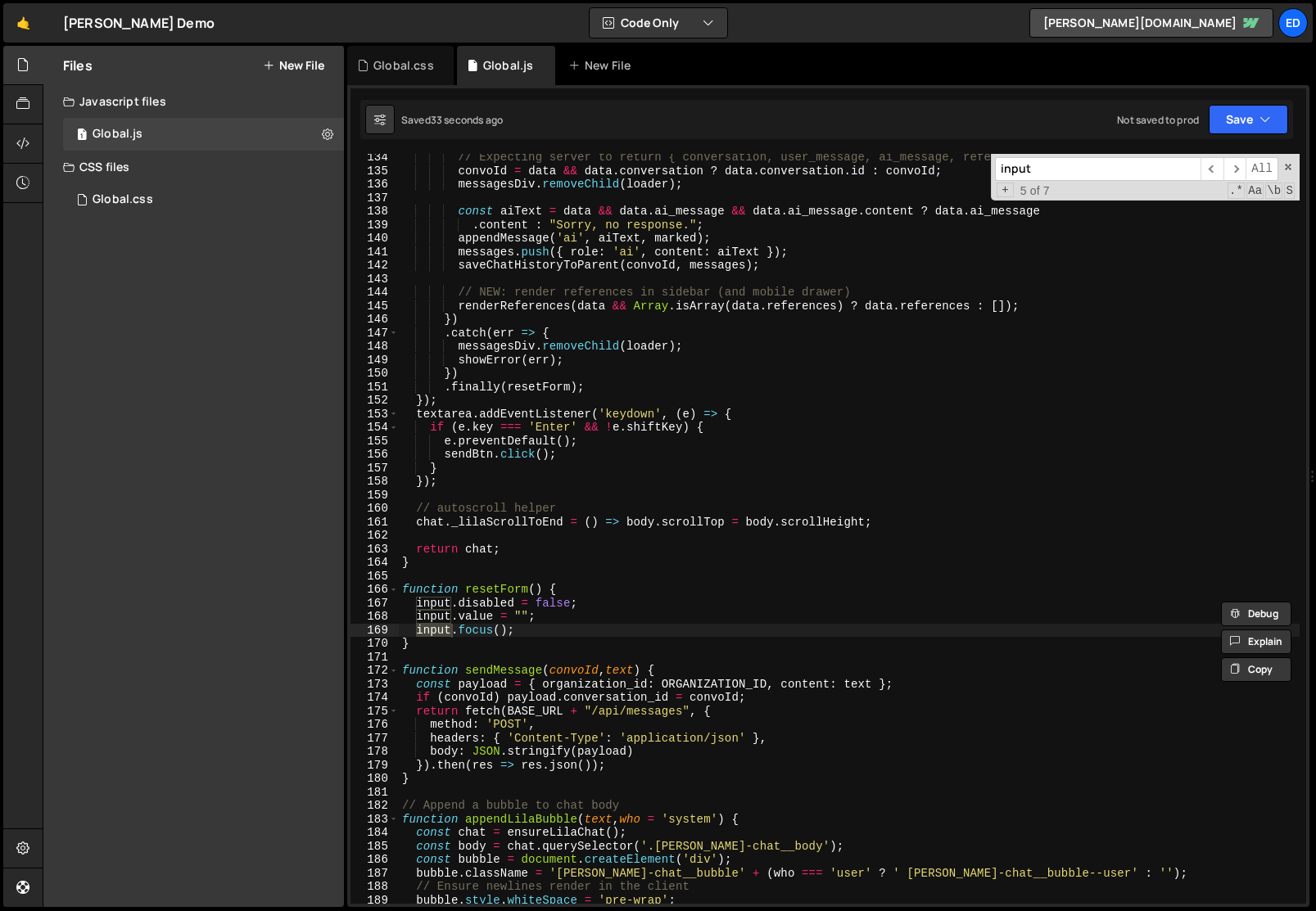
scroll to position [2611, 0]
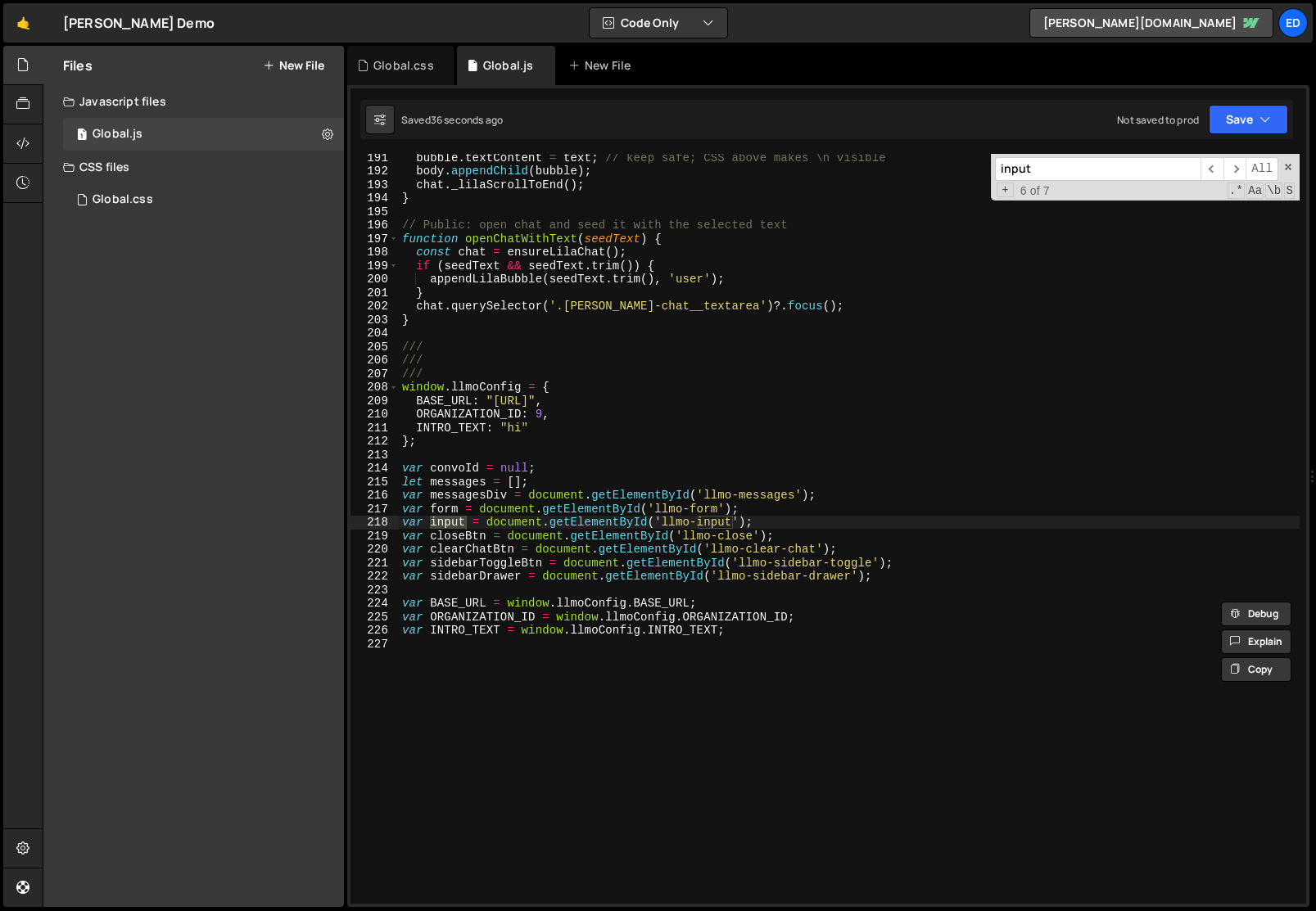
type input "input"
click at [585, 525] on div "bubble . textContent = text ; // keep safe; CSS above makes \n visible body . a…" at bounding box center [849, 539] width 900 height 777
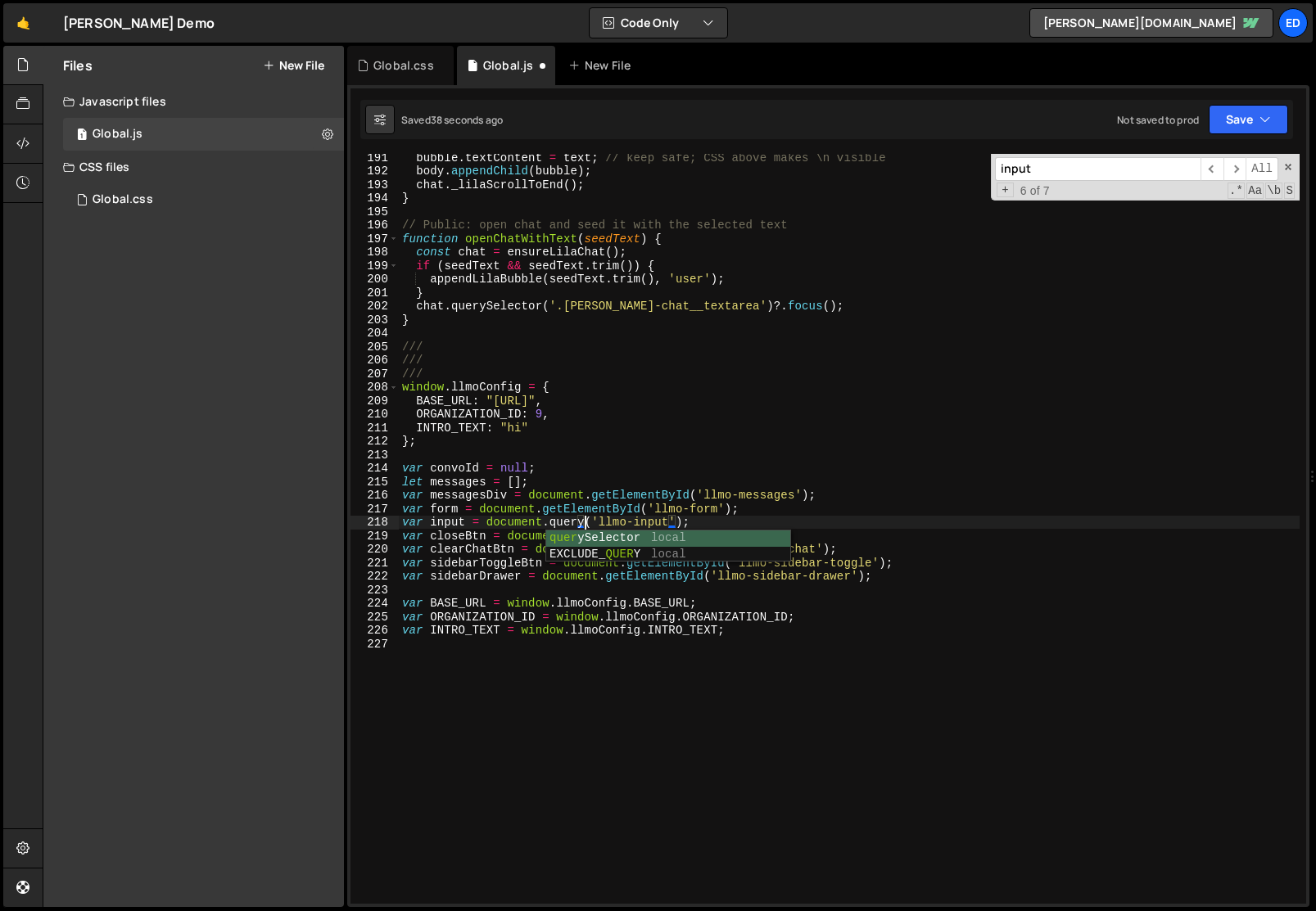
scroll to position [0, 12]
click at [697, 520] on div "bubble . textContent = text ; // keep safe; CSS above makes \n visible body . a…" at bounding box center [849, 539] width 900 height 777
paste textarea "[PERSON_NAME]-chat__textarea"
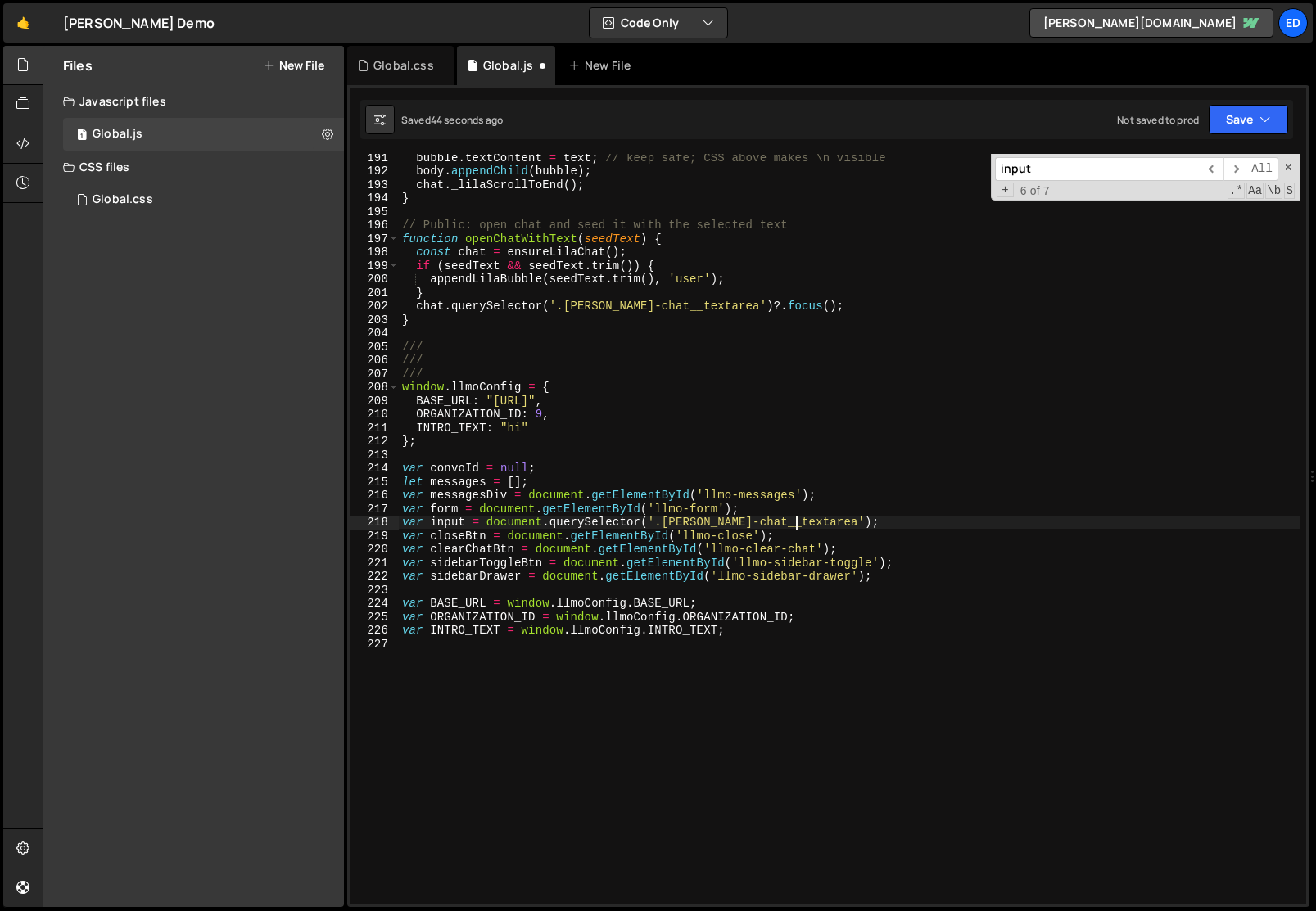
click at [746, 549] on div "bubble . textContent = text ; // keep safe; CSS above makes \n visible body . a…" at bounding box center [849, 539] width 900 height 777
click at [588, 368] on div "bubble . textContent = text ; // keep safe; CSS above makes \n visible body . a…" at bounding box center [849, 539] width 900 height 777
type textarea "///"
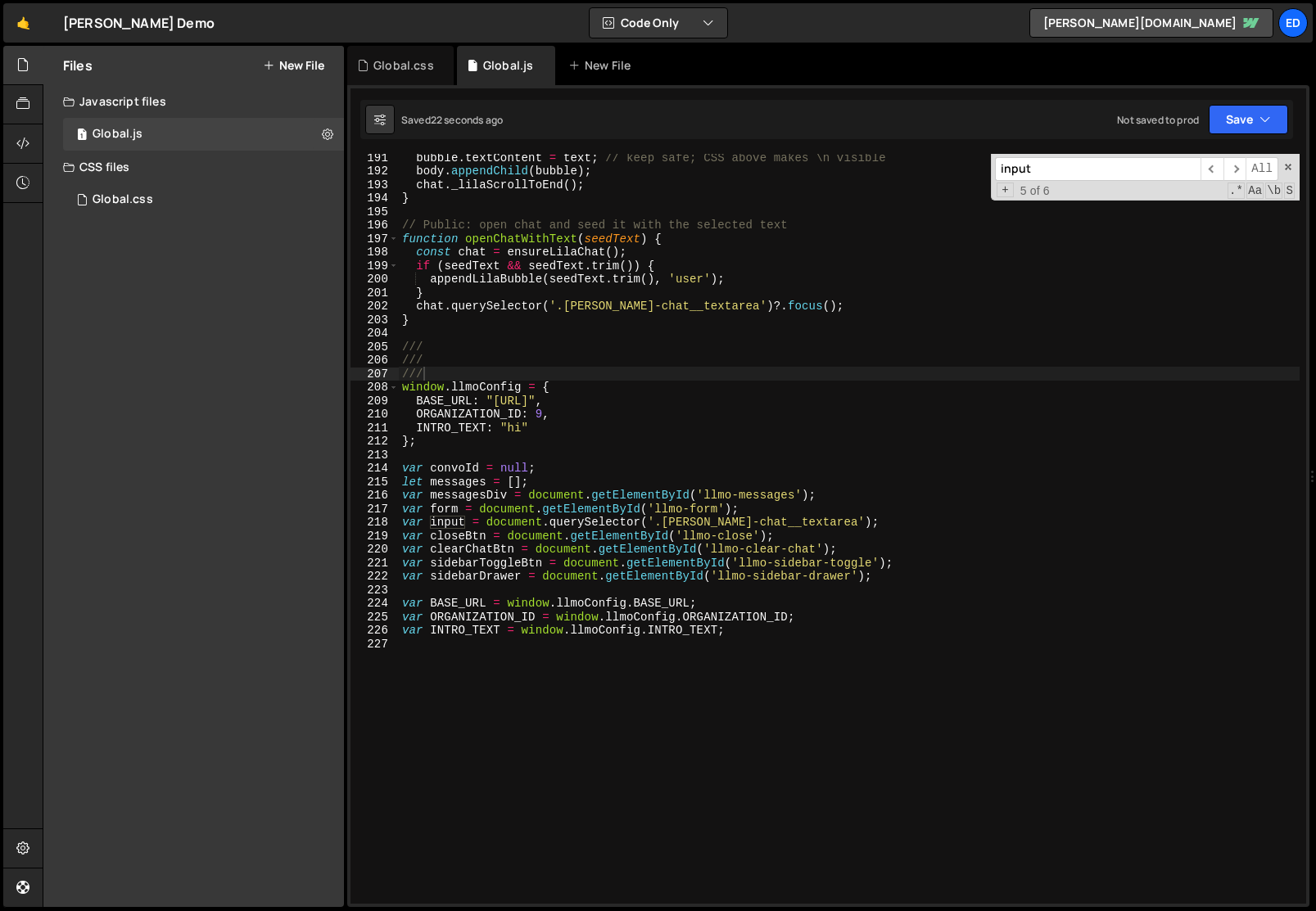
paste input ".finally(resetForm)"
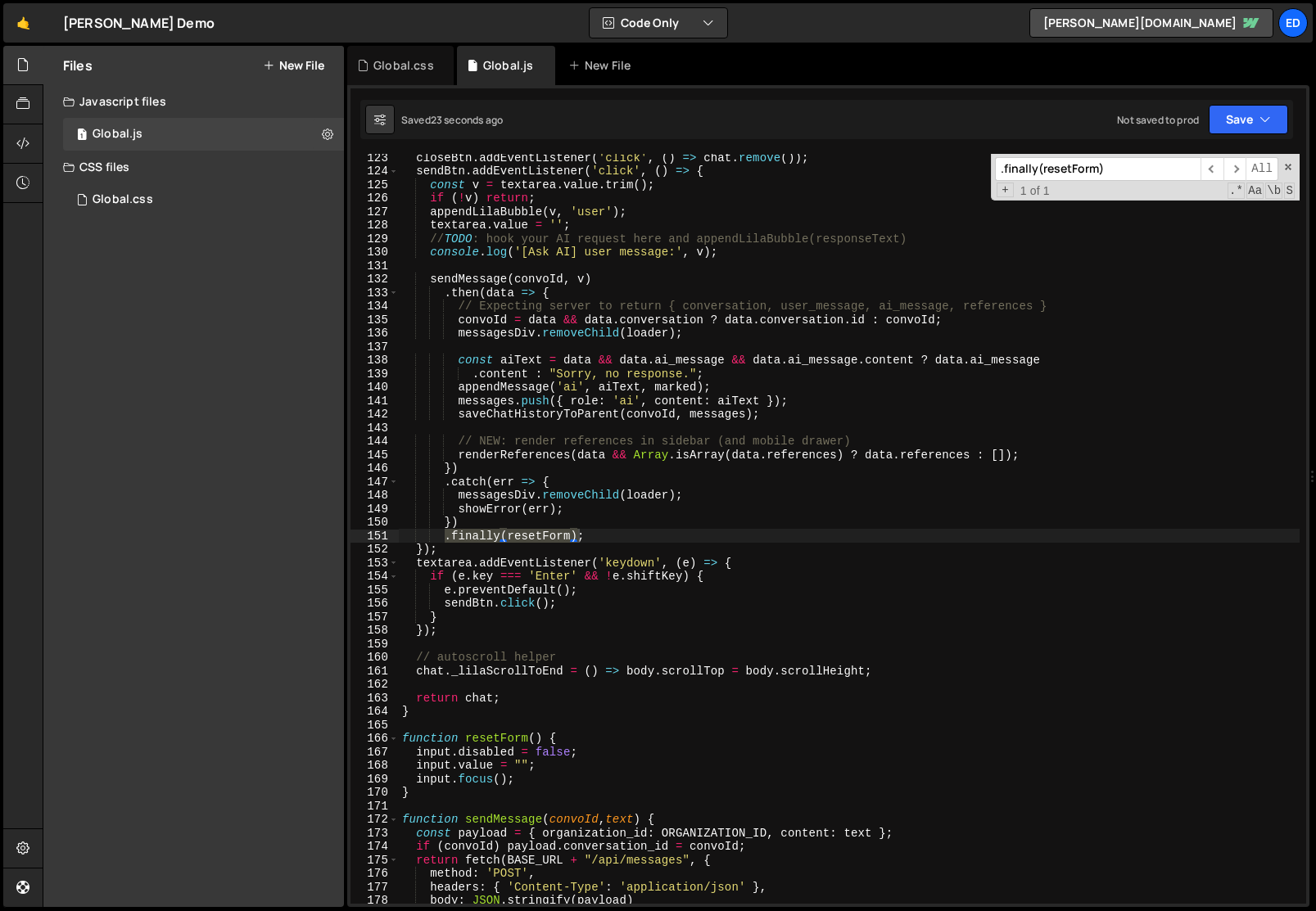
type input ".finally(resetForm)"
click at [446, 536] on div "closeBtn . addEventListener ( 'click' , ( ) => chat . remove ( )) ; sendBtn . a…" at bounding box center [849, 529] width 900 height 750
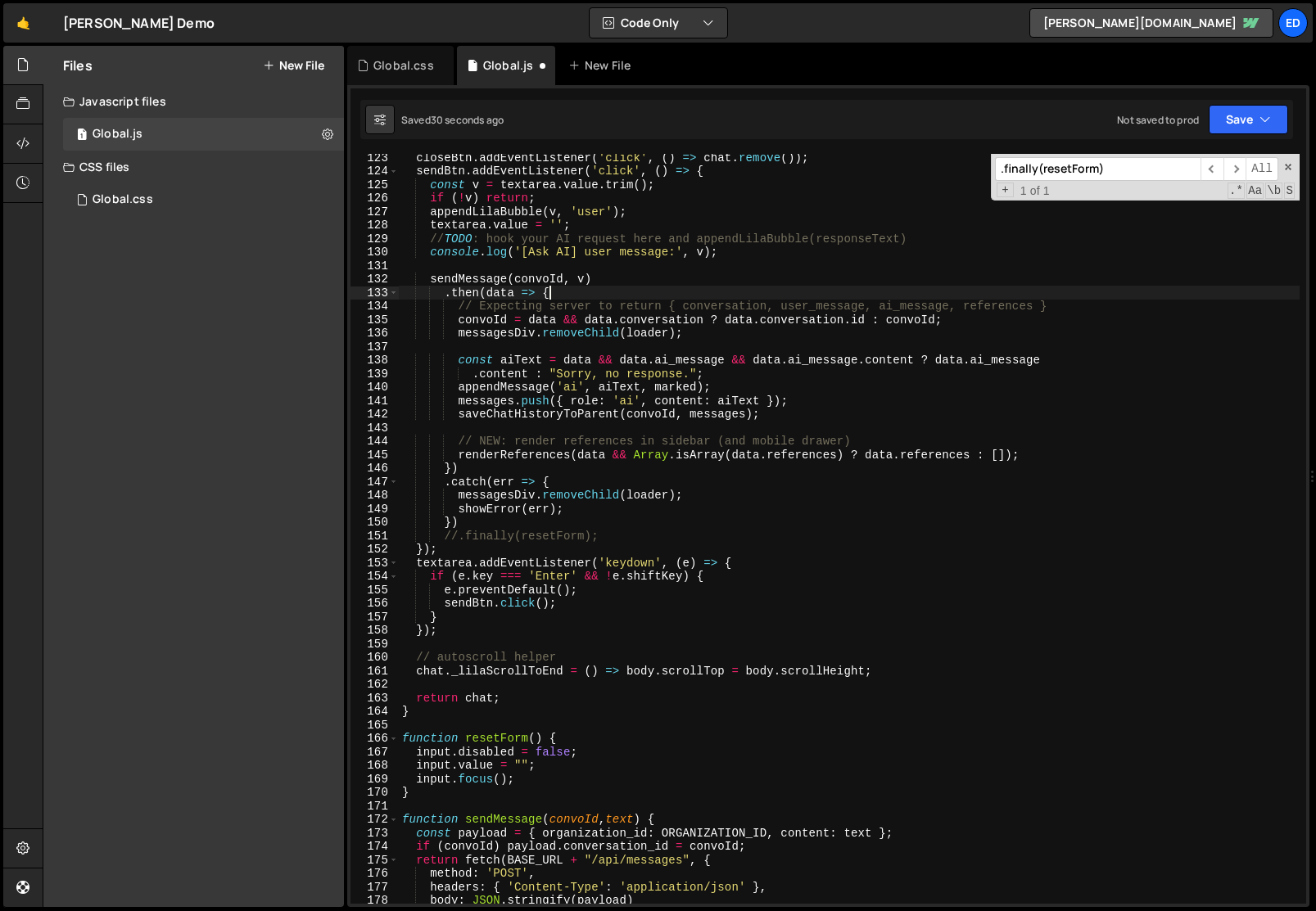
click at [556, 294] on div "closeBtn . addEventListener ( 'click' , ( ) => chat . remove ( )) ; sendBtn . a…" at bounding box center [849, 539] width 900 height 777
type textarea ".then(data => {"
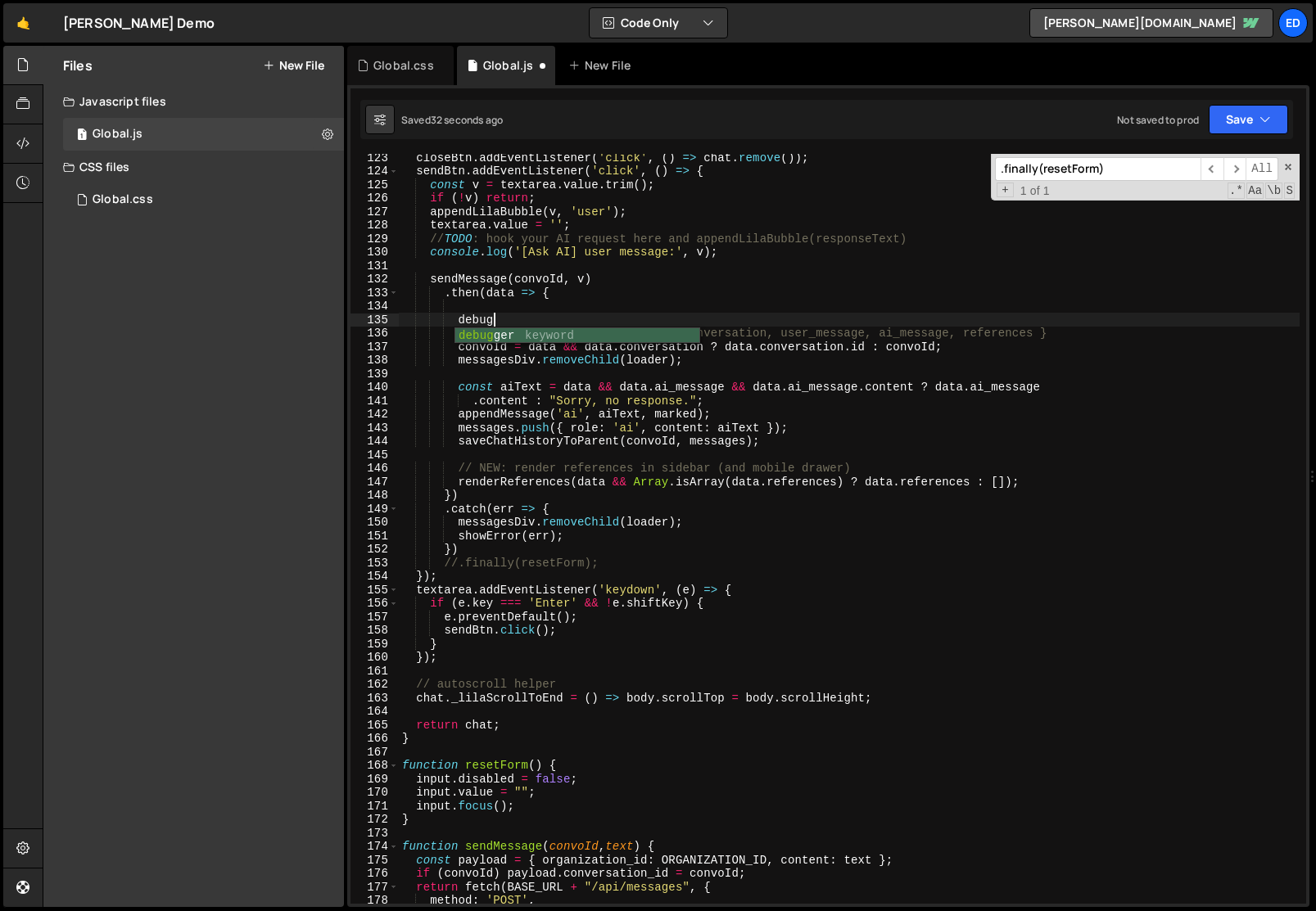
type textarea "debugger"
click at [581, 304] on div "closeBtn . addEventListener ( 'click' , ( ) => chat . remove ( )) ; sendBtn . a…" at bounding box center [849, 539] width 900 height 777
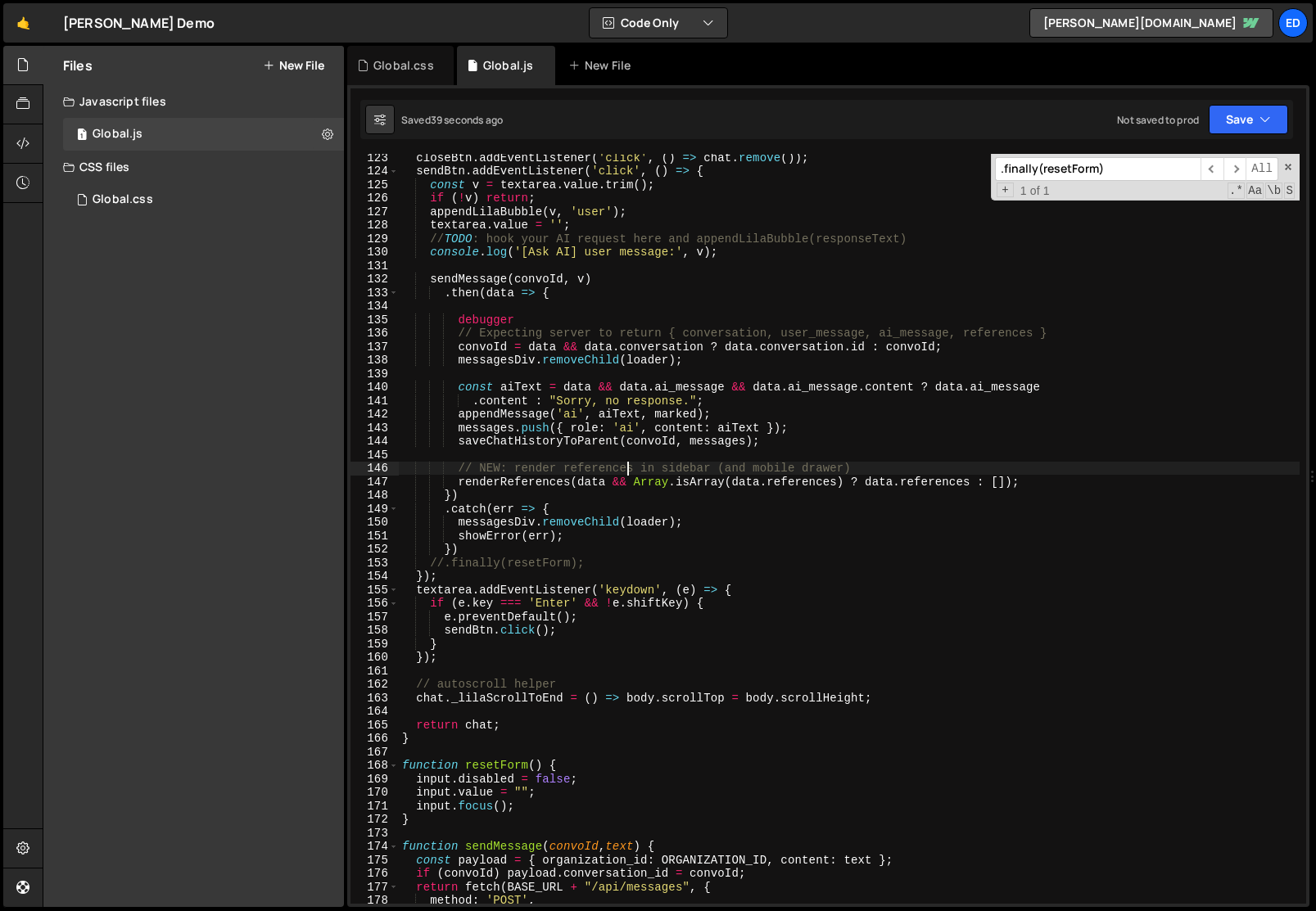
click at [630, 467] on div "closeBtn . addEventListener ( 'click' , ( ) => chat . remove ( )) ; sendBtn . a…" at bounding box center [849, 539] width 900 height 777
click at [580, 276] on div "closeBtn . addEventListener ( 'click' , ( ) => chat . remove ( )) ; sendBtn . a…" at bounding box center [849, 539] width 900 height 777
type textarea "sendMessage(convoId, v)"
paste input "messagesDiv.removeChi"
type input "messagesDiv.removeChi"
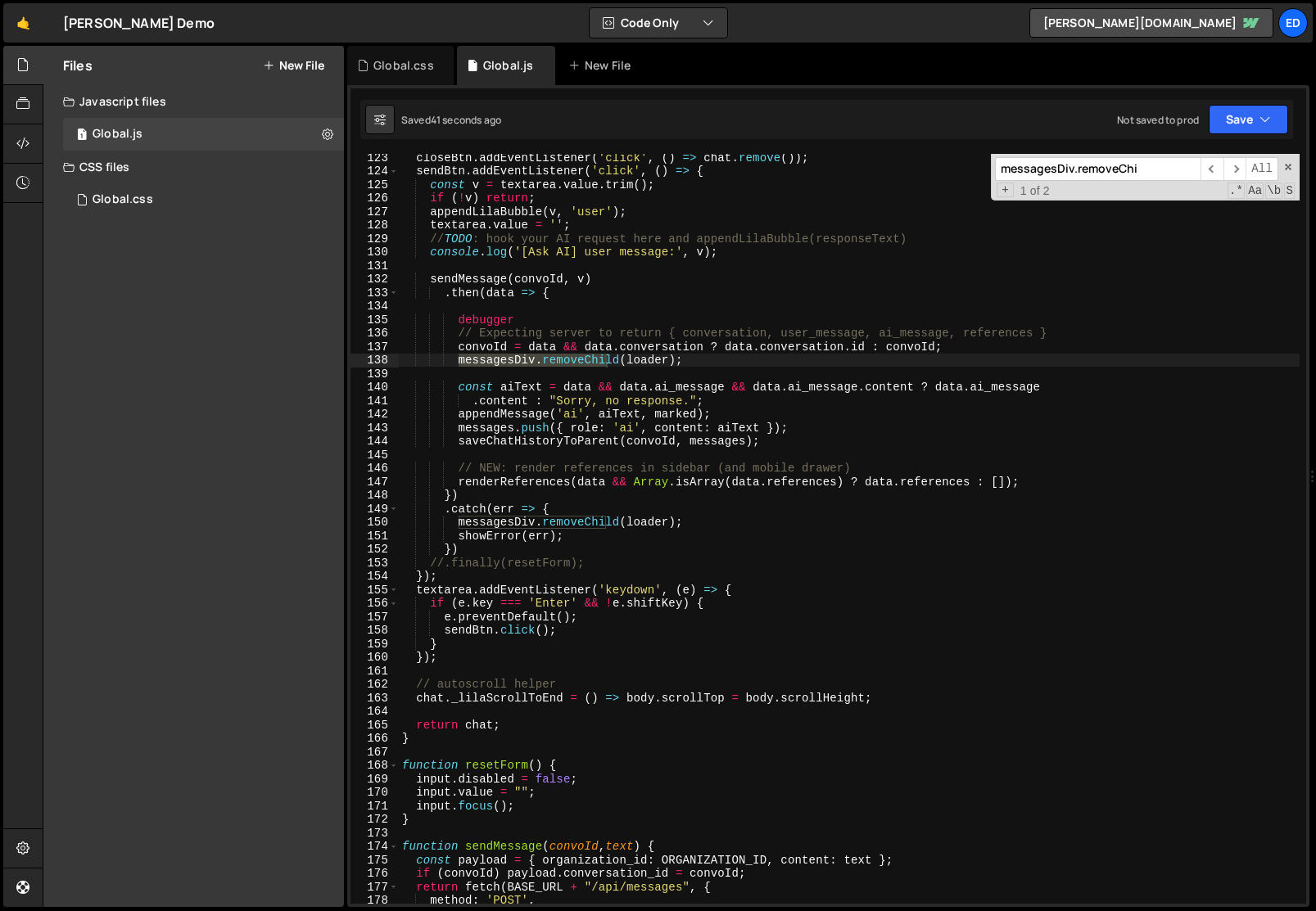
click at [532, 360] on div "closeBtn . addEventListener ( 'click' , ( ) => chat . remove ( )) ; sendBtn . a…" at bounding box center [849, 529] width 900 height 750
type textarea "// messagesDiv.removeChild(loader);"
click at [532, 360] on div "closeBtn . addEventListener ( 'click' , ( ) => chat . remove ( )) ; sendBtn . a…" at bounding box center [849, 539] width 900 height 777
click at [557, 307] on div "closeBtn . addEventListener ( 'click' , ( ) => chat . remove ( )) ; sendBtn . a…" at bounding box center [849, 539] width 900 height 777
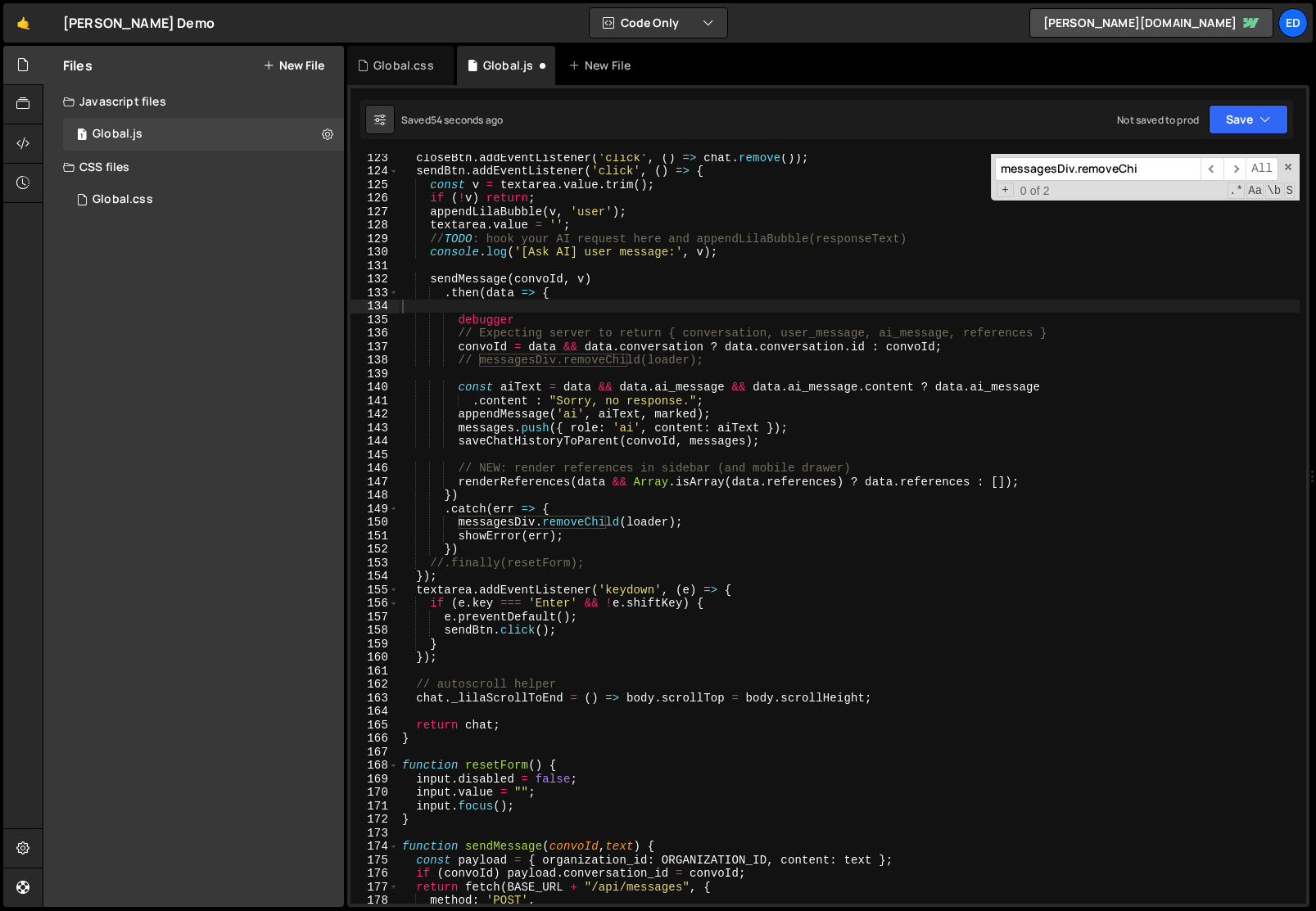
paste input "essagesDiv.removeC"
type input "essagesDiv.removeC"
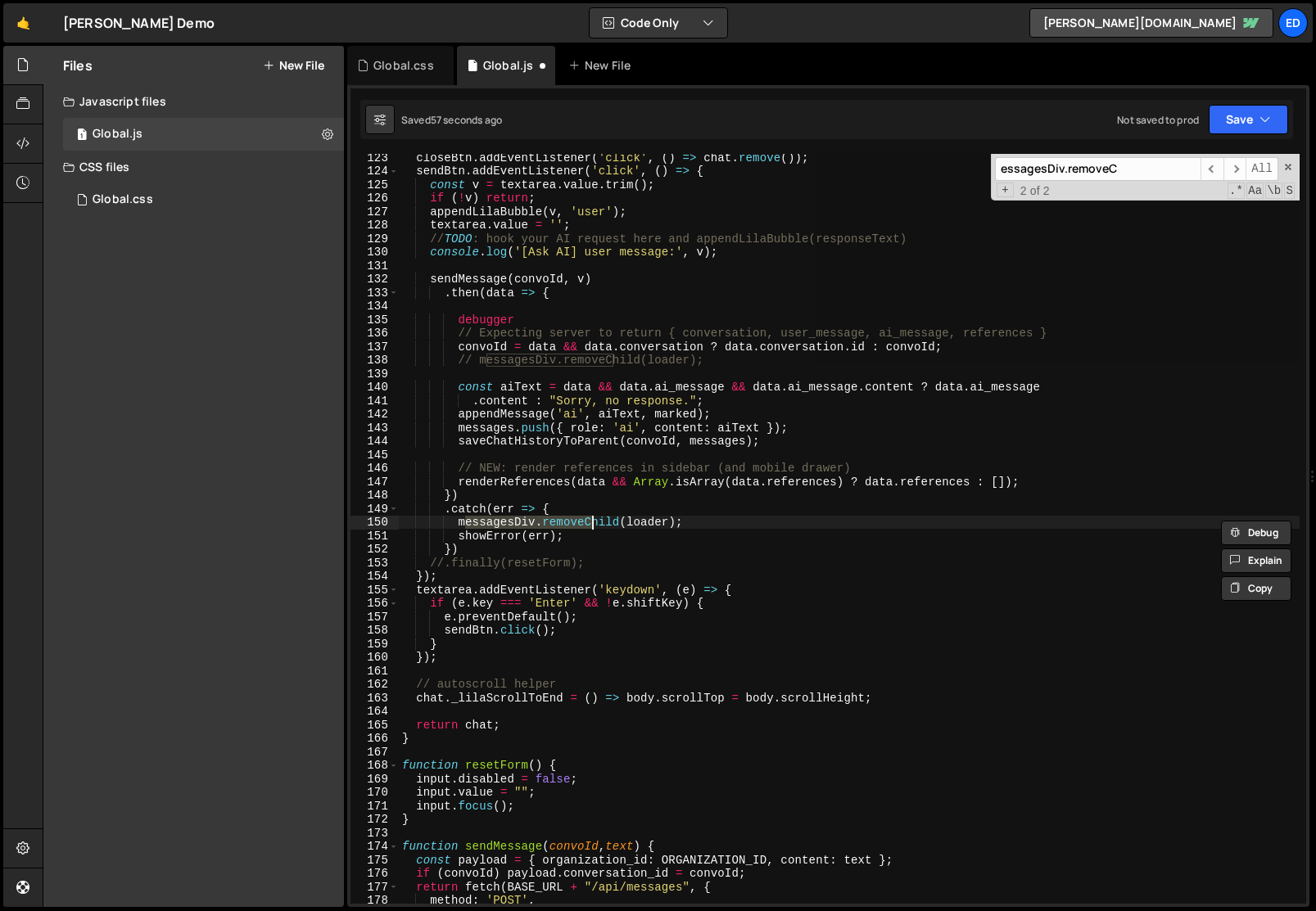
click at [566, 527] on div "closeBtn . addEventListener ( 'click' , ( ) => chat . remove ( )) ; sendBtn . a…" at bounding box center [849, 529] width 900 height 750
click at [799, 579] on div "closeBtn . addEventListener ( 'click' , ( ) => chat . remove ( )) ; sendBtn . a…" at bounding box center [849, 539] width 900 height 777
click at [712, 493] on div "closeBtn . addEventListener ( 'click' , ( ) => chat . remove ( )) ; sendBtn . a…" at bounding box center [849, 539] width 900 height 777
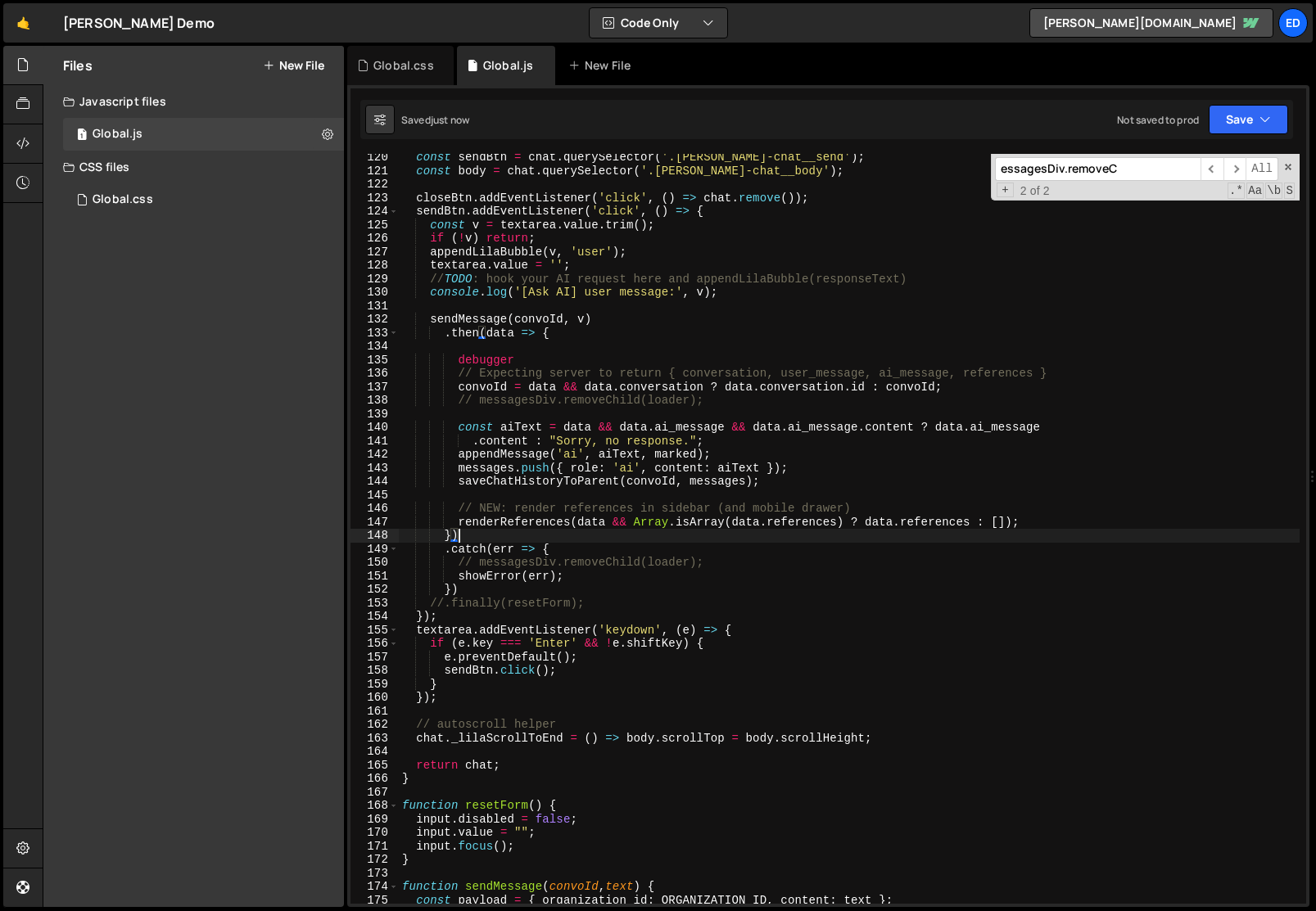
scroll to position [1652, 0]
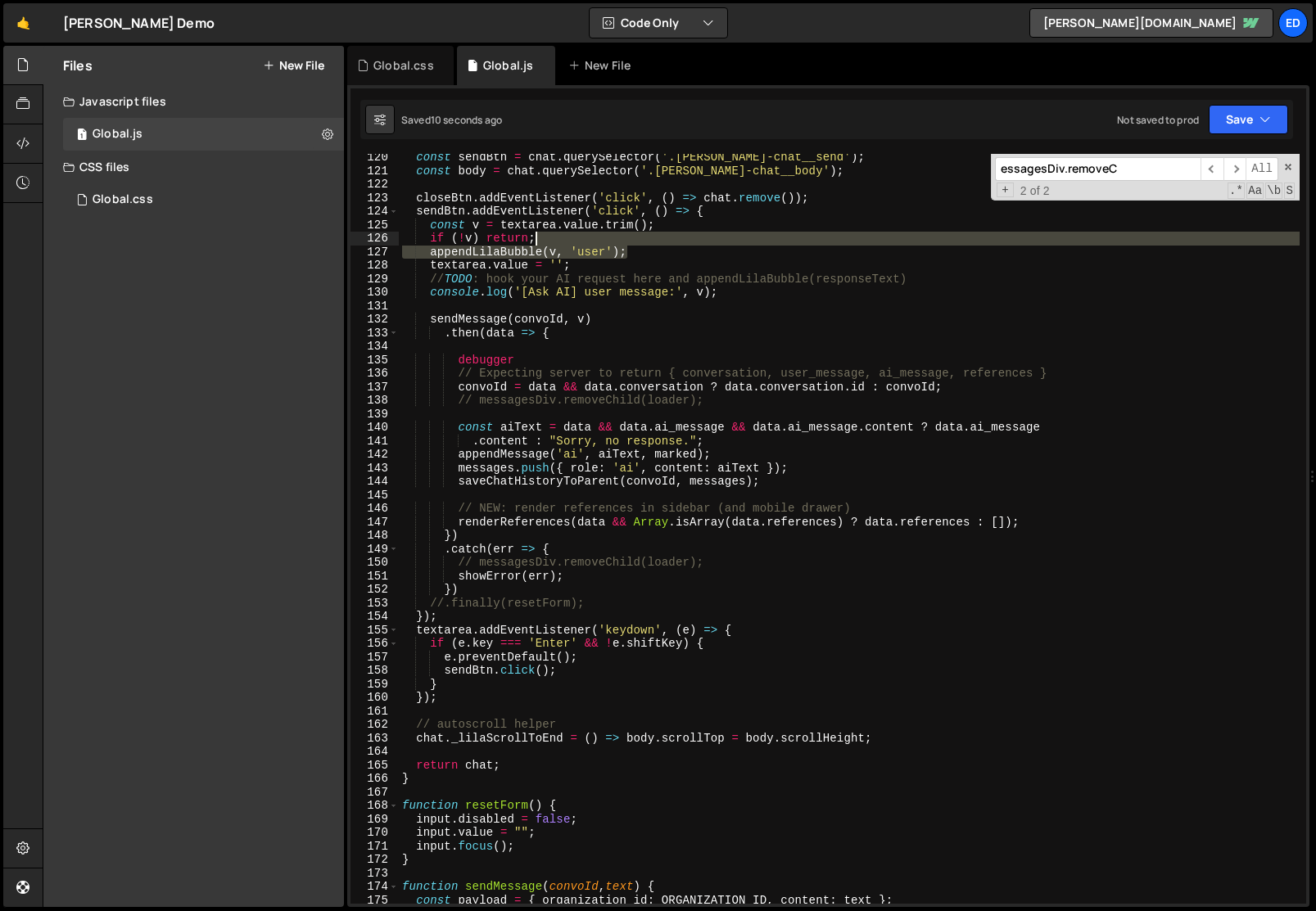
drag, startPoint x: 625, startPoint y: 250, endPoint x: 617, endPoint y: 242, distance: 11.3
click at [617, 242] on div "const sendBtn = chat . querySelector ( '.[PERSON_NAME]-chat__send' ) ; const bo…" at bounding box center [849, 539] width 900 height 777
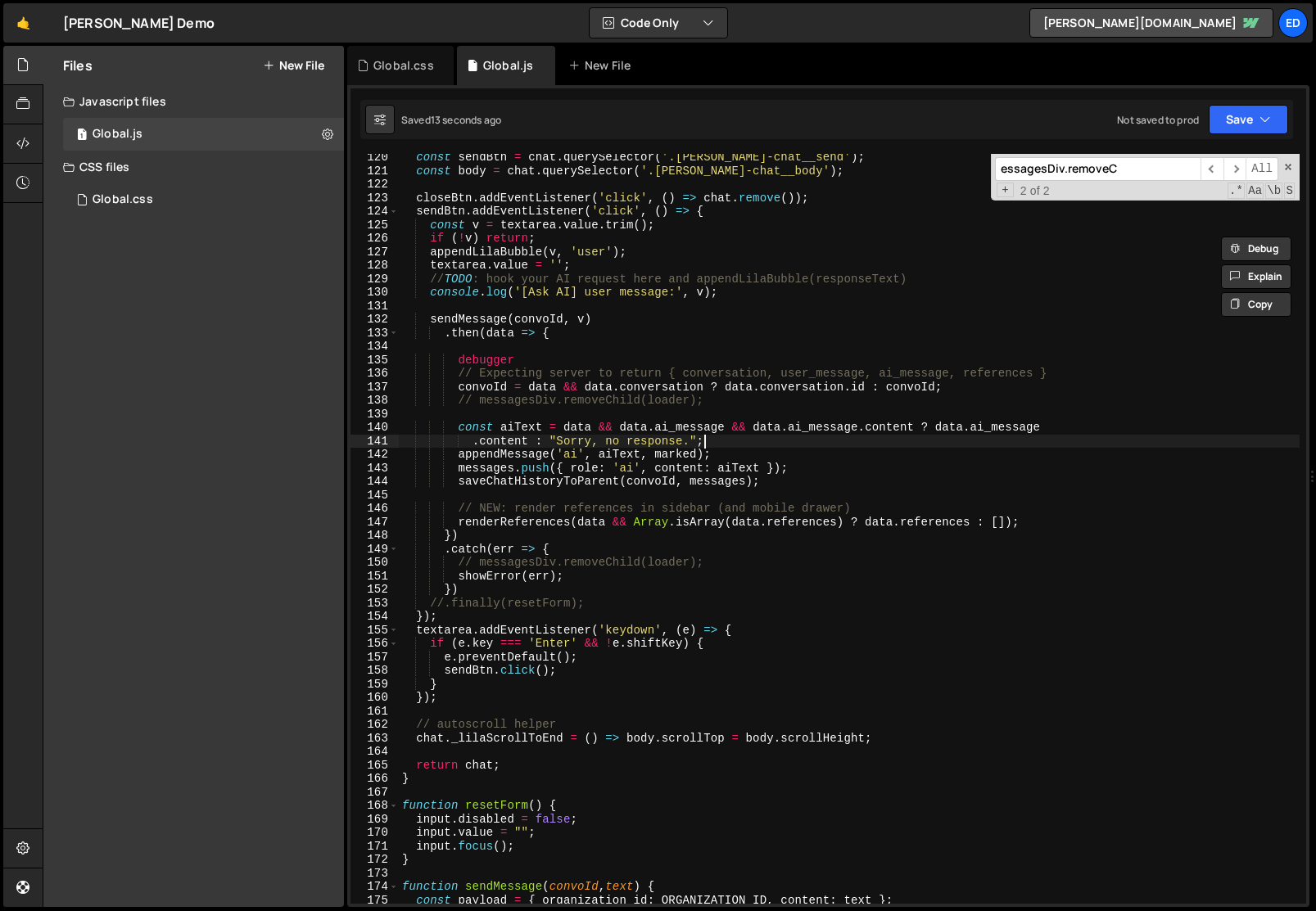
click at [720, 442] on div "const sendBtn = chat . querySelector ( '.[PERSON_NAME]-chat__send' ) ; const bo…" at bounding box center [849, 539] width 900 height 777
type textarea ".content : "Sorry, no response.";"
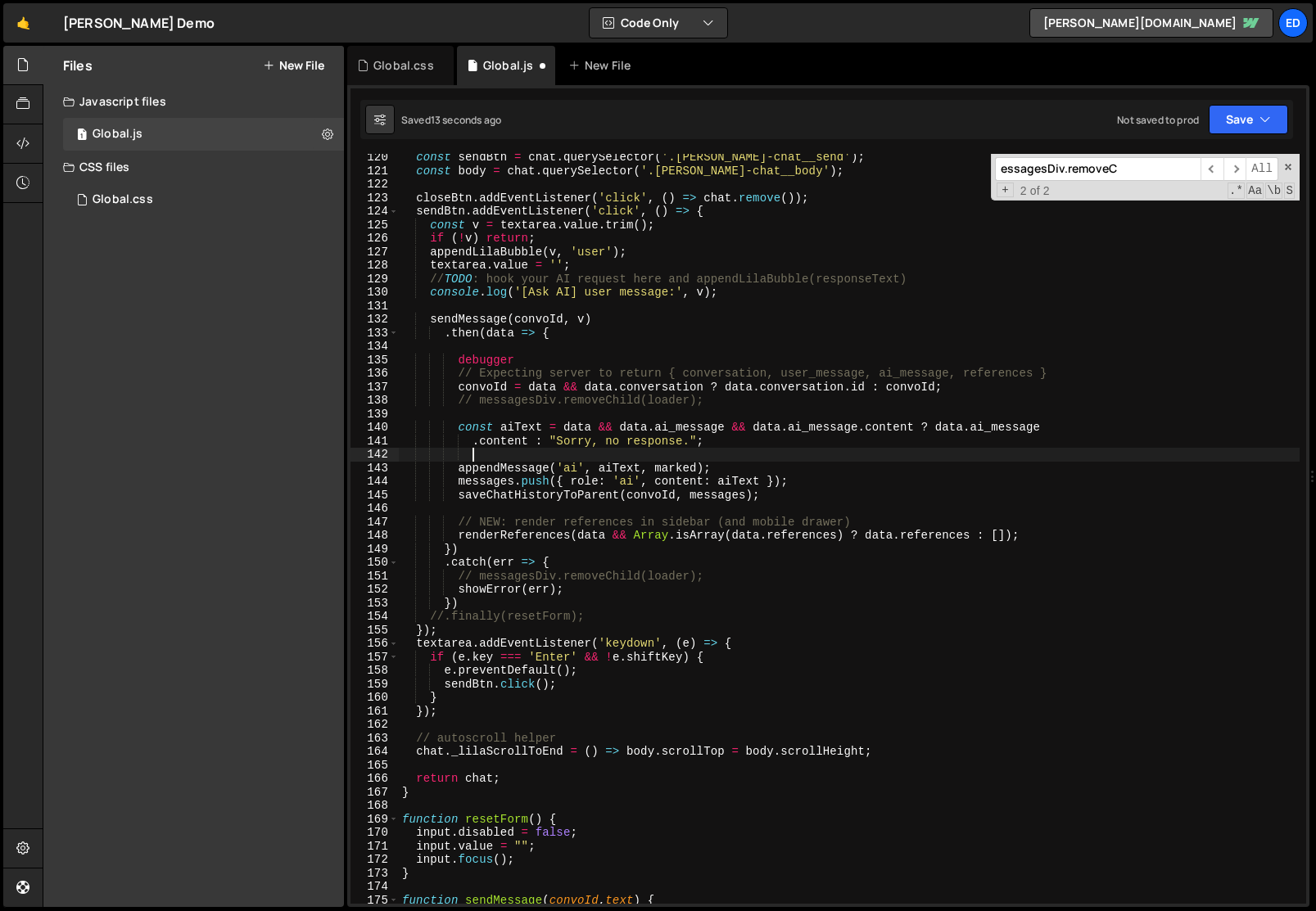
paste textarea "appendLilaBubble(v, 'user');"
type textarea "appendLilaBubble(v, 'user');"
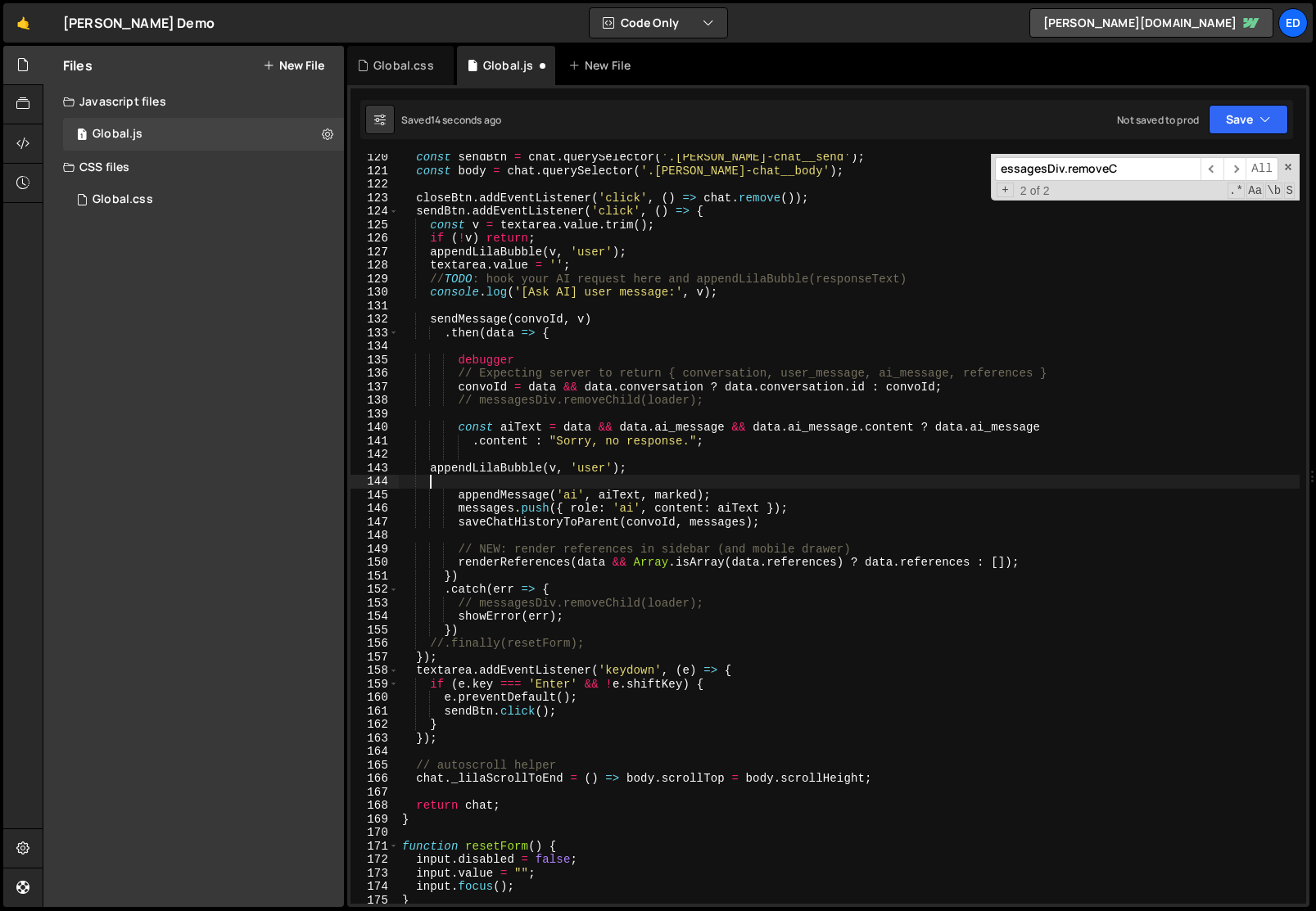
scroll to position [0, 1]
click at [574, 492] on div "const sendBtn = chat . querySelector ( '.[PERSON_NAME]-chat__send' ) ; const bo…" at bounding box center [849, 539] width 900 height 777
click at [586, 470] on div "const sendBtn = chat . querySelector ( '.[PERSON_NAME]-chat__send' ) ; const bo…" at bounding box center [849, 539] width 900 height 777
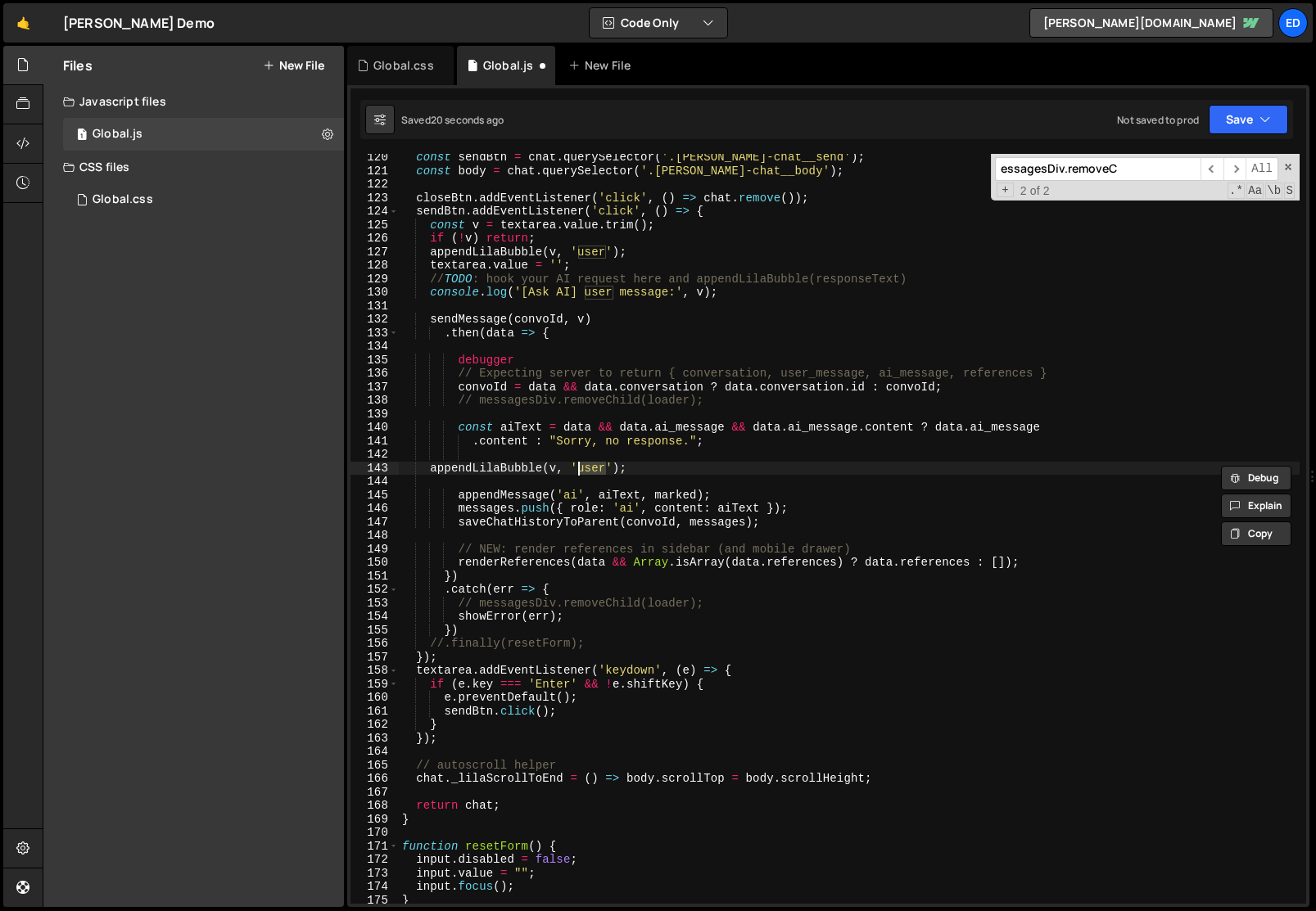
paste textarea "ai"
click at [524, 427] on div "const sendBtn = chat . querySelector ( '.[PERSON_NAME]-chat__send' ) ; const bo…" at bounding box center [849, 539] width 900 height 777
click at [553, 467] on div "const sendBtn = chat . querySelector ( '.[PERSON_NAME]-chat__send' ) ; const bo…" at bounding box center [849, 539] width 900 height 777
paste textarea "aiText"
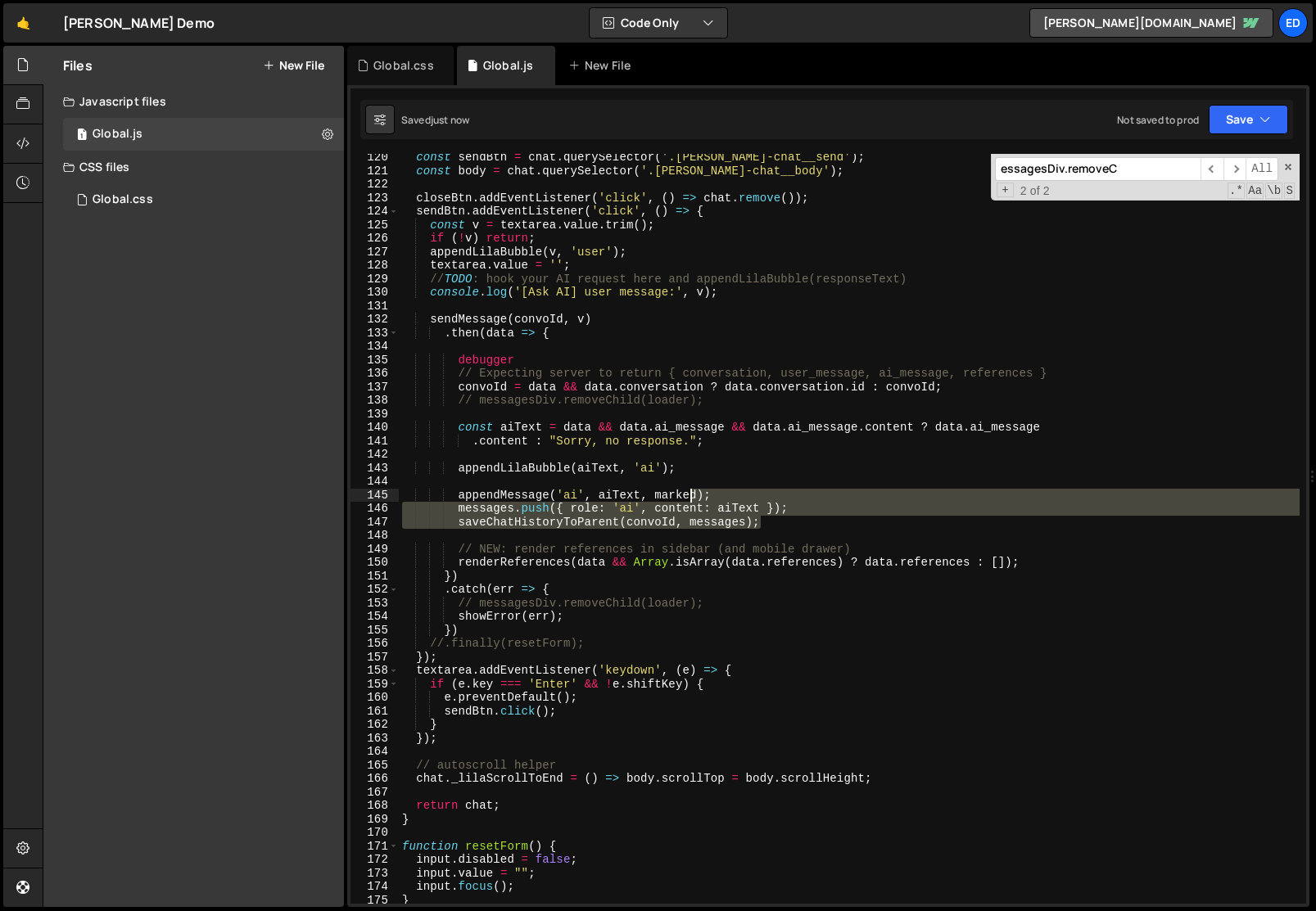
drag, startPoint x: 774, startPoint y: 518, endPoint x: 693, endPoint y: 489, distance: 86.0
click at [693, 489] on div "const sendBtn = chat . querySelector ( '.[PERSON_NAME]-chat__send' ) ; const bo…" at bounding box center [849, 539] width 900 height 777
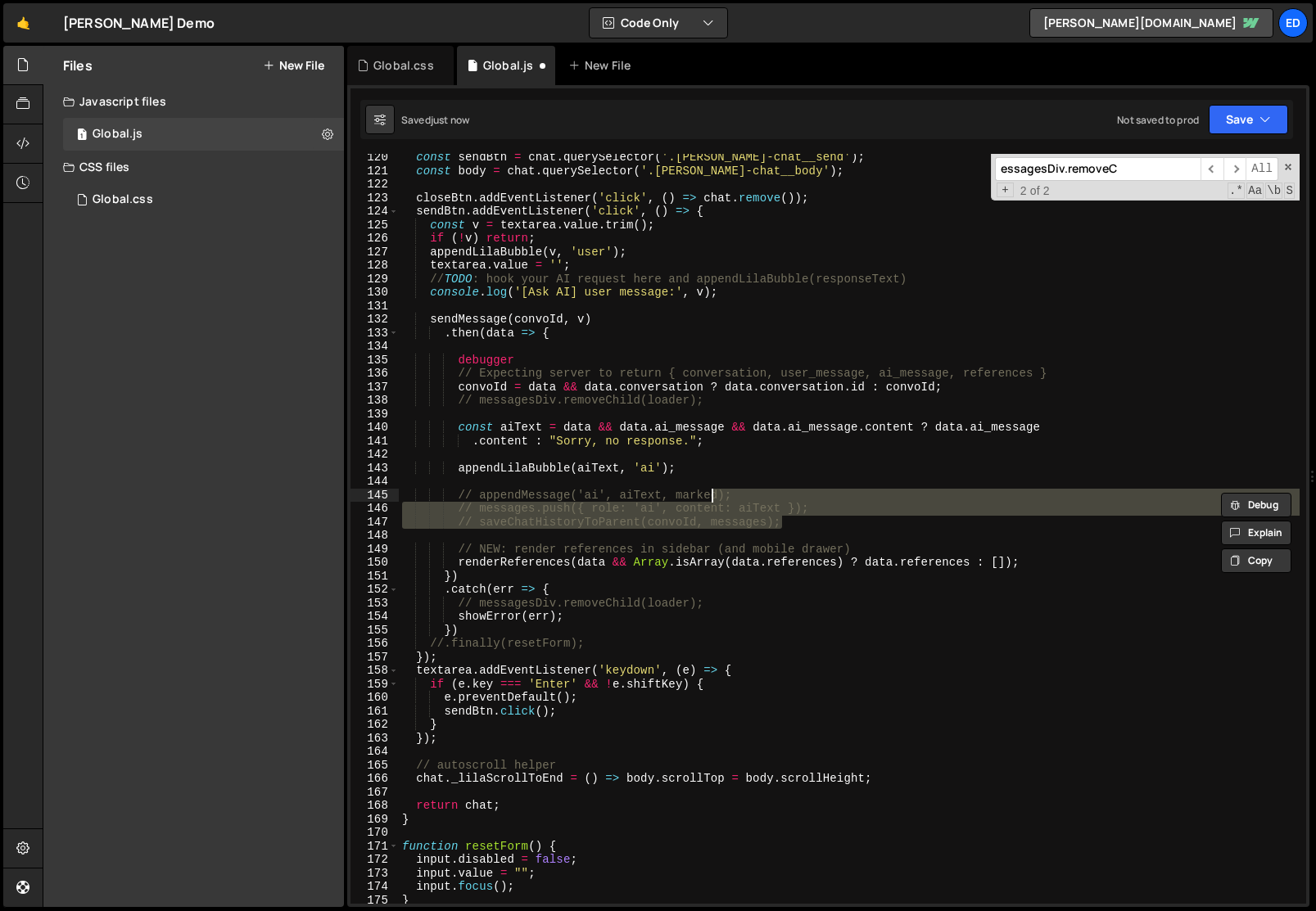
click at [699, 514] on div "const sendBtn = chat . querySelector ( '.[PERSON_NAME]-chat__send' ) ; const bo…" at bounding box center [849, 529] width 900 height 750
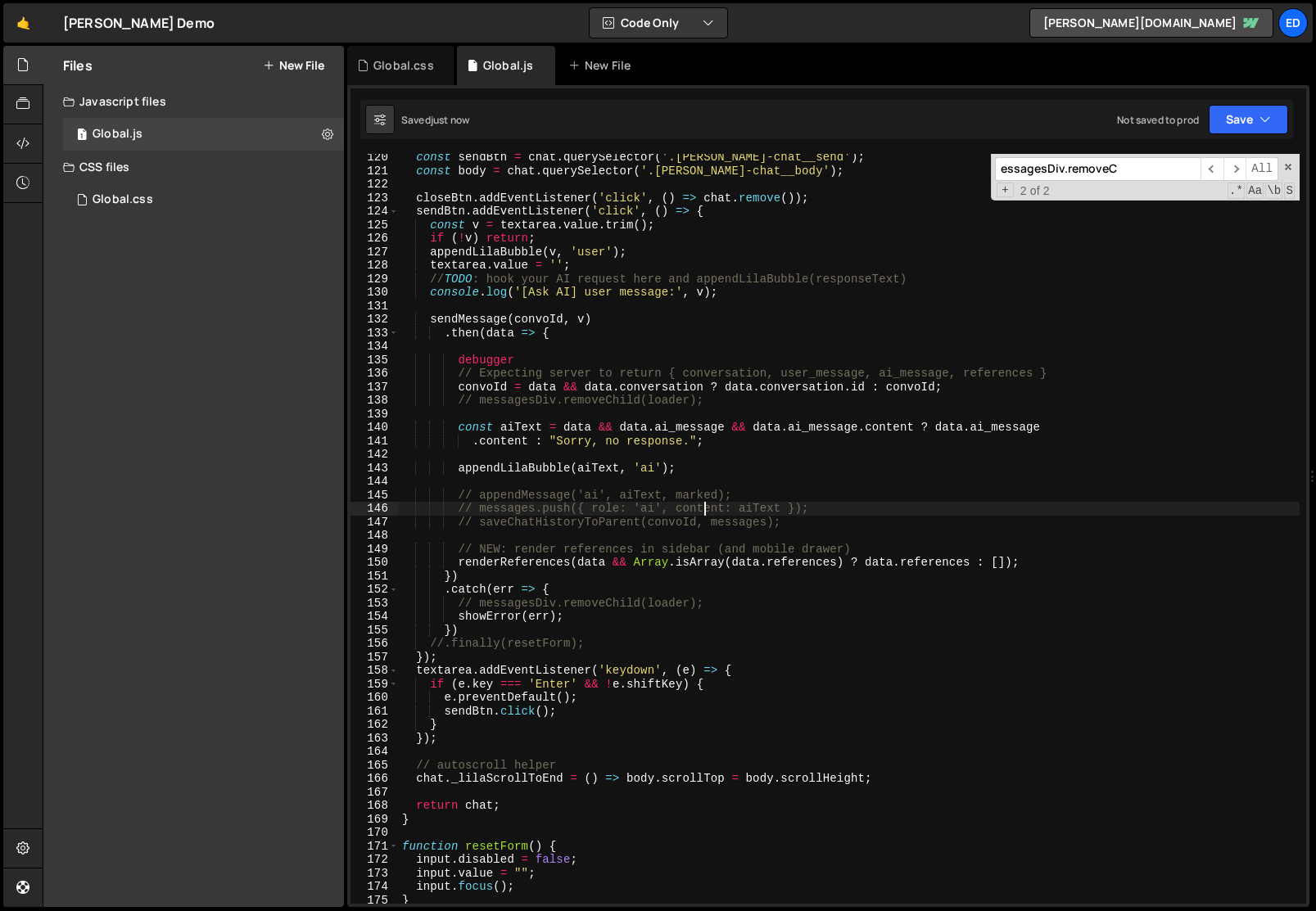
click at [703, 514] on div "const sendBtn = chat . querySelector ( '.[PERSON_NAME]-chat__send' ) ; const bo…" at bounding box center [849, 539] width 900 height 777
click at [564, 560] on div "const sendBtn = chat . querySelector ( '.[PERSON_NAME]-chat__send' ) ; const bo…" at bounding box center [849, 539] width 900 height 777
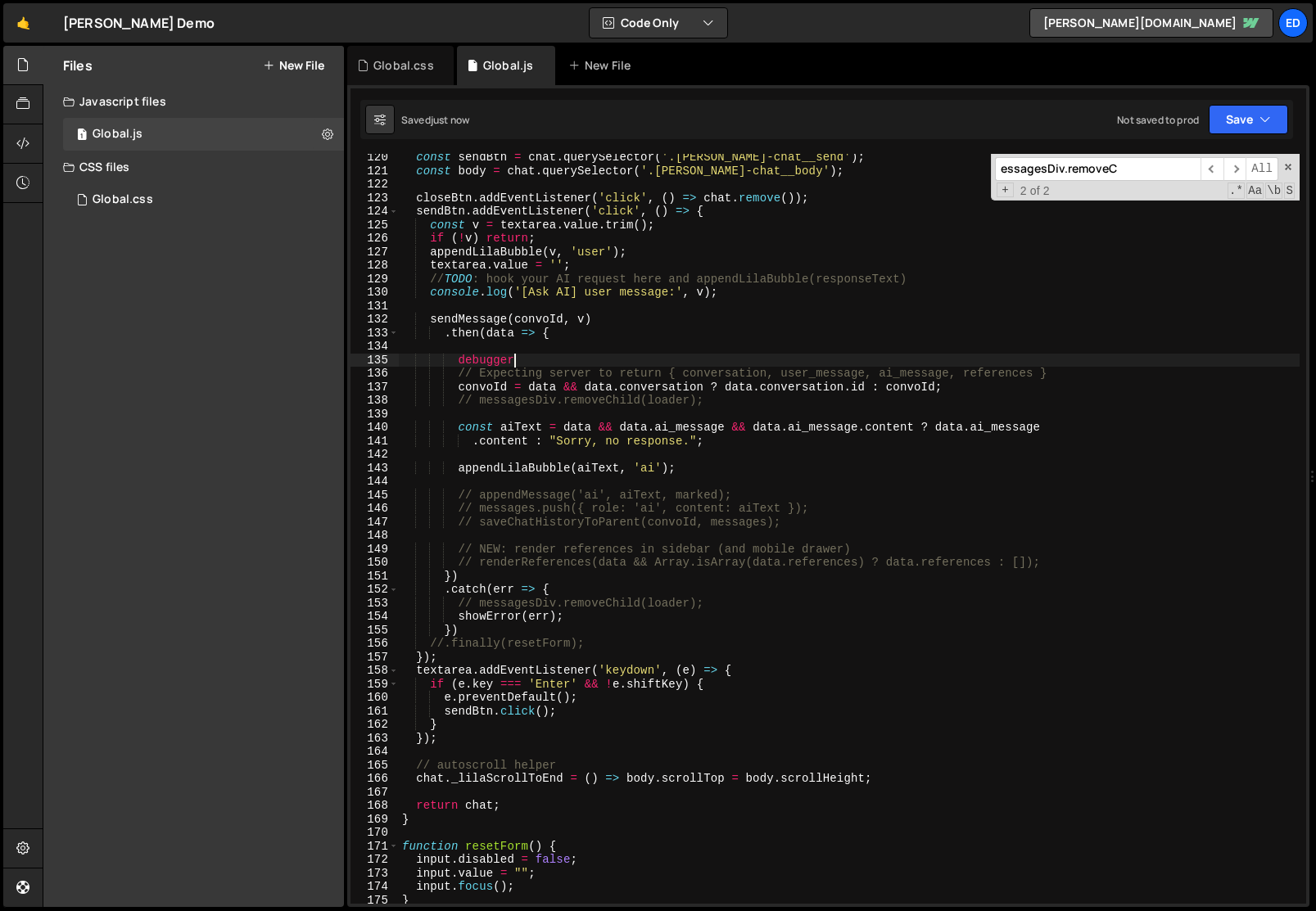
click at [521, 358] on div "const sendBtn = chat . querySelector ( '.[PERSON_NAME]-chat__send' ) ; const bo…" at bounding box center [849, 539] width 900 height 777
click at [552, 334] on div "const sendBtn = chat . querySelector ( '.[PERSON_NAME]-chat__send' ) ; const bo…" at bounding box center [849, 539] width 900 height 777
type textarea ".then(data => {"
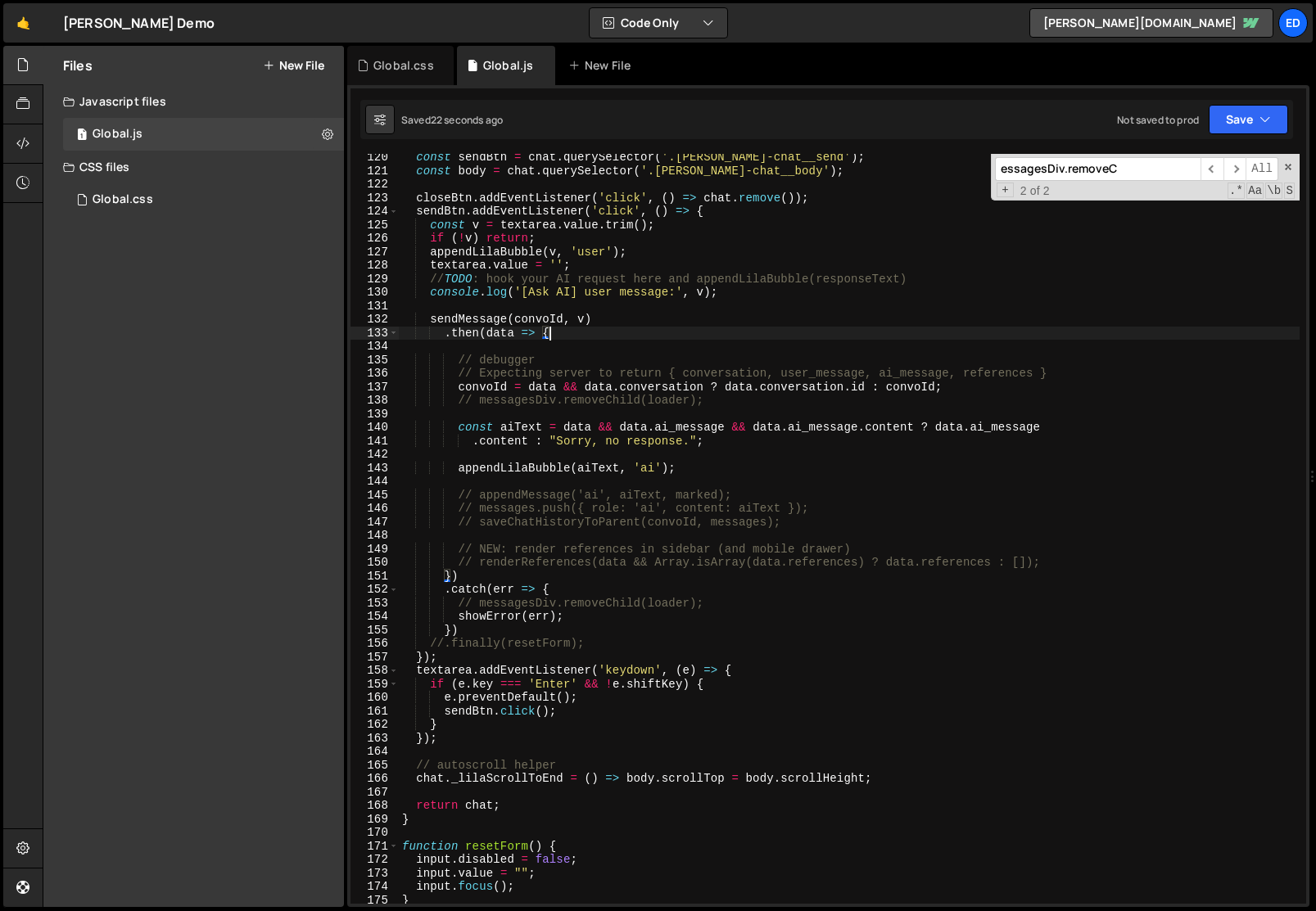
click at [608, 335] on div "const sendBtn = chat . querySelector ( '.[PERSON_NAME]-chat__send' ) ; const bo…" at bounding box center [849, 539] width 900 height 777
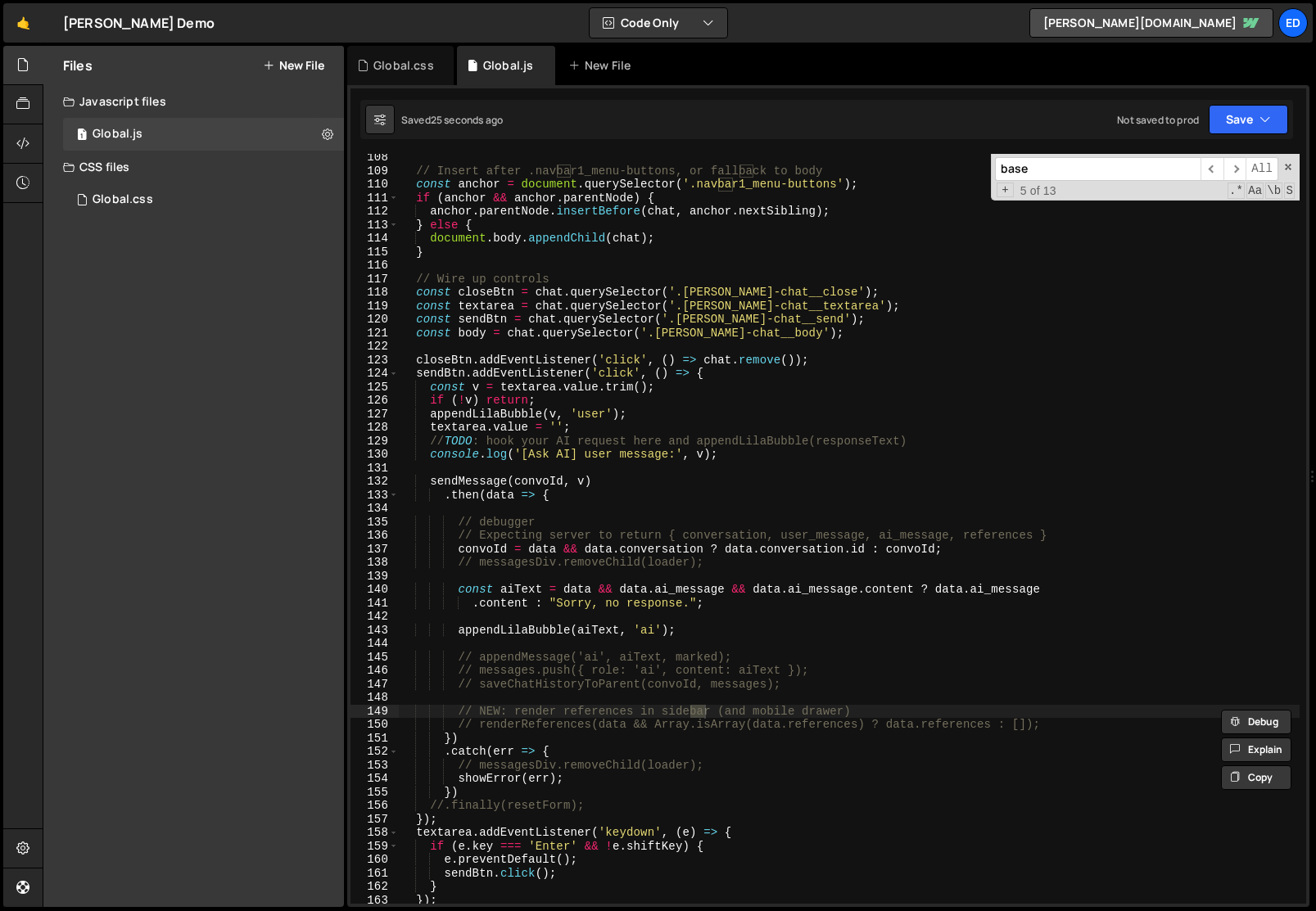
scroll to position [2097, 0]
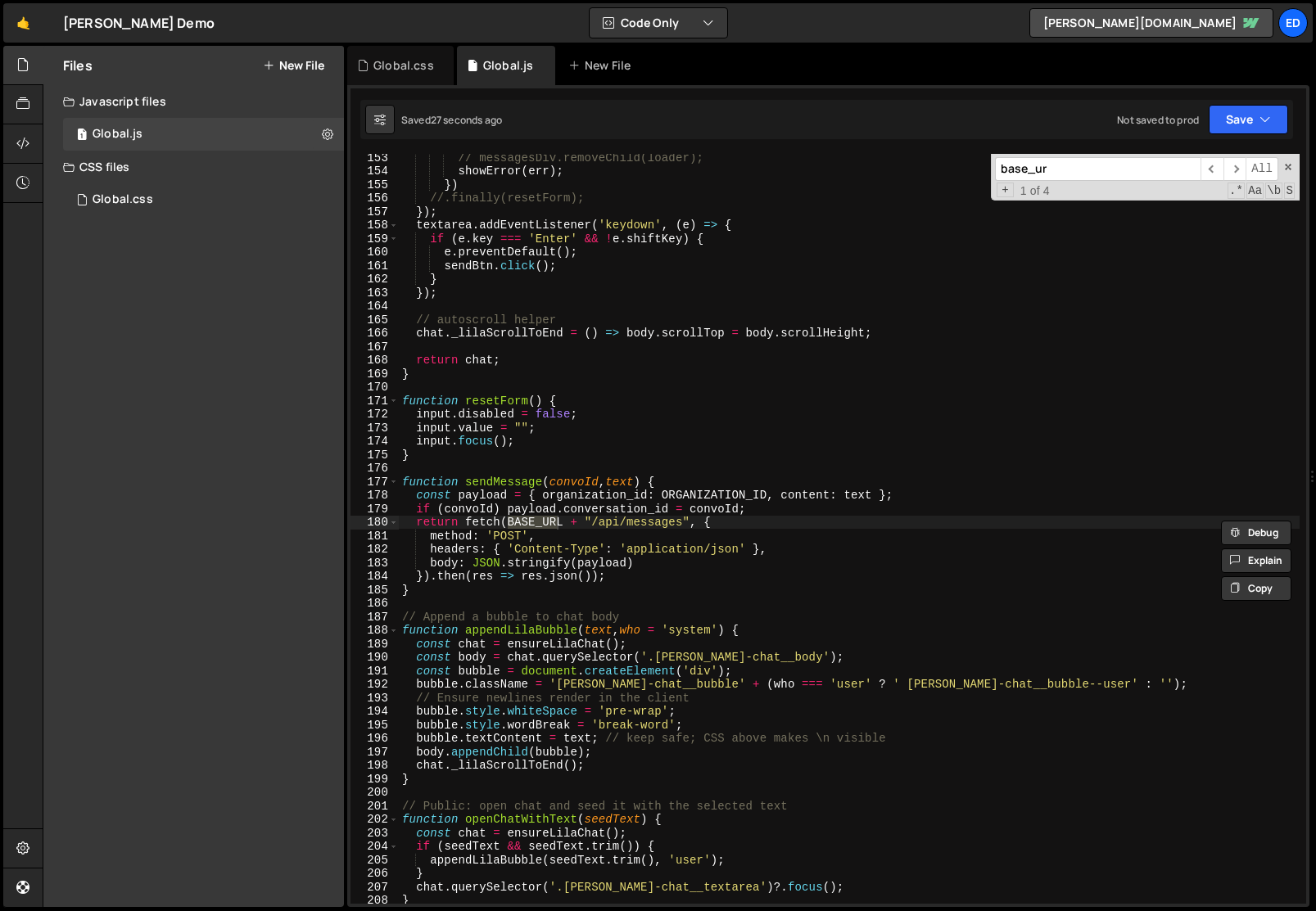
type input "base_ur"
type textarea "return fetch(BASE_URL + "/api/messages", {"
click at [536, 521] on div "// messagesDiv.removeChild(loader); showError ( err ) ; }) //.finally(resetForm…" at bounding box center [849, 529] width 900 height 750
click at [536, 521] on div "// messagesDiv.removeChild(loader); showError ( err ) ; }) //.finally(resetForm…" at bounding box center [849, 539] width 900 height 777
type input "BASE_URL"
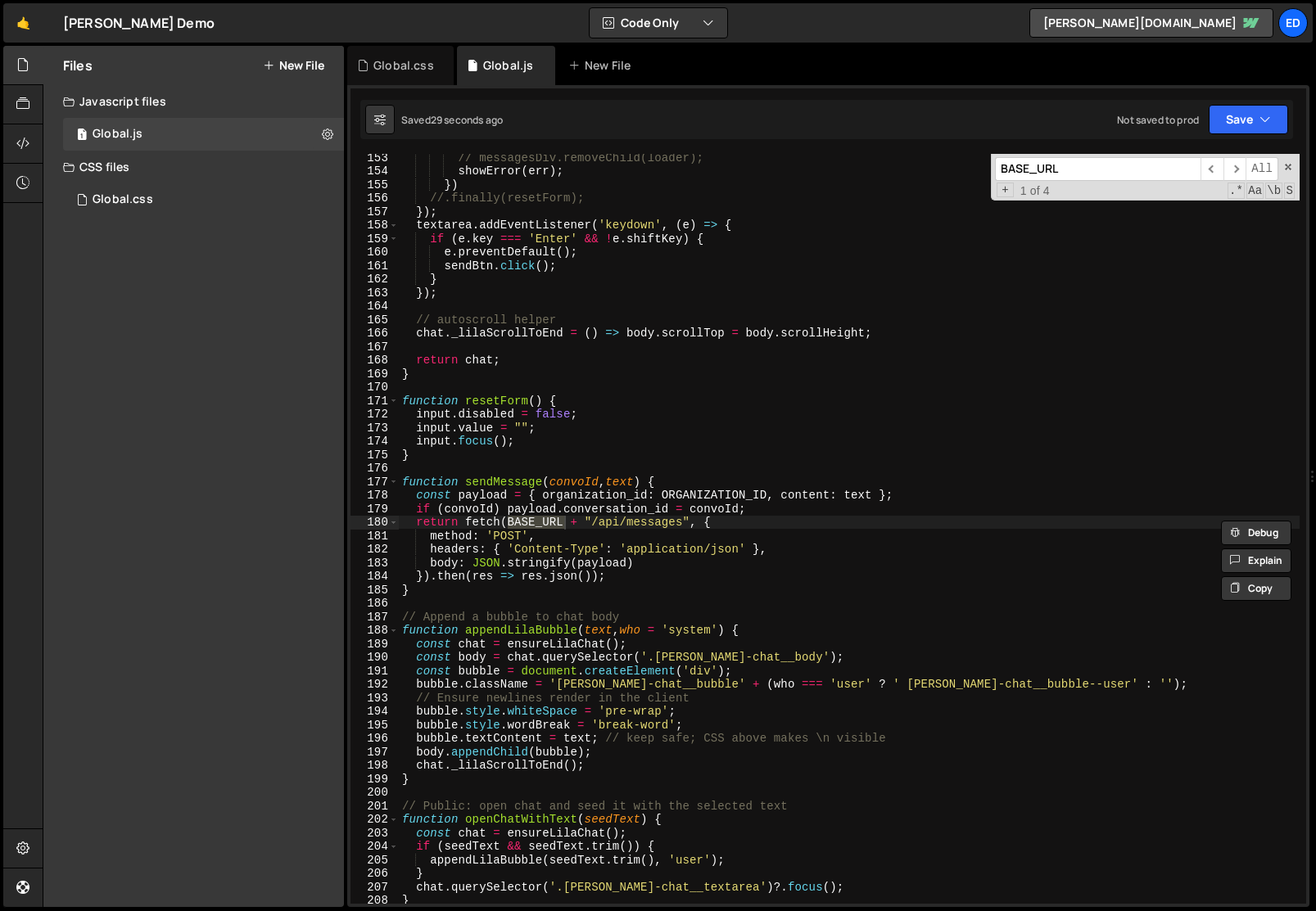
scroll to position [2556, 0]
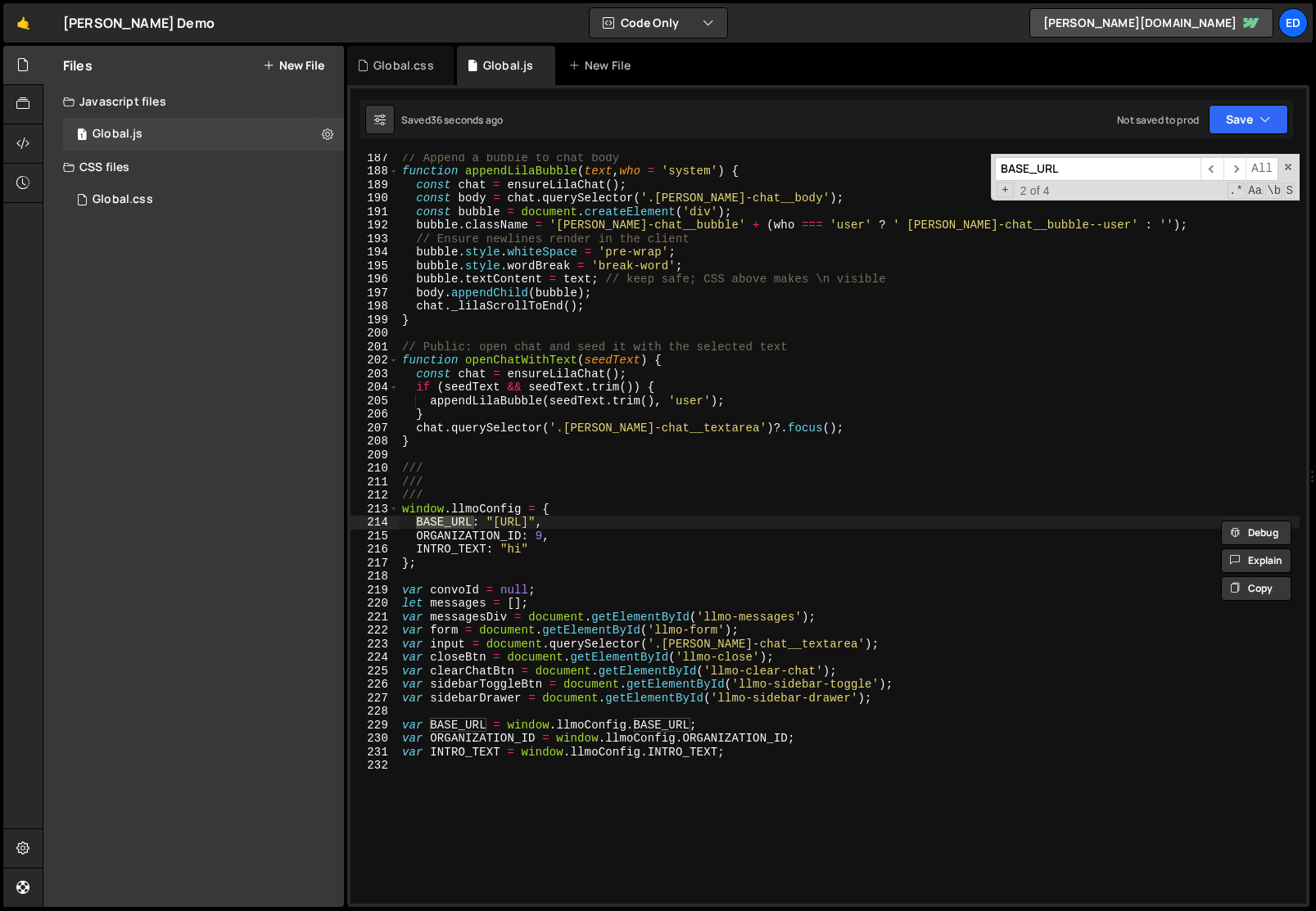
click at [492, 523] on div "// Append a bubble to chat body function appendLilaBubble ( text , who = 'syste…" at bounding box center [849, 539] width 900 height 777
click at [488, 523] on div "// Append a bubble to chat body function appendLilaBubble ( text , who = 'syste…" at bounding box center [849, 539] width 900 height 777
paste textarea "[URL][DOMAIN_NAME]"
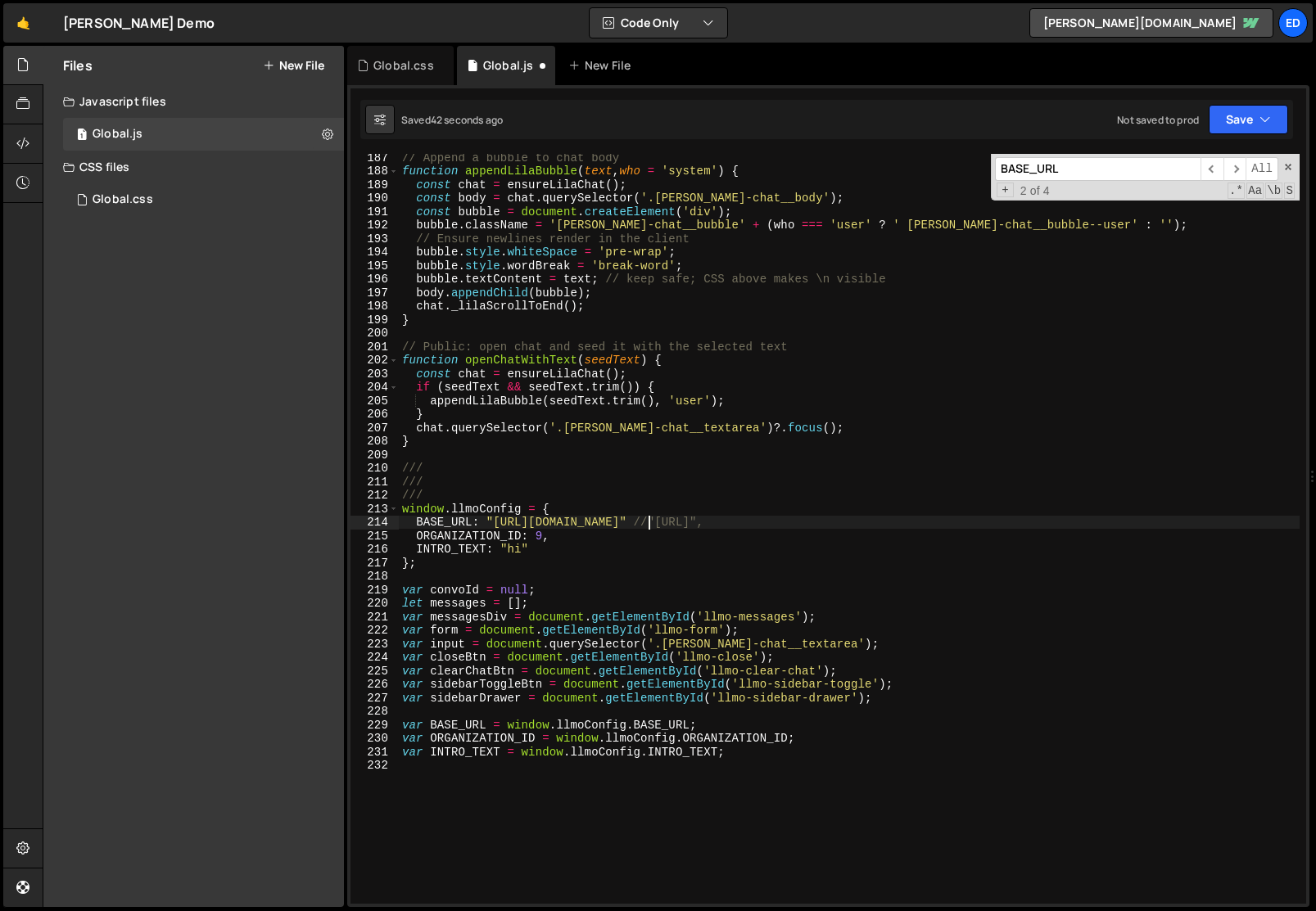
click at [638, 524] on div "// Append a bubble to chat body function appendLilaBubble ( text , who = 'syste…" at bounding box center [849, 539] width 900 height 777
click at [654, 556] on div "// Append a bubble to chat body function appendLilaBubble ( text , who = 'syste…" at bounding box center [849, 539] width 900 height 777
click at [619, 513] on div "// Append a bubble to chat body function appendLilaBubble ( text , who = 'syste…" at bounding box center [849, 539] width 900 height 777
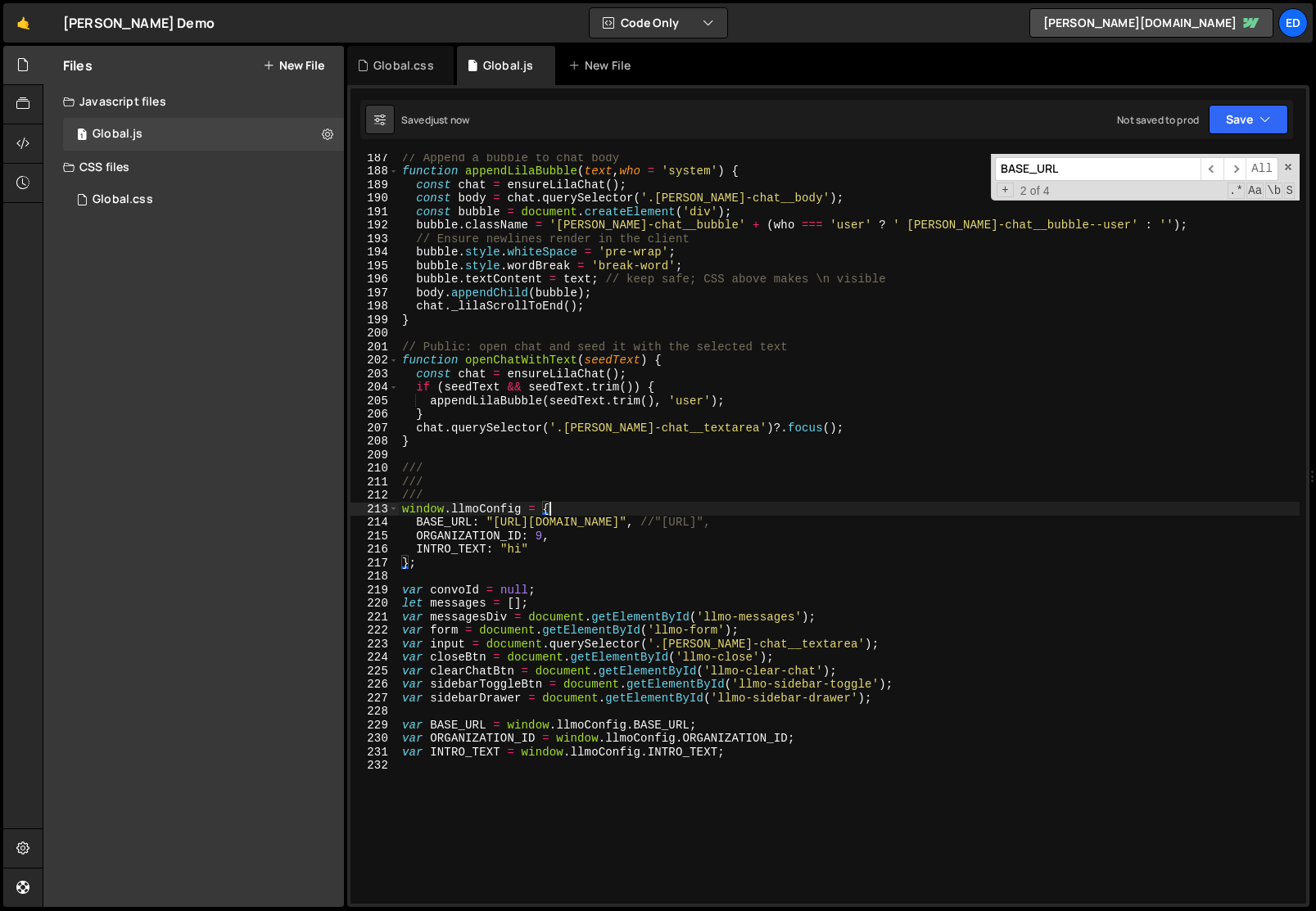
click at [618, 522] on div "// Append a bubble to chat body function appendLilaBubble ( text , who = 'syste…" at bounding box center [849, 539] width 900 height 777
click at [708, 632] on div "// Append a bubble to chat body function appendLilaBubble ( text , who = 'syste…" at bounding box center [849, 539] width 900 height 777
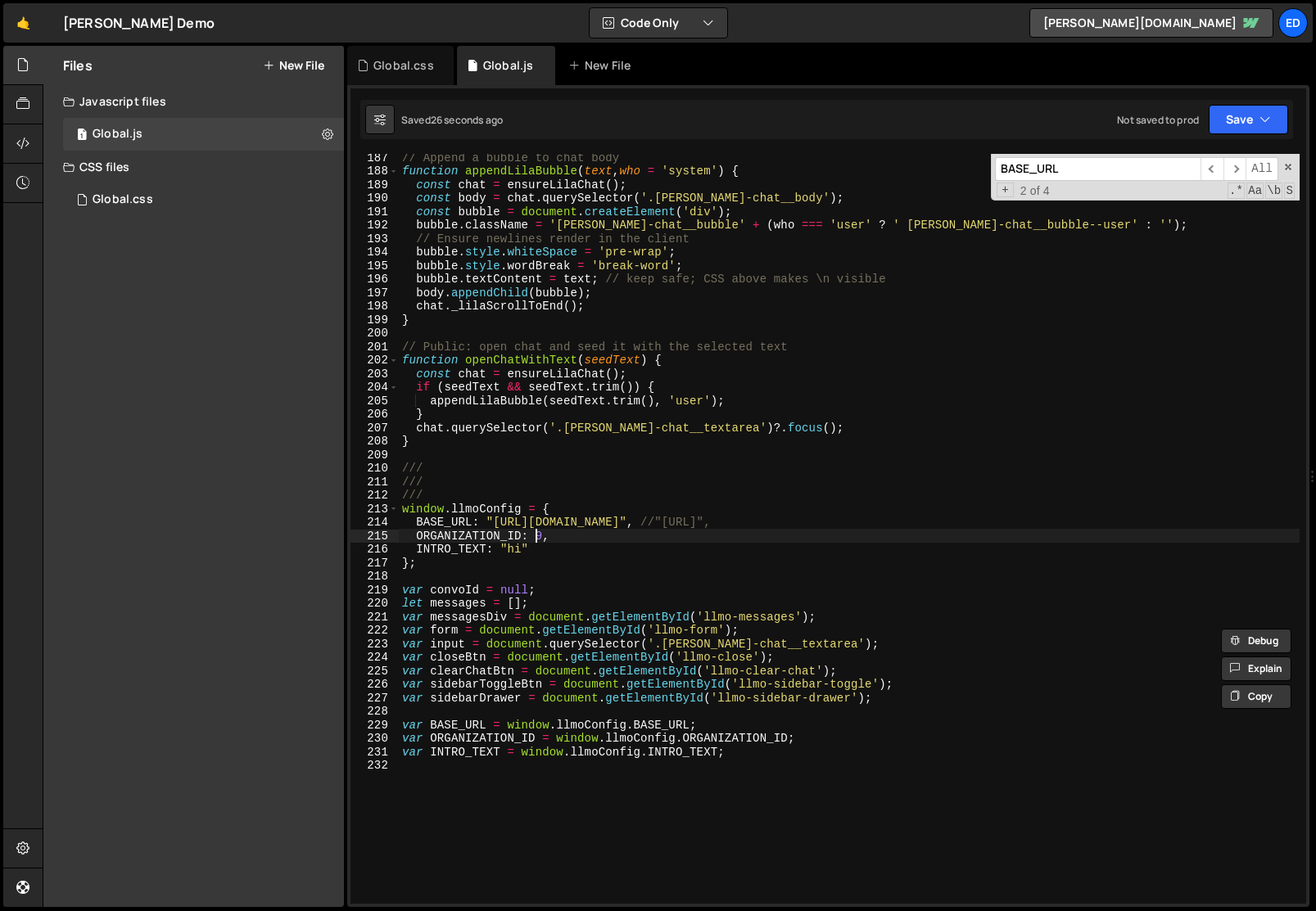
click at [534, 533] on div "// Append a bubble to chat body function appendLilaBubble ( text , who = 'syste…" at bounding box center [849, 539] width 900 height 777
click at [610, 553] on div "// Append a bubble to chat body function appendLilaBubble ( text , who = 'syste…" at bounding box center [849, 539] width 900 height 777
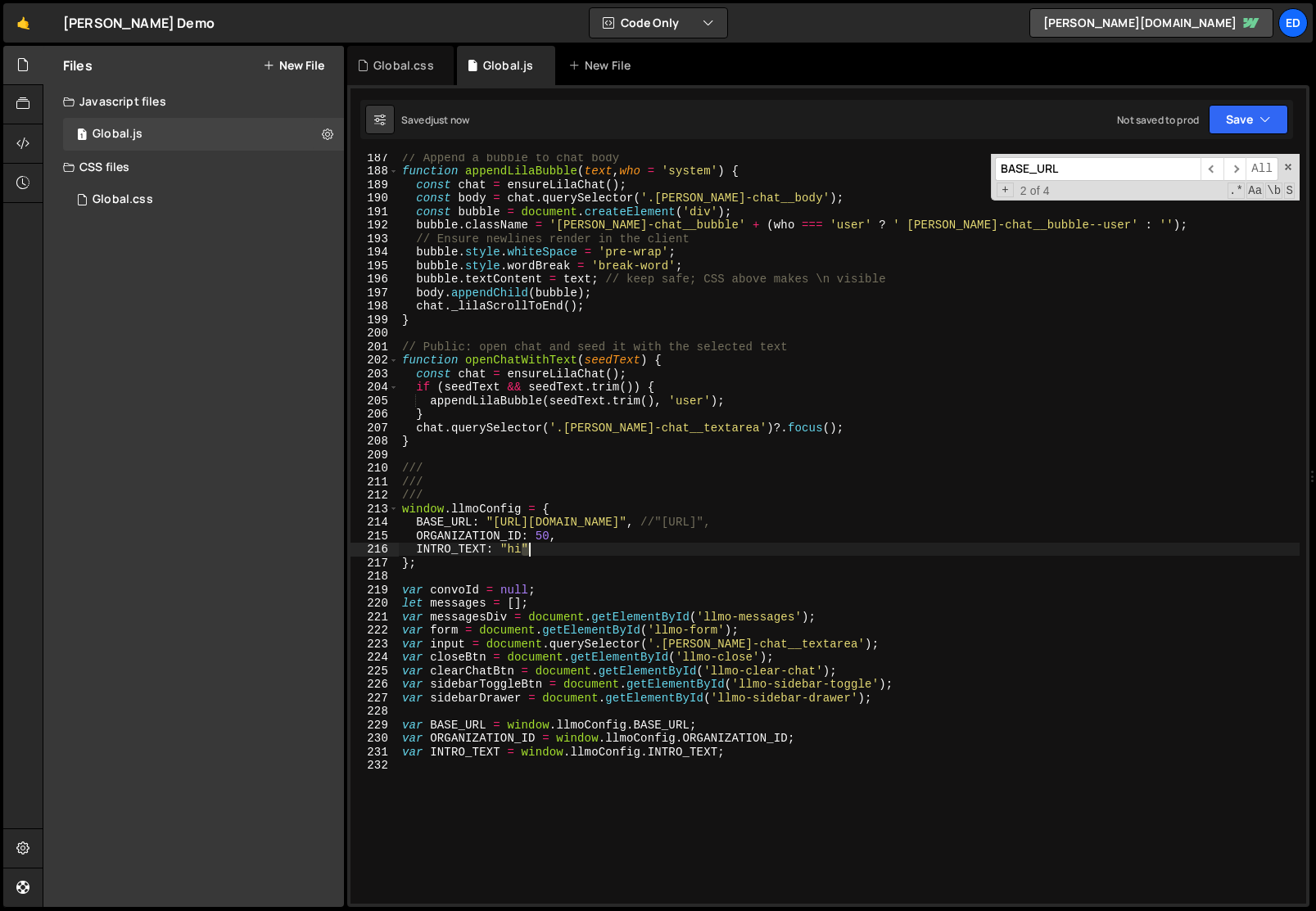
click at [610, 553] on div "// Append a bubble to chat body function appendLilaBubble ( text , who = 'syste…" at bounding box center [849, 539] width 900 height 777
type textarea "INTRO_TEXT: "hi""
